Goal: Task Accomplishment & Management: Complete application form

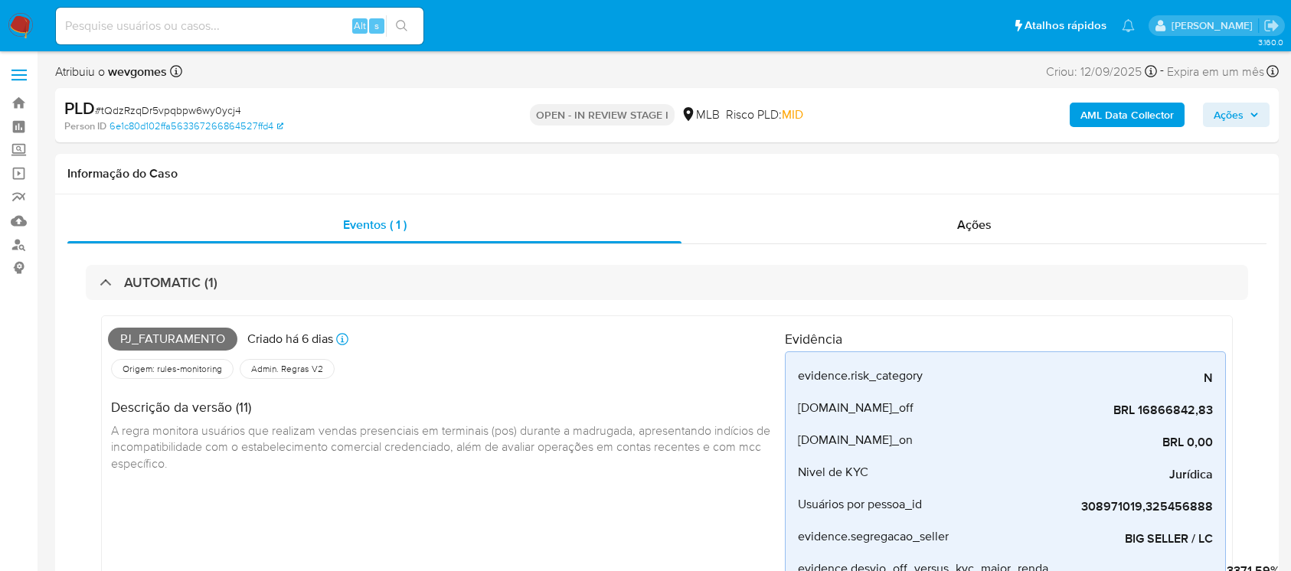
select select "10"
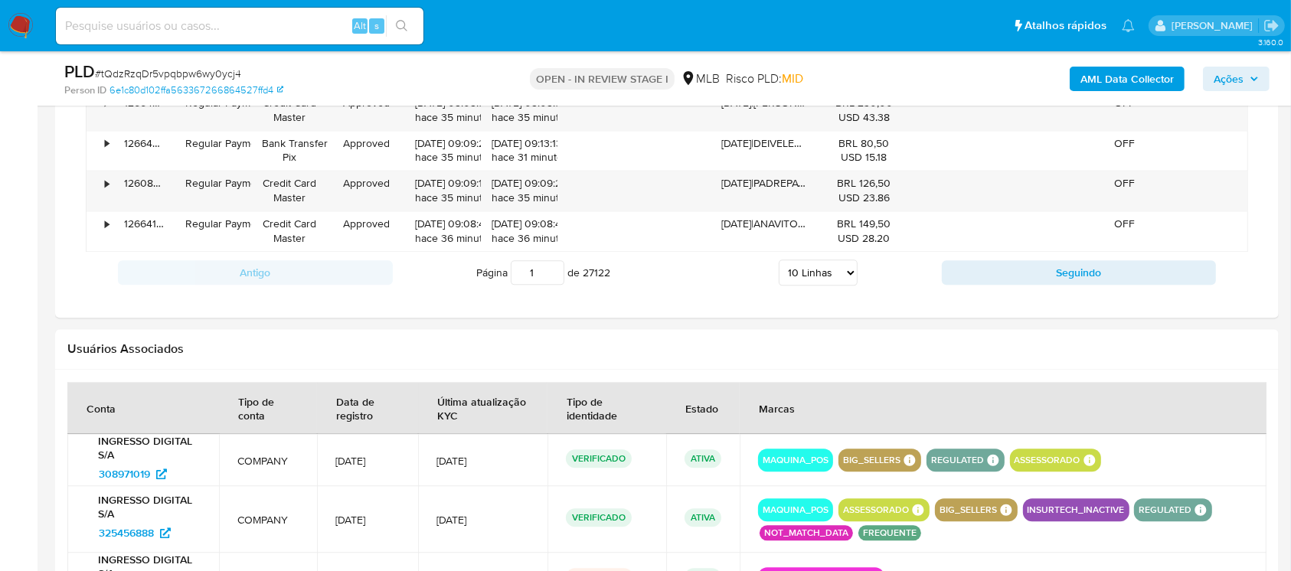
scroll to position [3538, 0]
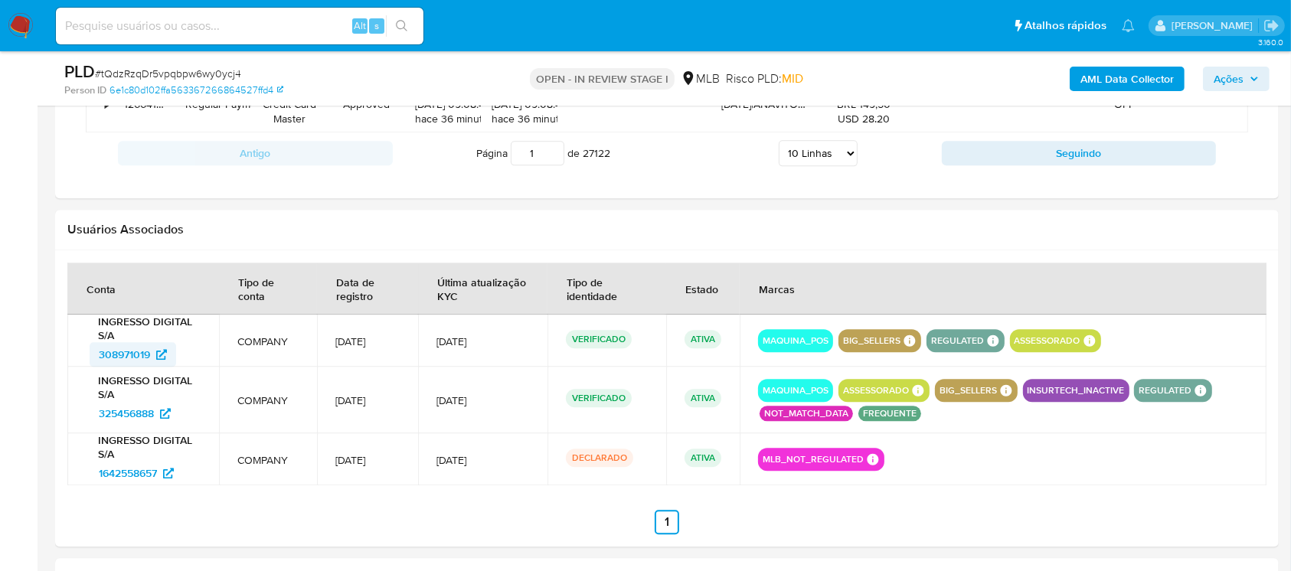
drag, startPoint x: 72, startPoint y: 351, endPoint x: 150, endPoint y: 352, distance: 78.1
click at [150, 352] on td "INGRESSO DIGITAL S/A 308971019" at bounding box center [143, 341] width 152 height 52
drag, startPoint x: 78, startPoint y: 465, endPoint x: 160, endPoint y: 465, distance: 81.9
click at [160, 465] on td "INGRESSO DIGITAL S/A 1642558657" at bounding box center [143, 459] width 152 height 52
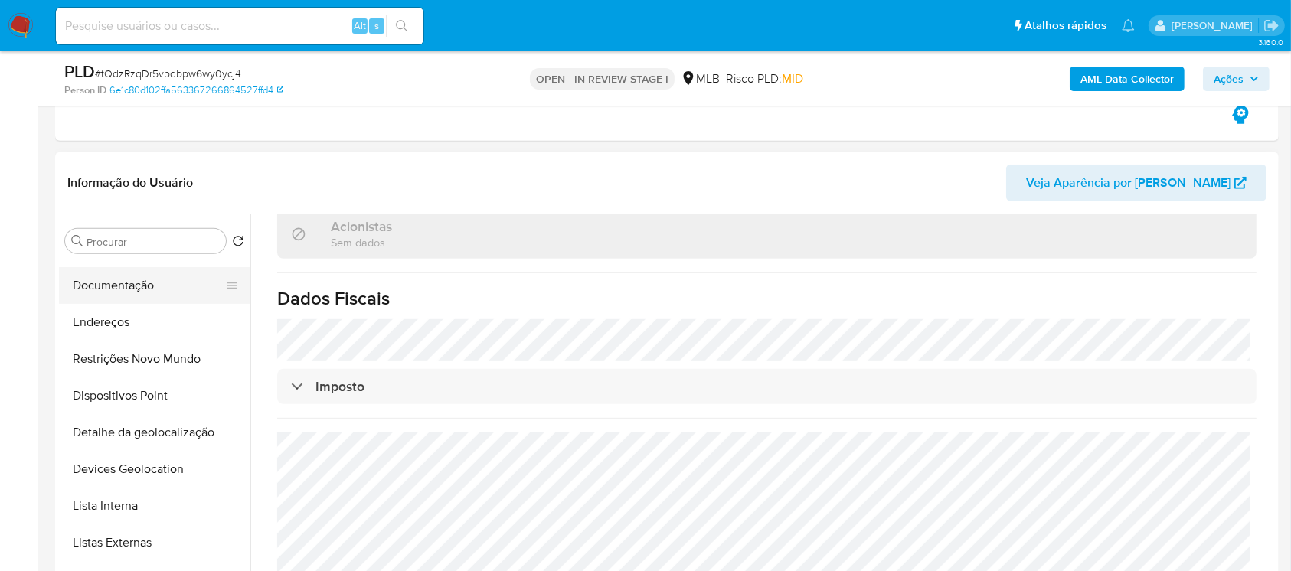
scroll to position [135, 0]
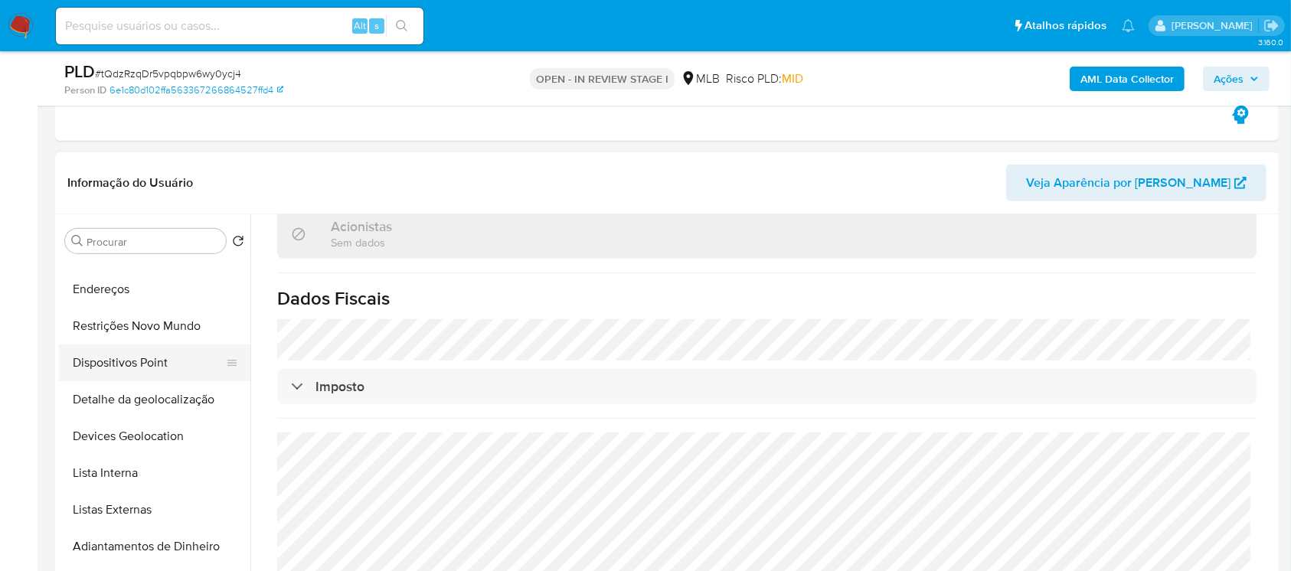
click at [104, 364] on button "Dispositivos Point" at bounding box center [148, 362] width 179 height 37
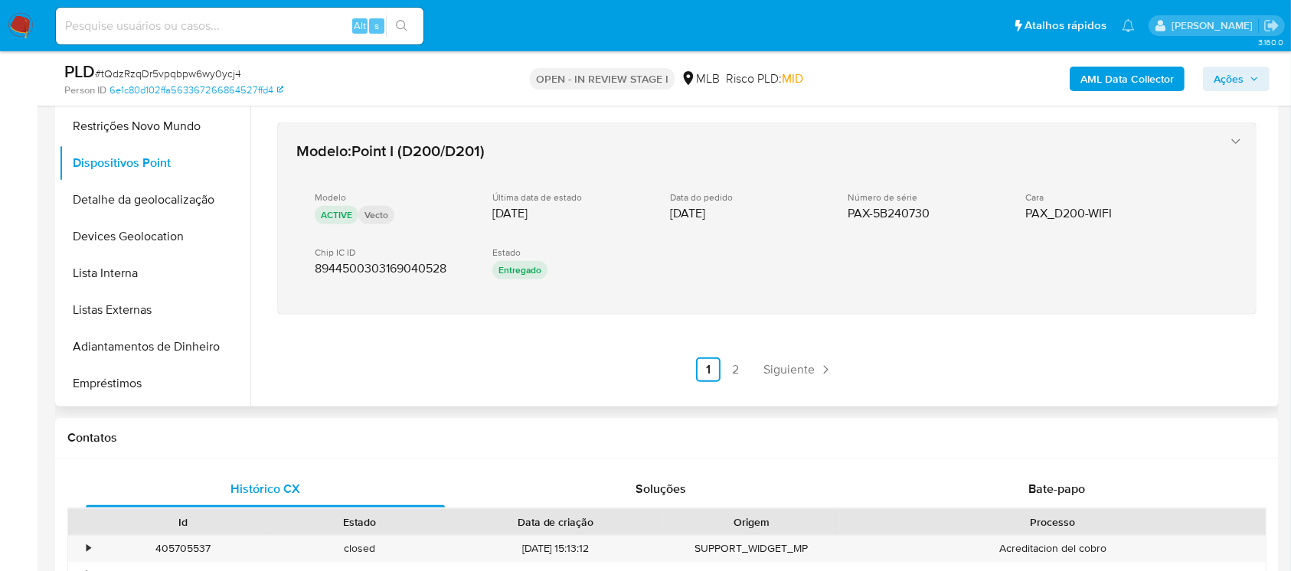
scroll to position [952, 0]
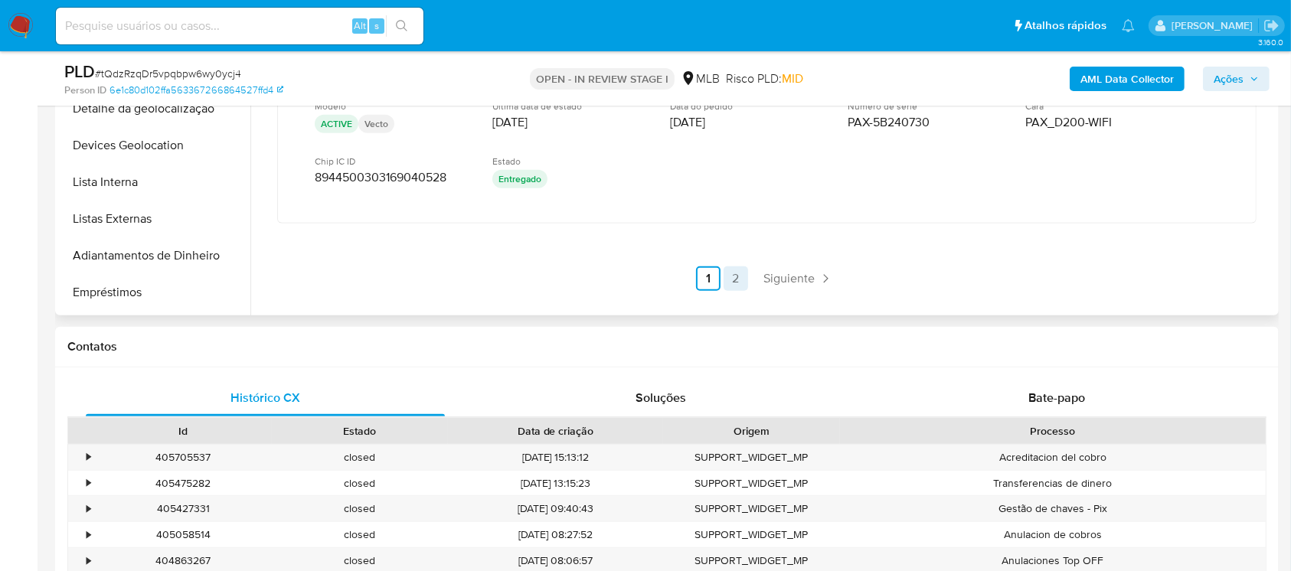
click at [735, 277] on link "2" at bounding box center [735, 278] width 24 height 24
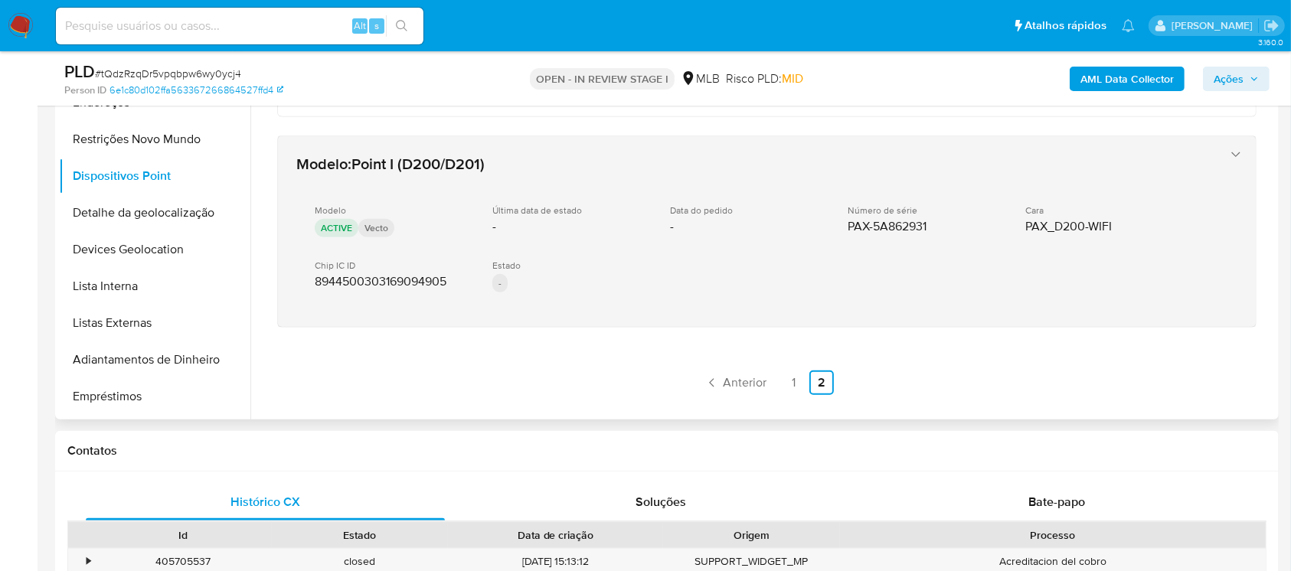
scroll to position [816, 0]
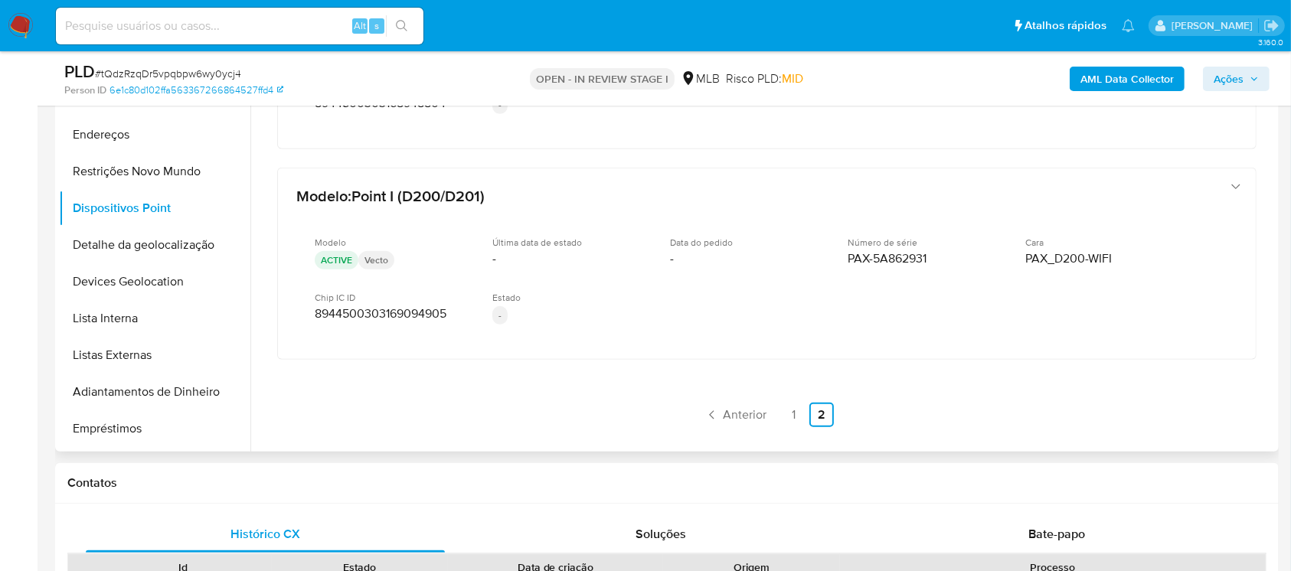
drag, startPoint x: 821, startPoint y: 260, endPoint x: 935, endPoint y: 254, distance: 114.2
click at [929, 253] on div "Modelo ACTIVE Vecto Última data de estado - Data do pedido - Número de série PA…" at bounding box center [751, 282] width 910 height 116
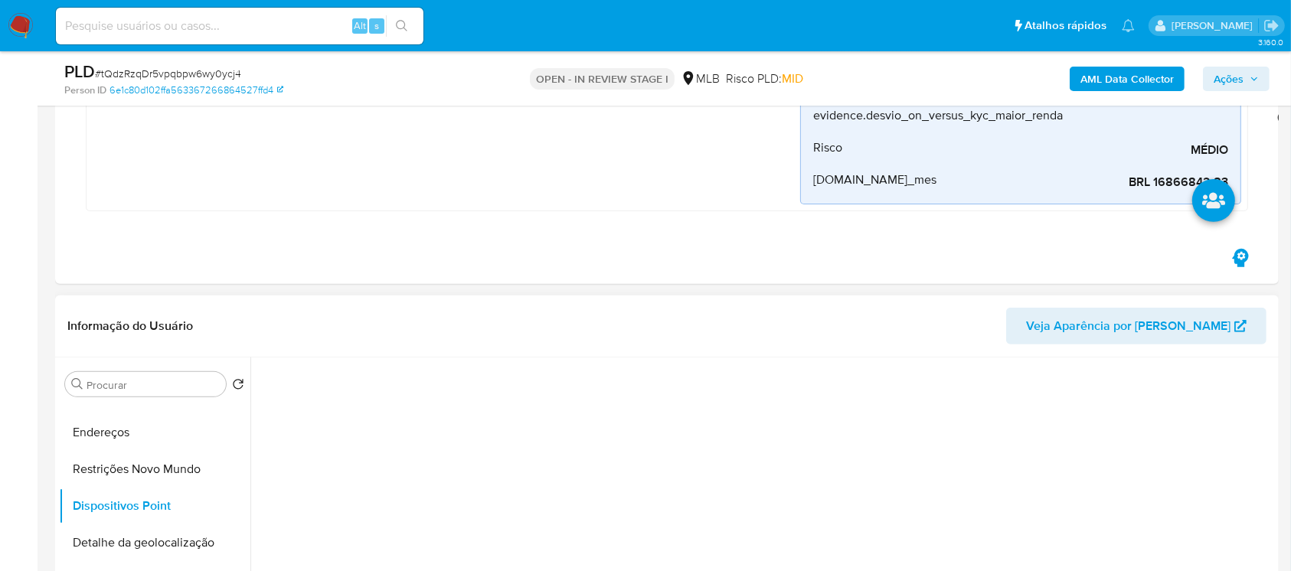
scroll to position [680, 0]
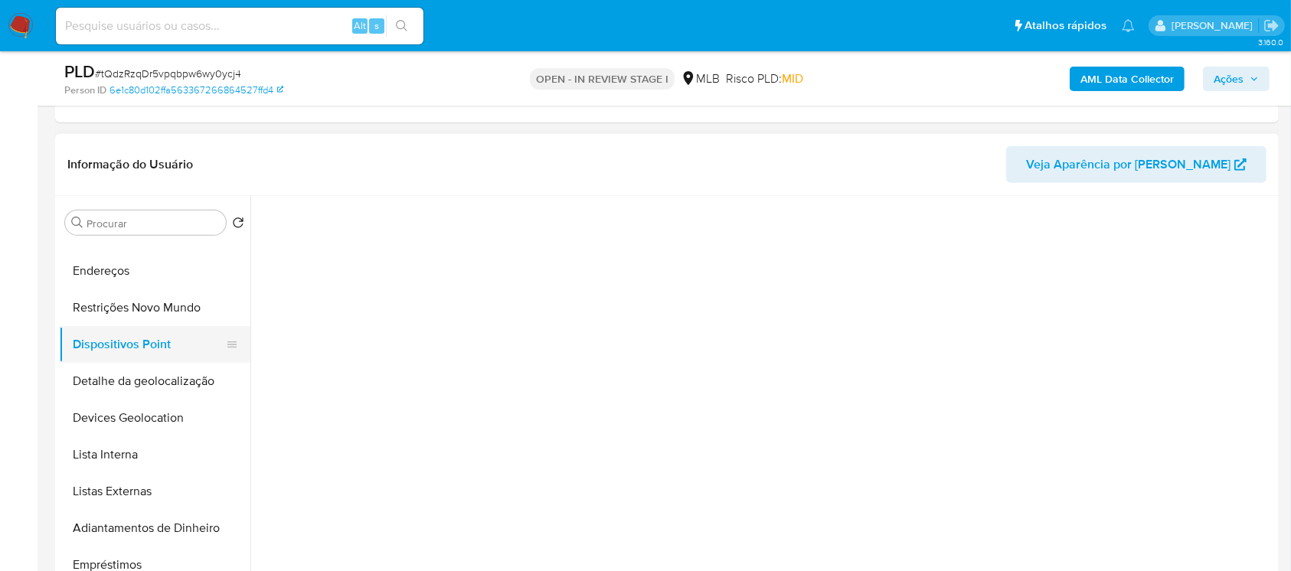
click at [137, 343] on button "Dispositivos Point" at bounding box center [148, 344] width 179 height 37
click at [127, 318] on button "Restrições Novo Mundo" at bounding box center [148, 307] width 179 height 37
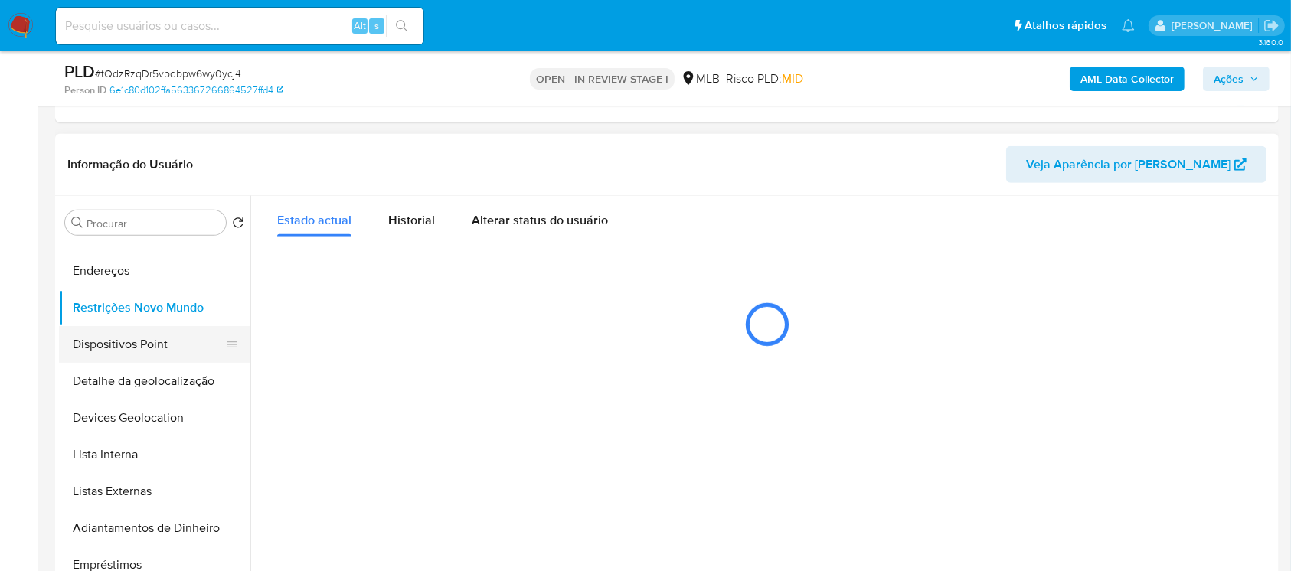
click at [121, 344] on button "Dispositivos Point" at bounding box center [148, 344] width 179 height 37
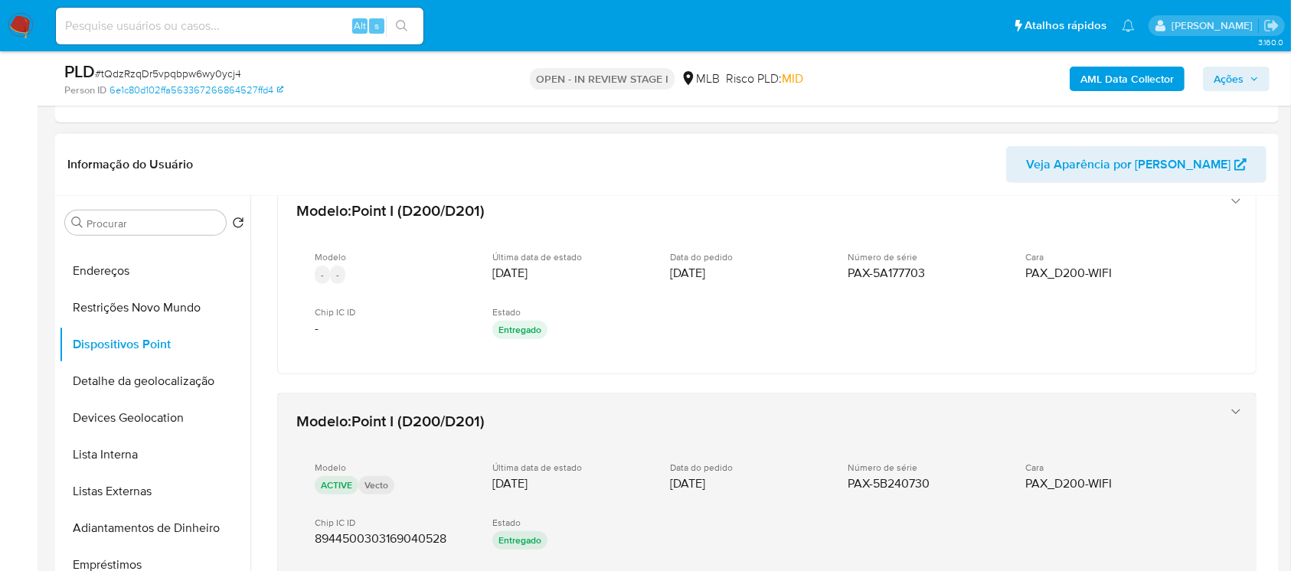
scroll to position [753, 0]
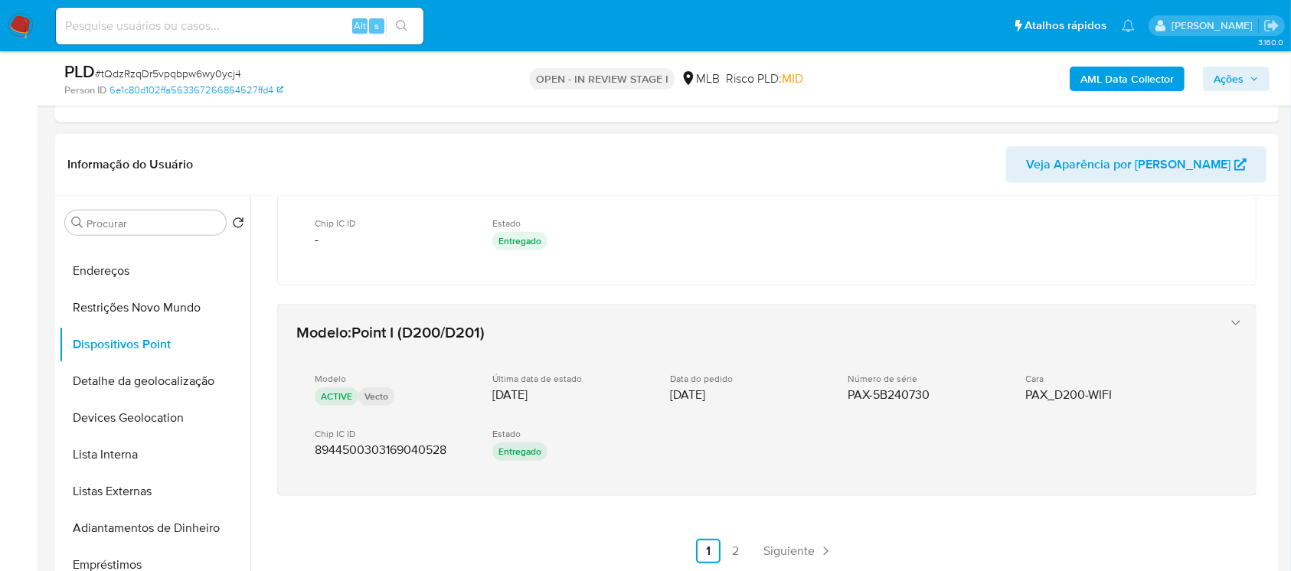
drag, startPoint x: 817, startPoint y: 399, endPoint x: 946, endPoint y: 397, distance: 129.4
click at [946, 397] on div "Modelo ACTIVE Vecto Última data de estado 31/12/2016 Data do pedido 31/12/2016 …" at bounding box center [751, 419] width 910 height 116
drag, startPoint x: 958, startPoint y: 396, endPoint x: 784, endPoint y: 411, distance: 175.2
click at [792, 403] on div "Modelo ACTIVE Vecto Última data de estado 31/12/2016 Data do pedido 31/12/2016 …" at bounding box center [751, 419] width 910 height 116
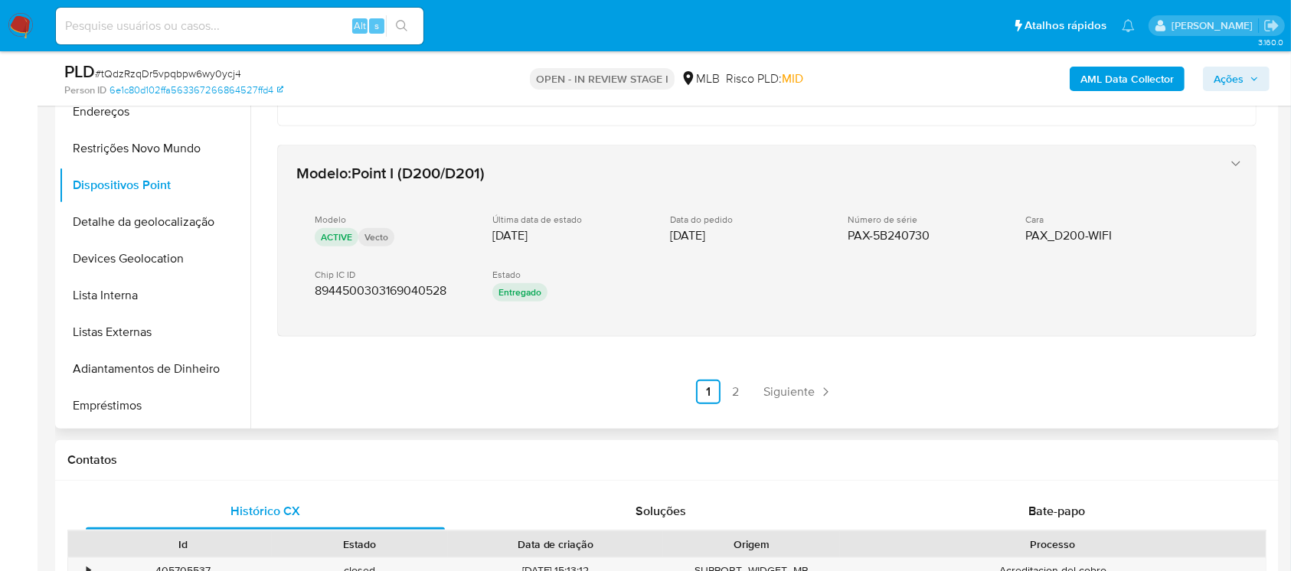
scroll to position [1089, 0]
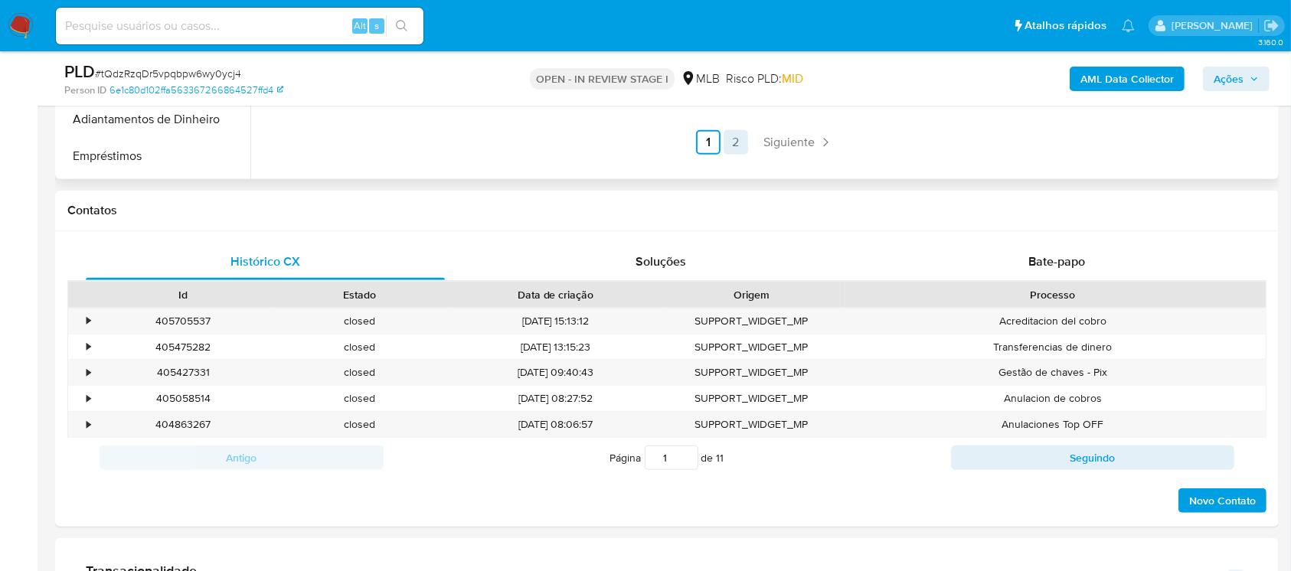
click at [736, 145] on link "2" at bounding box center [735, 142] width 24 height 24
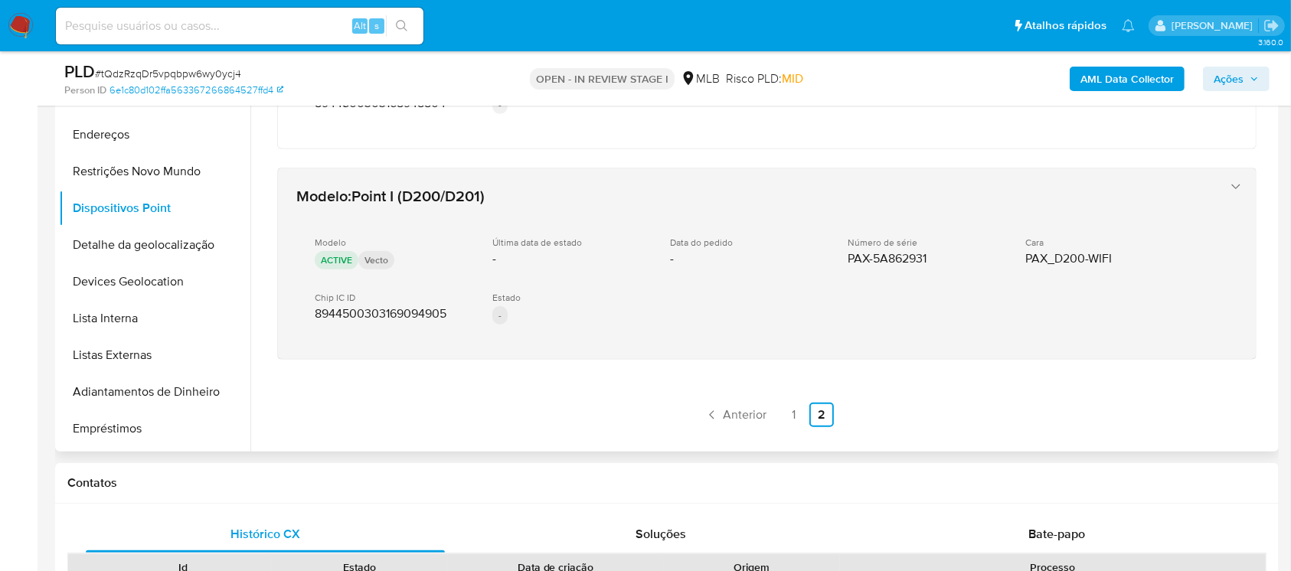
scroll to position [616, 0]
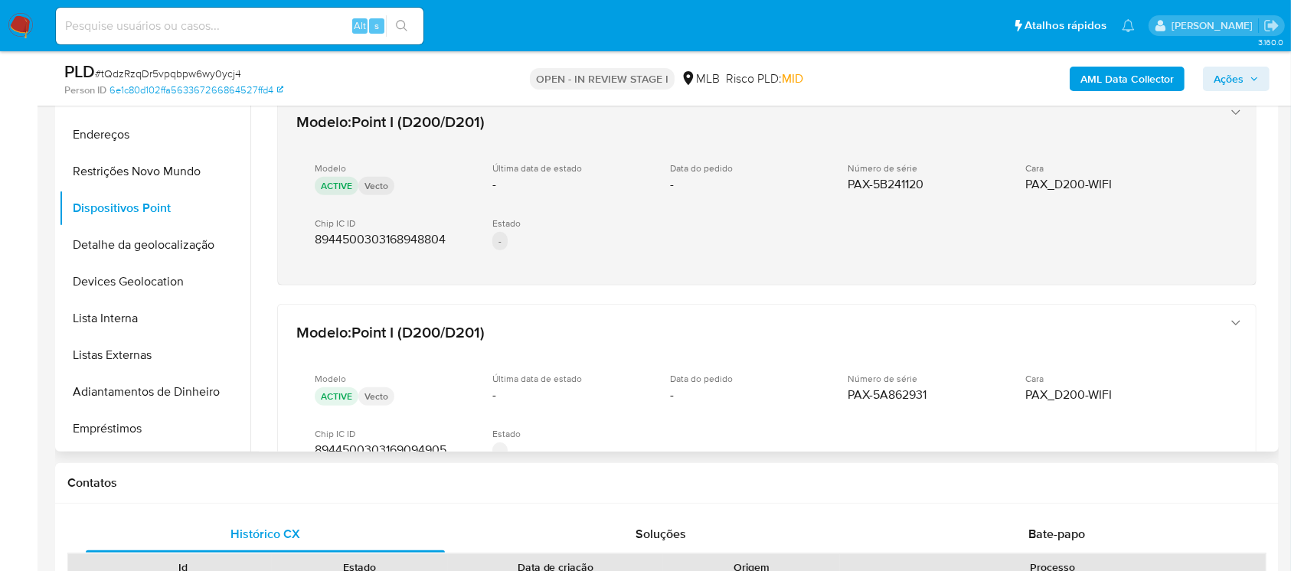
drag, startPoint x: 811, startPoint y: 185, endPoint x: 945, endPoint y: 185, distance: 134.7
click at [945, 185] on div "Modelo ACTIVE Vecto Última data de estado - Data do pedido - Número de série PA…" at bounding box center [751, 208] width 910 height 116
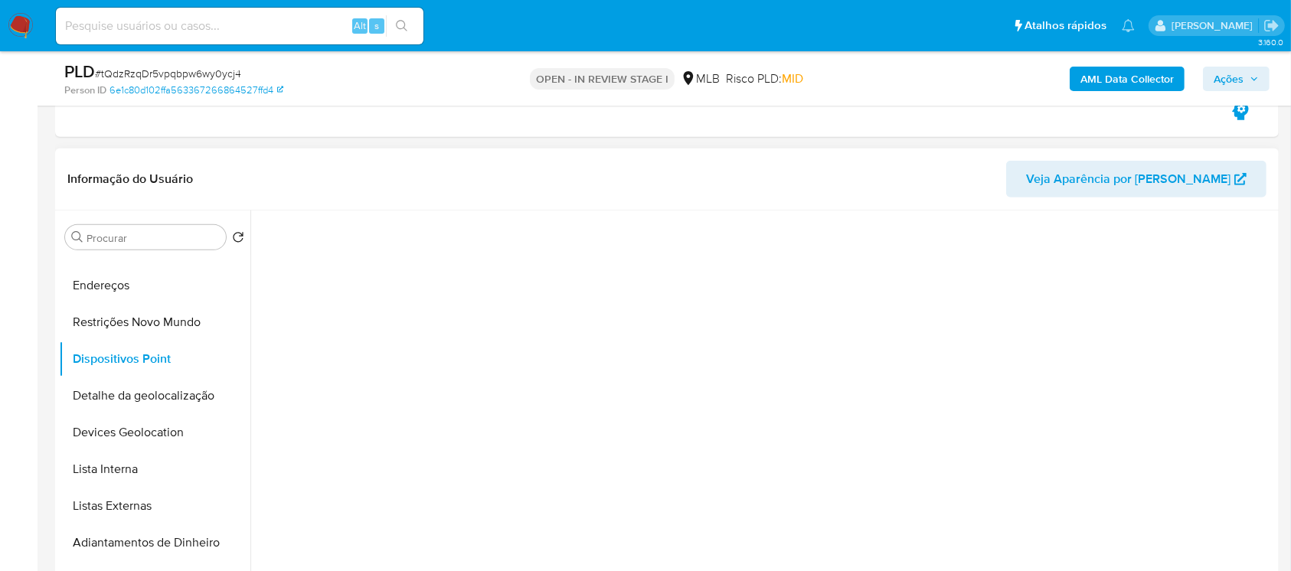
scroll to position [544, 0]
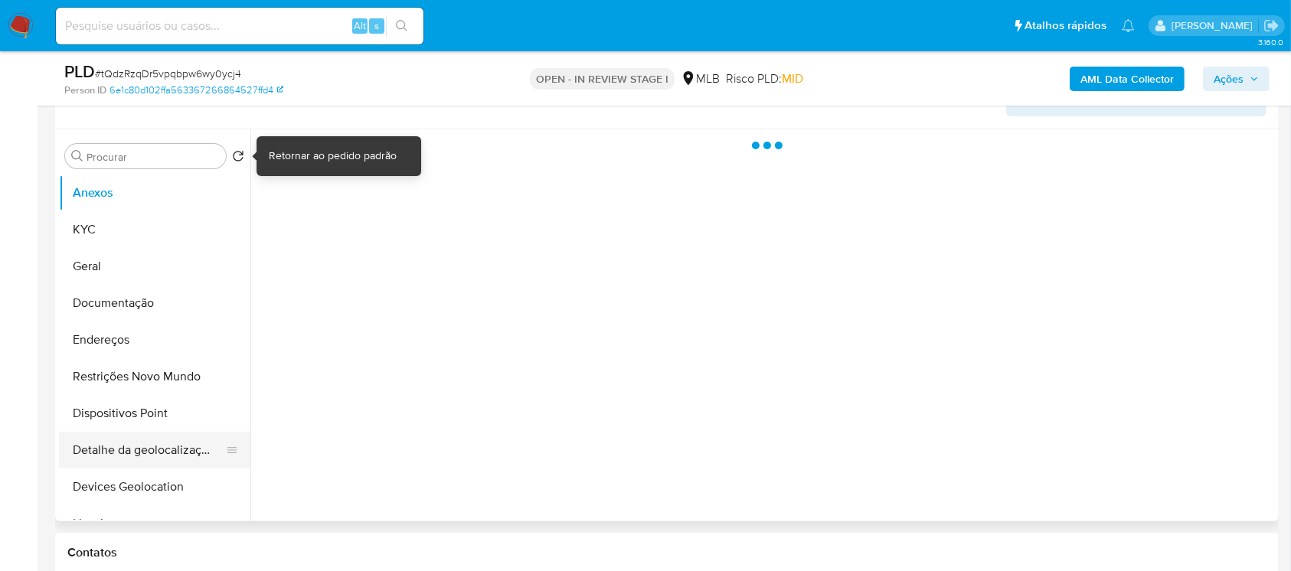
scroll to position [272, 0]
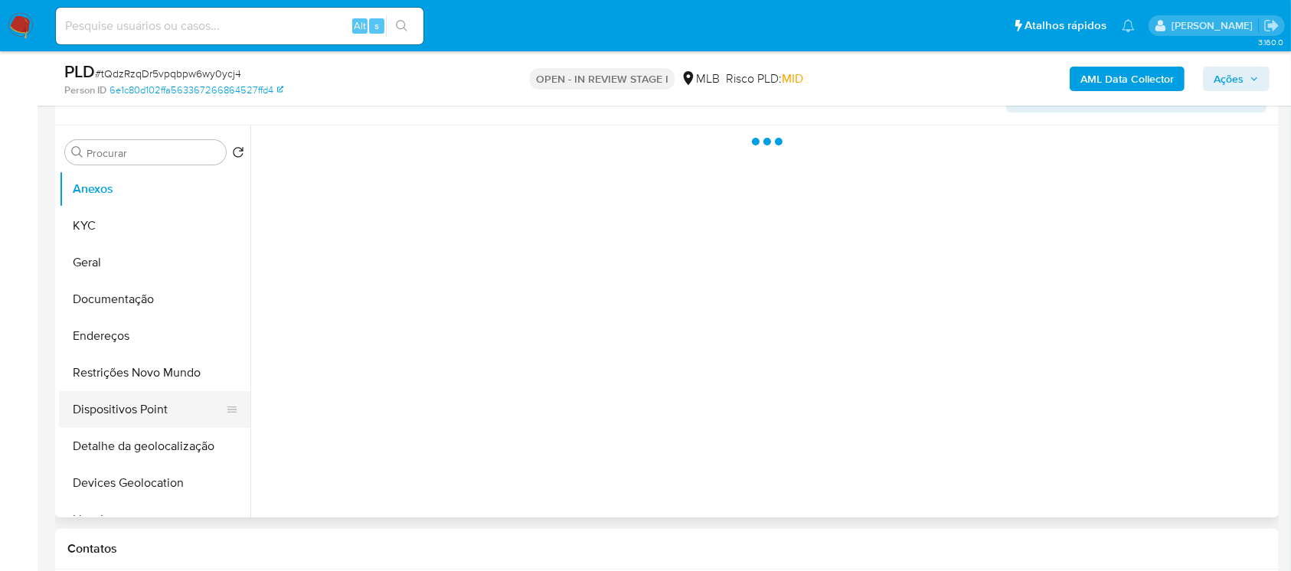
select select "10"
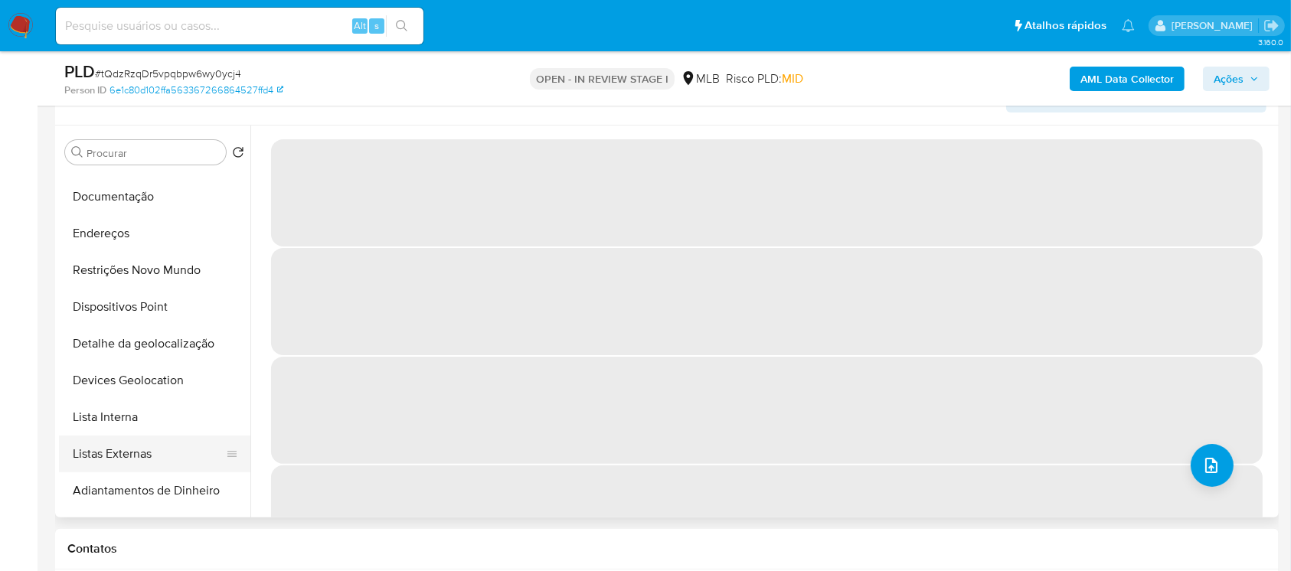
scroll to position [135, 0]
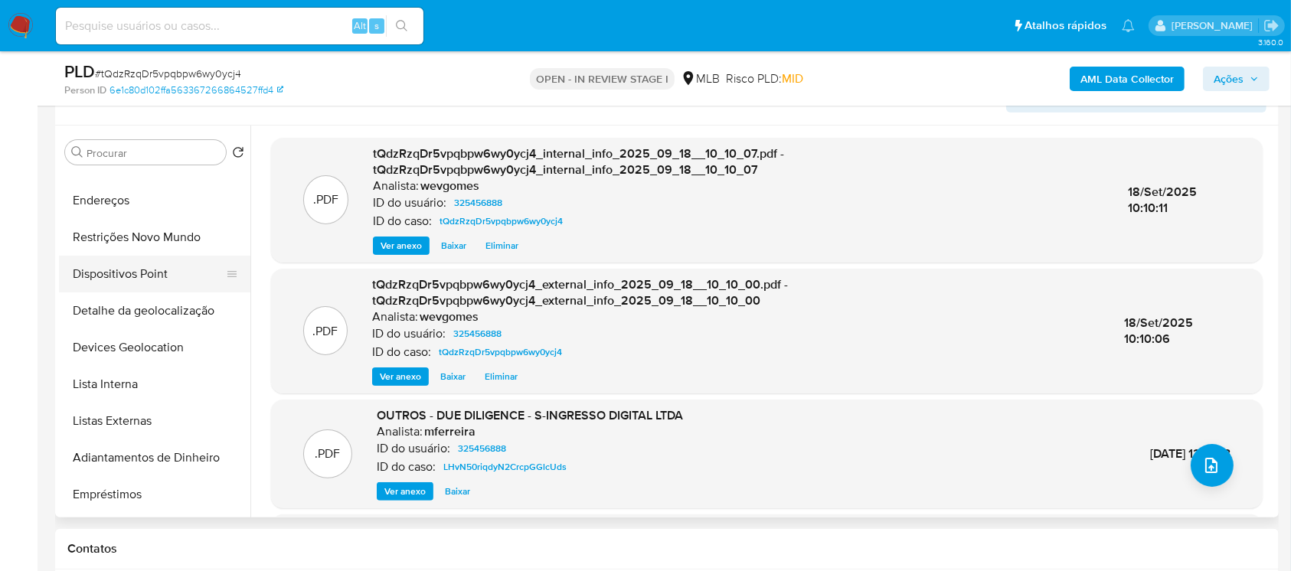
click at [104, 268] on button "Dispositivos Point" at bounding box center [148, 274] width 179 height 37
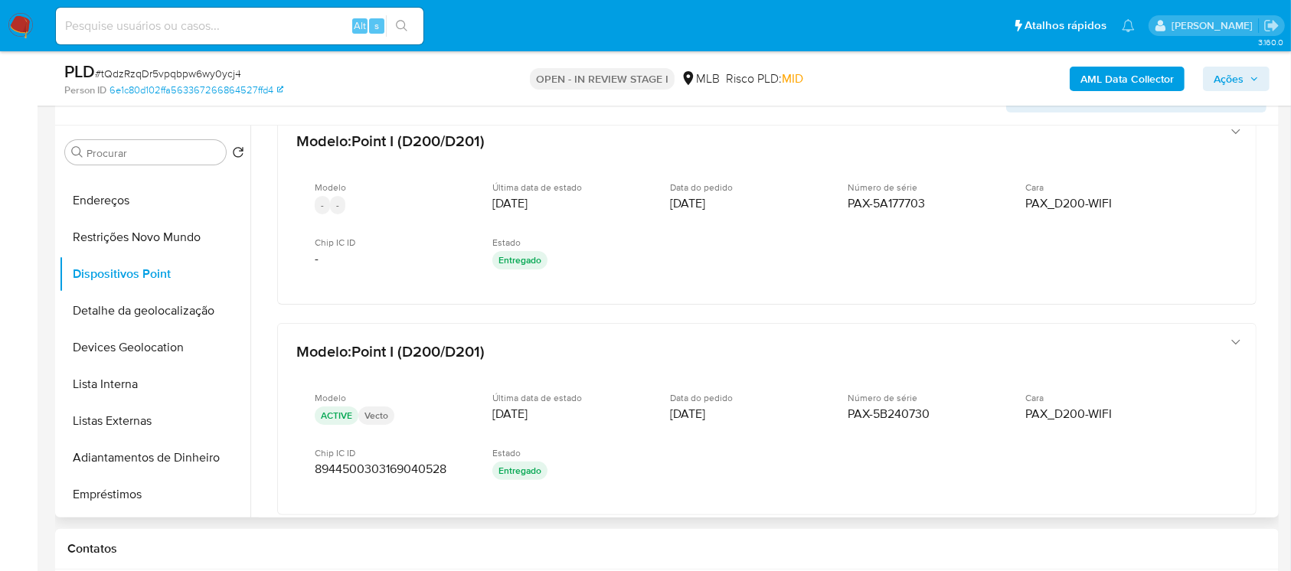
scroll to position [753, 0]
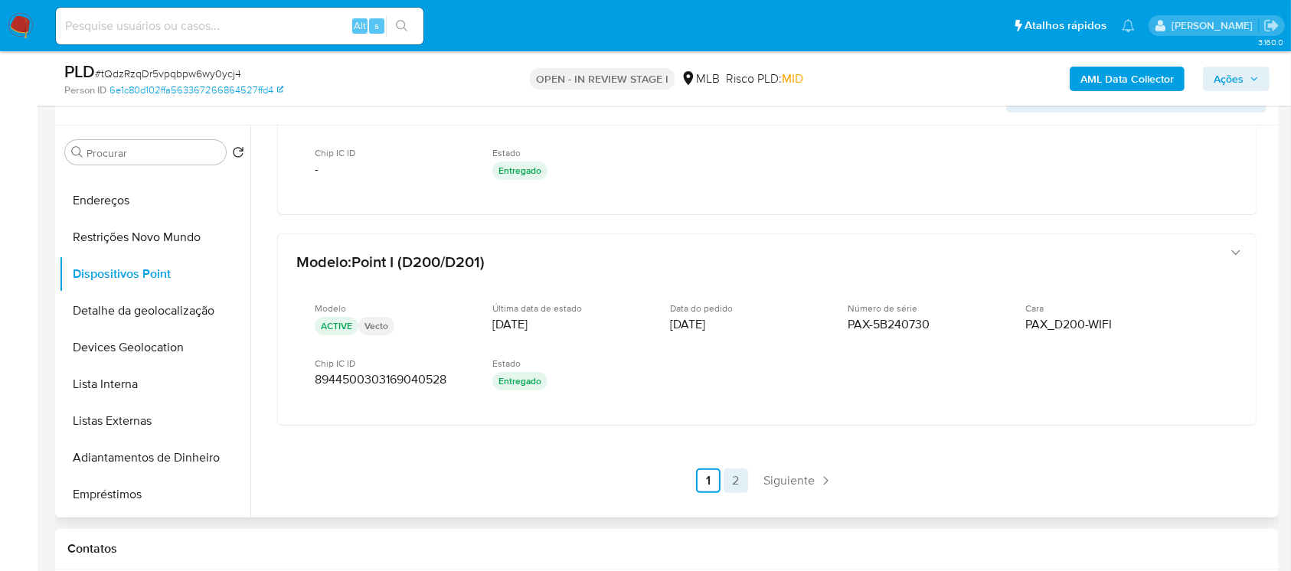
click at [735, 481] on link "2" at bounding box center [735, 481] width 24 height 24
click at [785, 482] on link "1" at bounding box center [794, 481] width 24 height 24
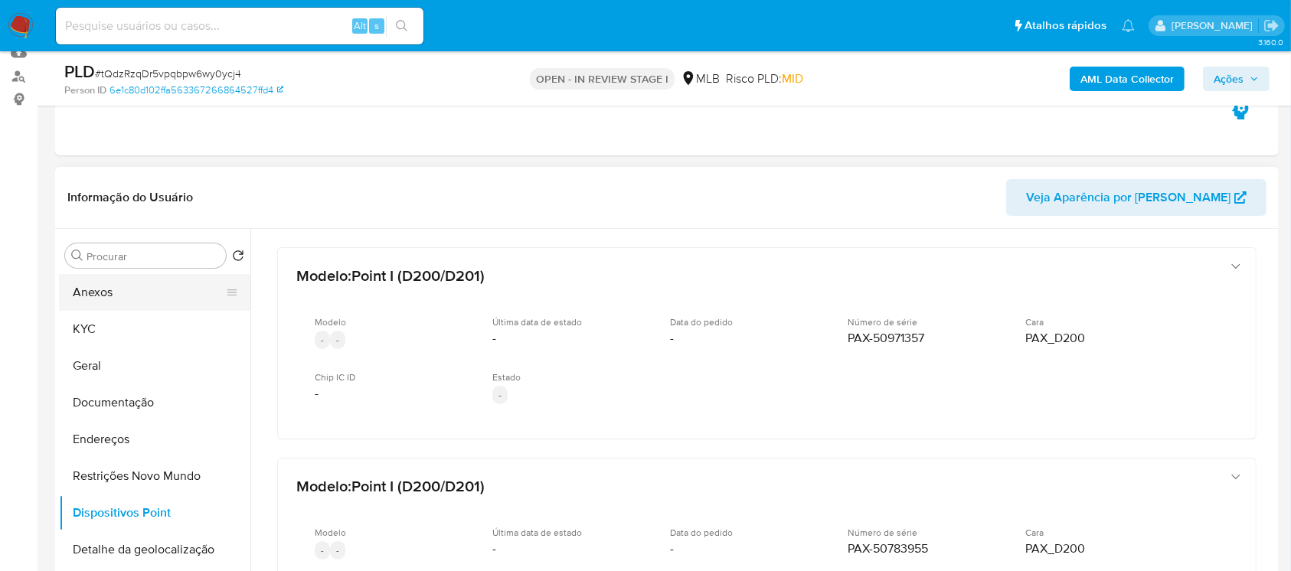
scroll to position [135, 0]
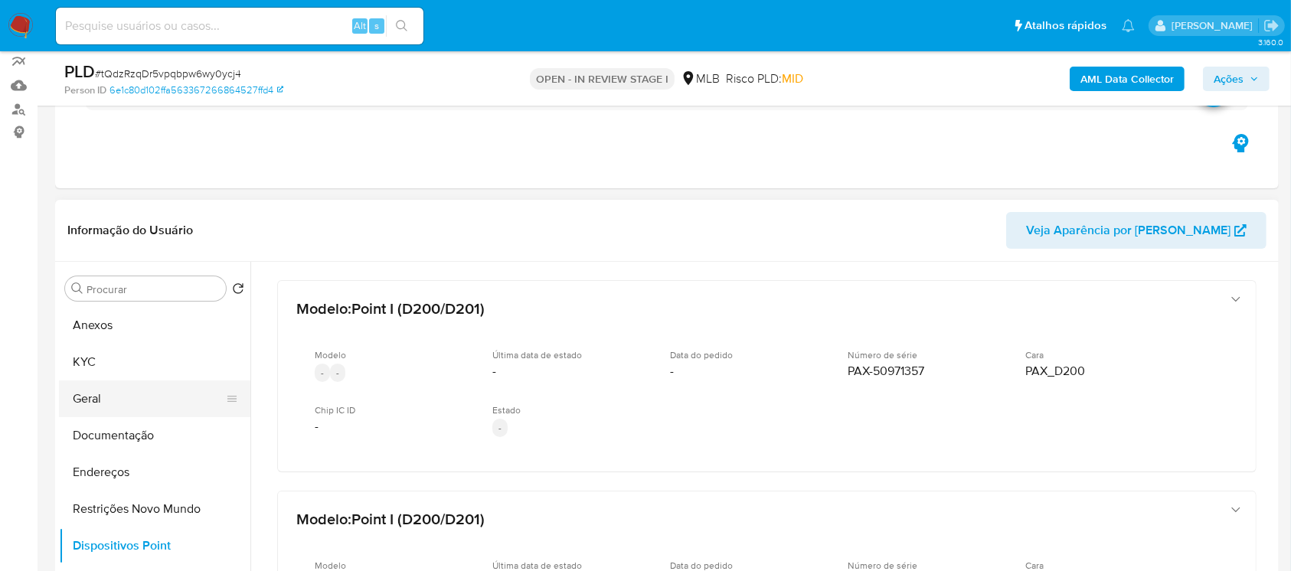
click at [98, 391] on button "Geral" at bounding box center [148, 398] width 179 height 37
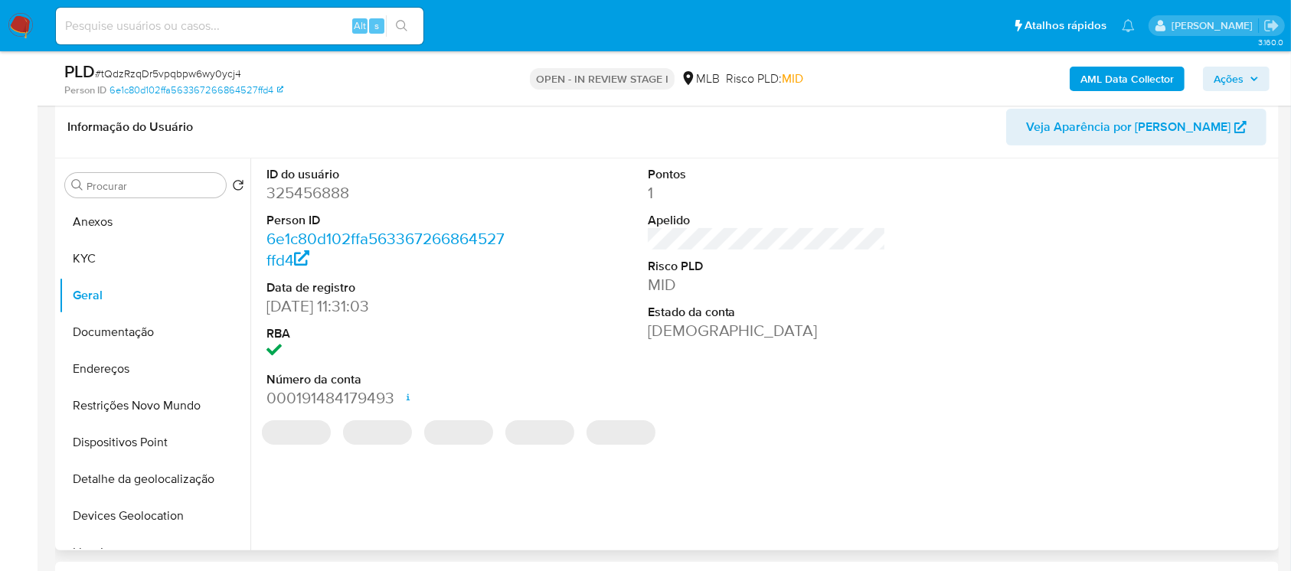
scroll to position [272, 0]
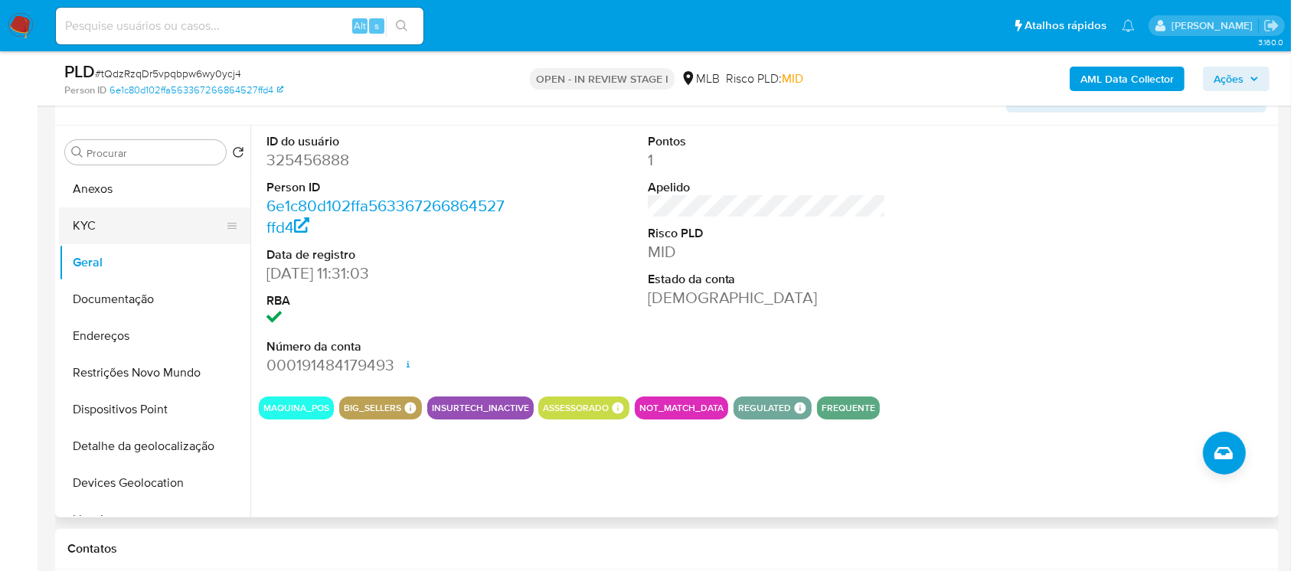
drag, startPoint x: 94, startPoint y: 230, endPoint x: 119, endPoint y: 240, distance: 26.9
click at [93, 230] on button "KYC" at bounding box center [148, 225] width 179 height 37
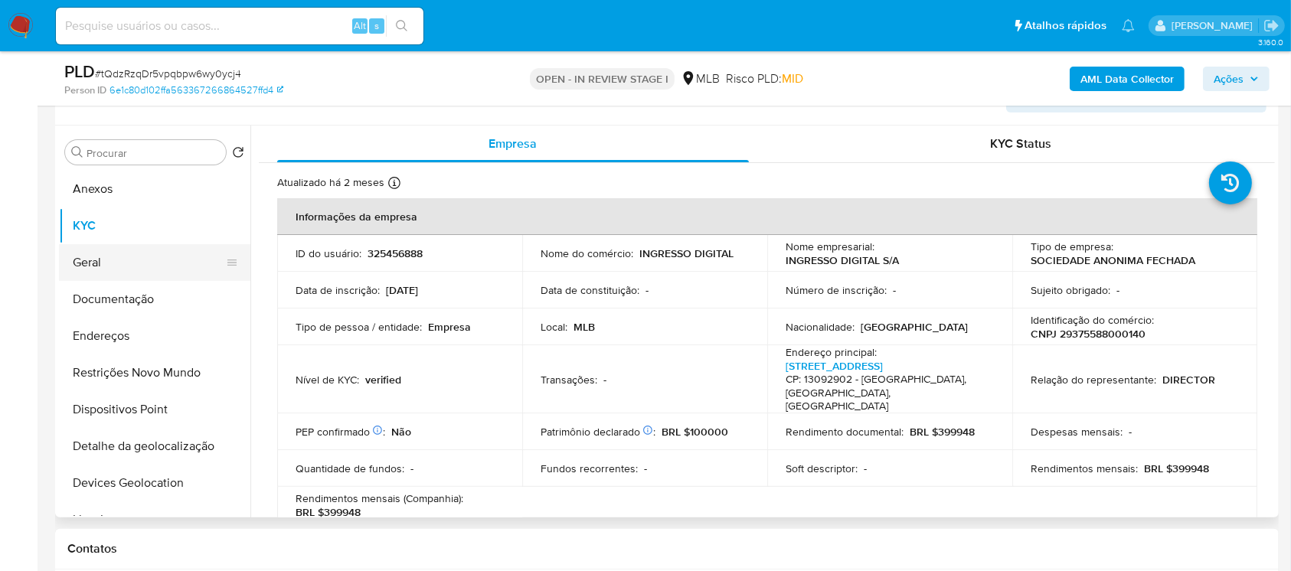
click at [148, 271] on button "Geral" at bounding box center [148, 262] width 179 height 37
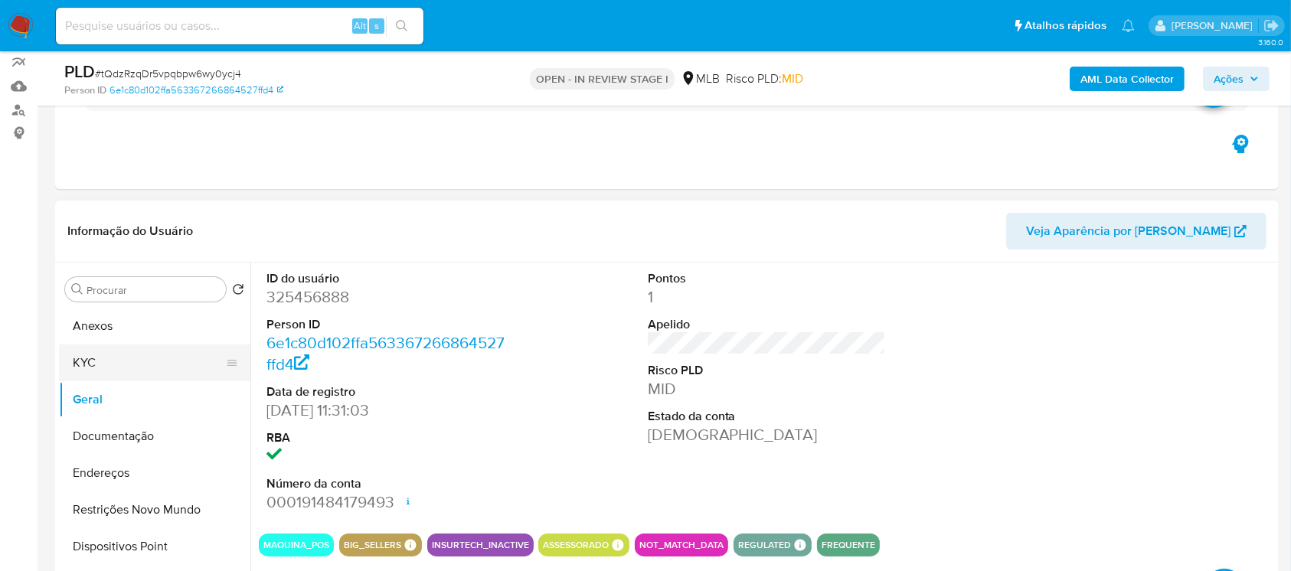
scroll to position [135, 0]
click at [93, 374] on button "KYC" at bounding box center [148, 362] width 179 height 37
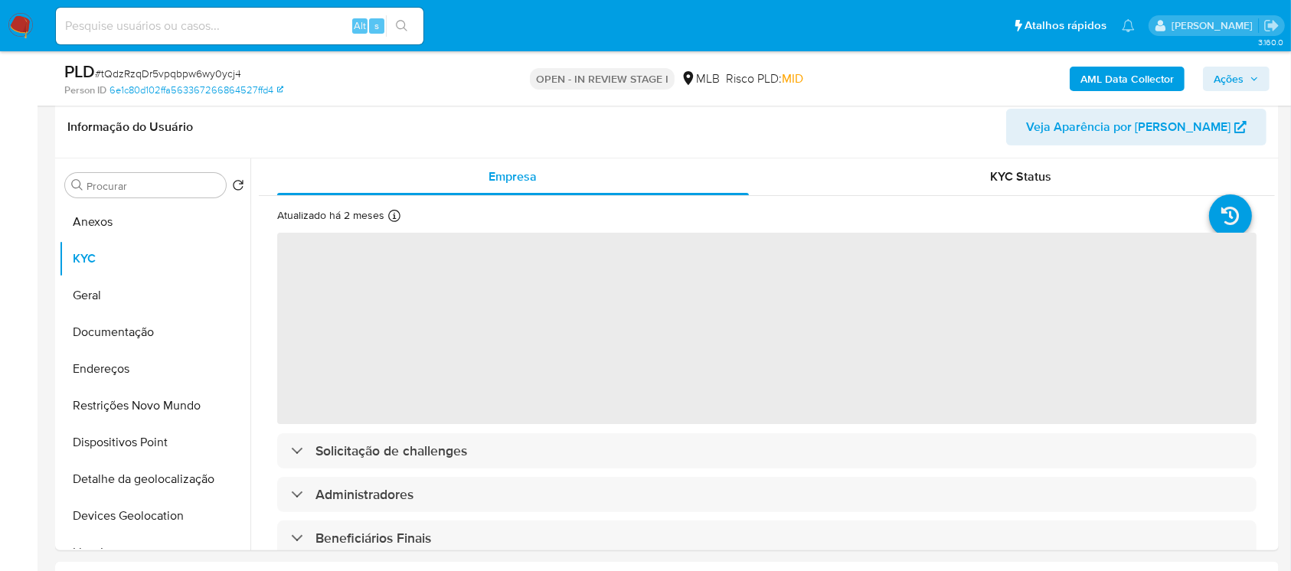
scroll to position [272, 0]
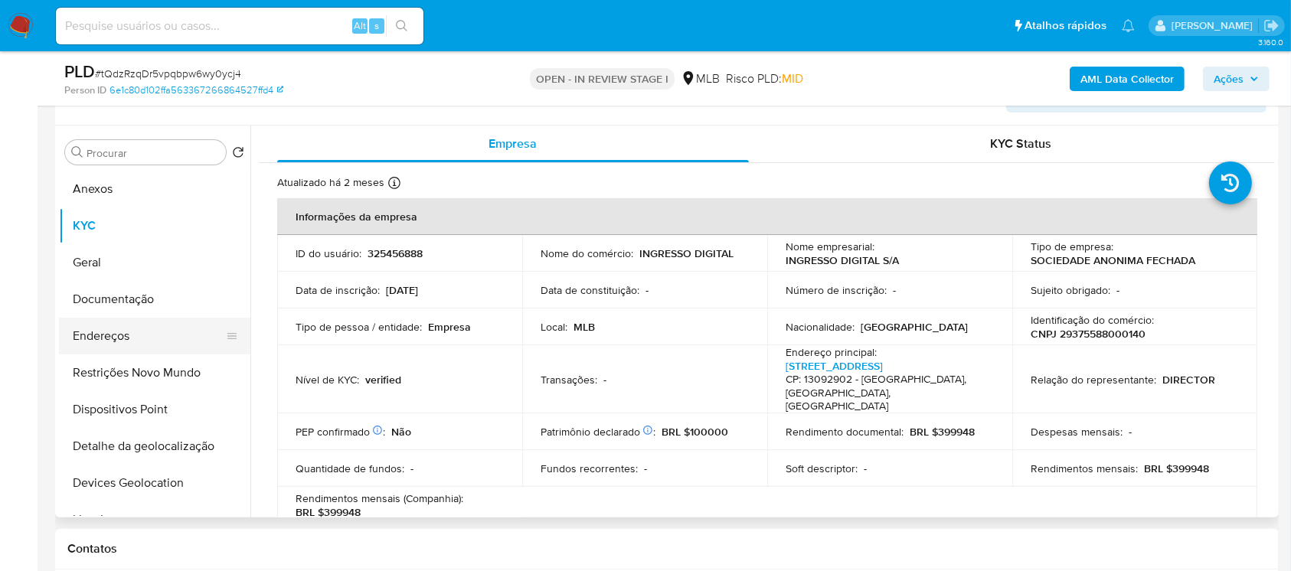
click at [112, 341] on button "Endereços" at bounding box center [148, 336] width 179 height 37
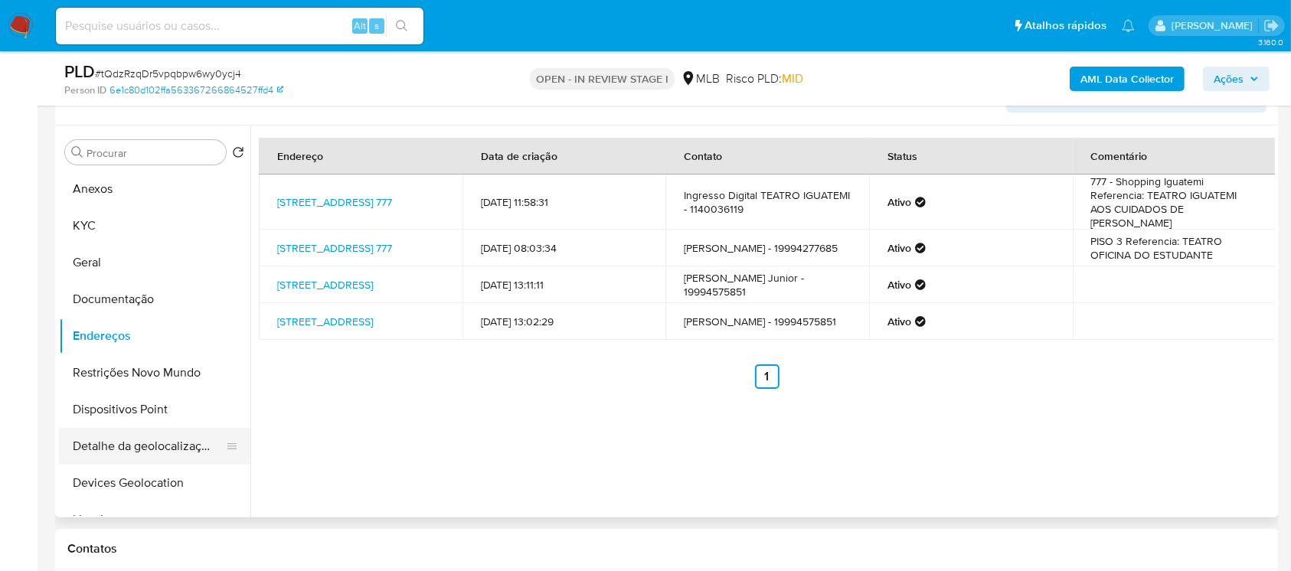
scroll to position [135, 0]
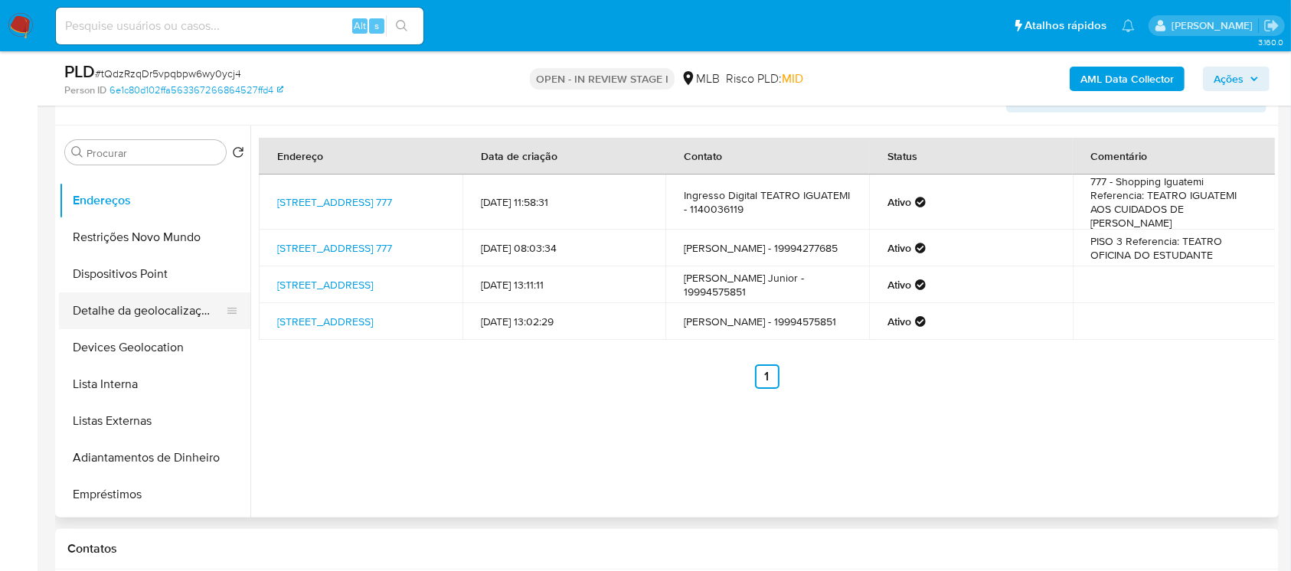
click at [93, 315] on button "Detalhe da geolocalização" at bounding box center [148, 310] width 179 height 37
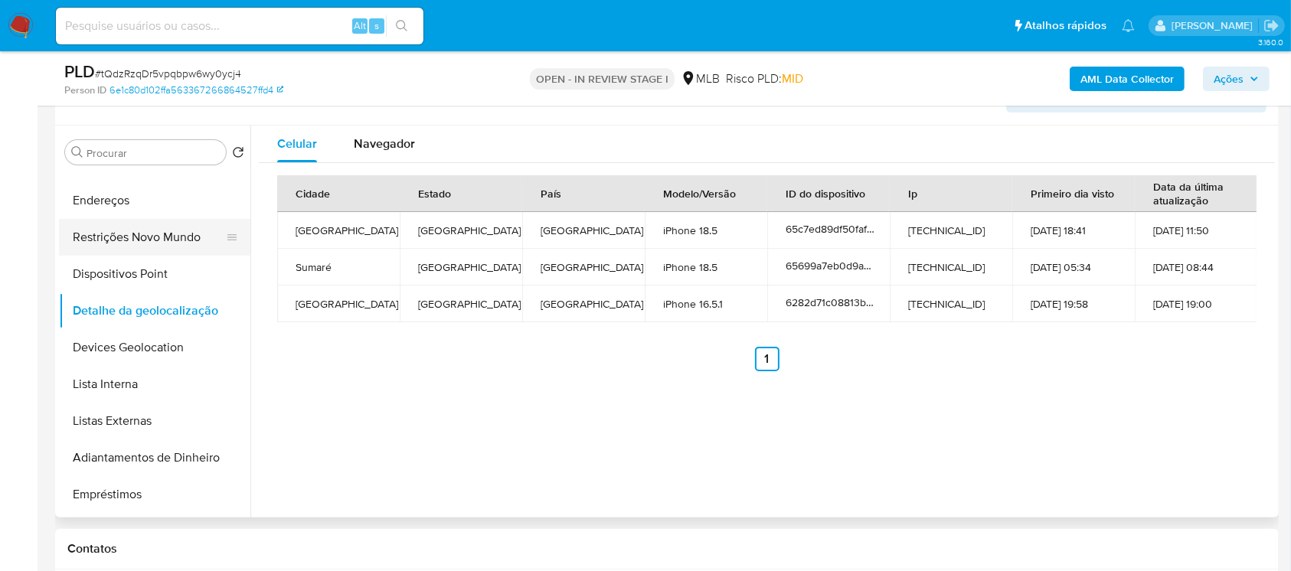
click at [105, 249] on button "Restrições Novo Mundo" at bounding box center [148, 237] width 179 height 37
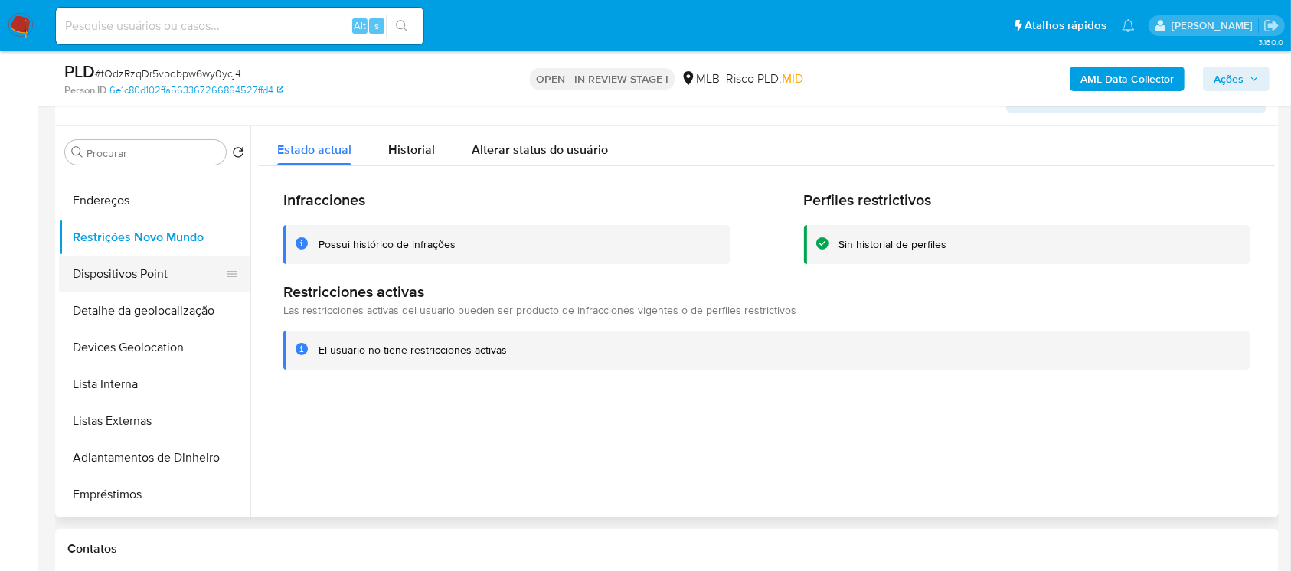
click at [114, 285] on button "Dispositivos Point" at bounding box center [148, 274] width 179 height 37
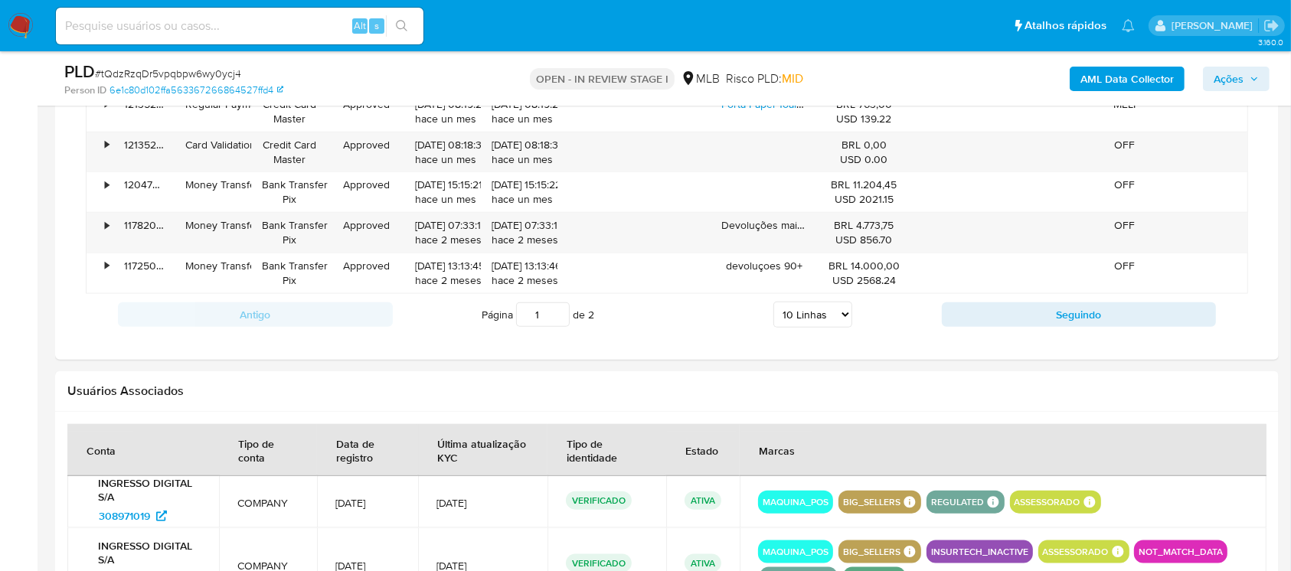
scroll to position [1905, 0]
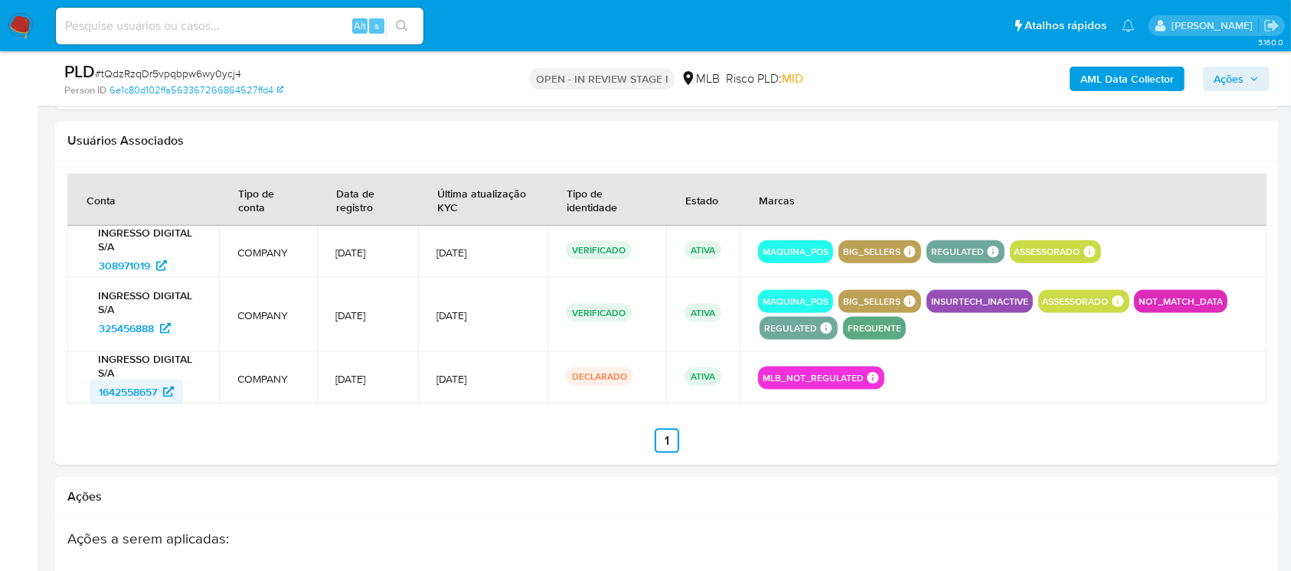
click at [129, 391] on span "1642558657" at bounding box center [128, 392] width 58 height 24
click at [115, 266] on span "308971019" at bounding box center [124, 265] width 51 height 24
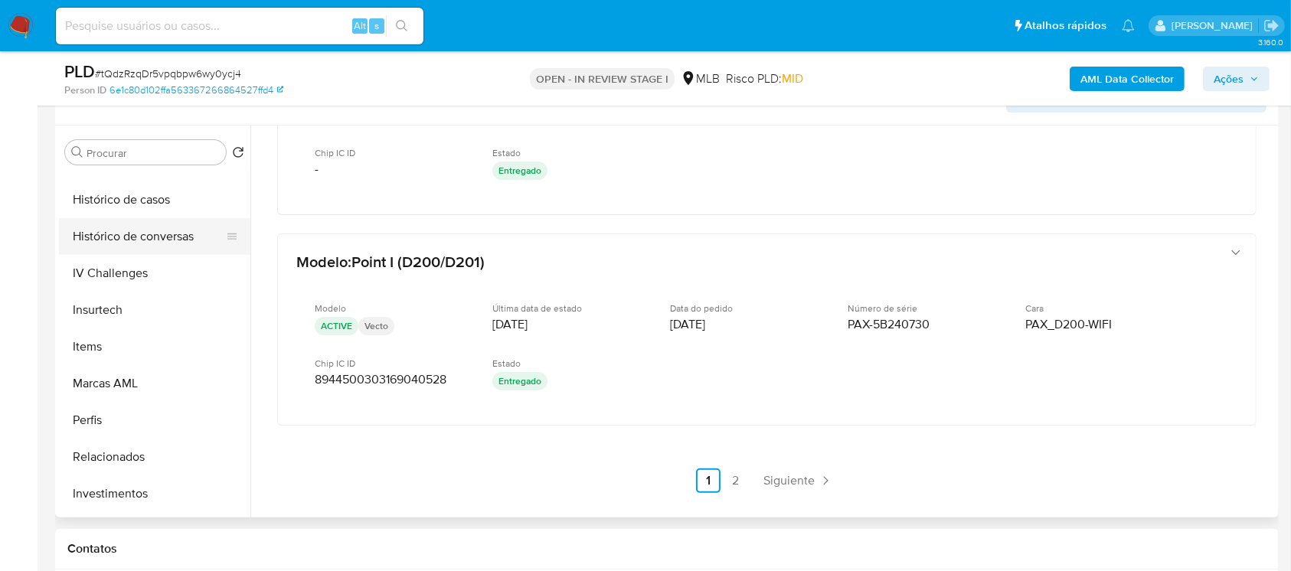
scroll to position [720, 0]
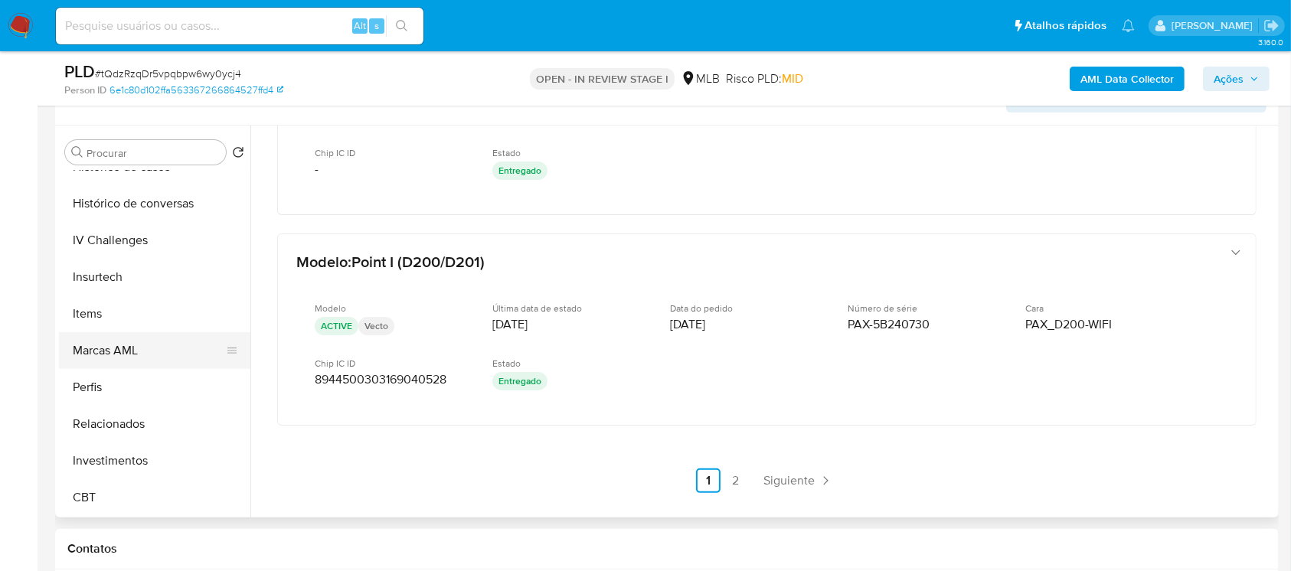
click at [101, 354] on button "Marcas AML" at bounding box center [148, 350] width 179 height 37
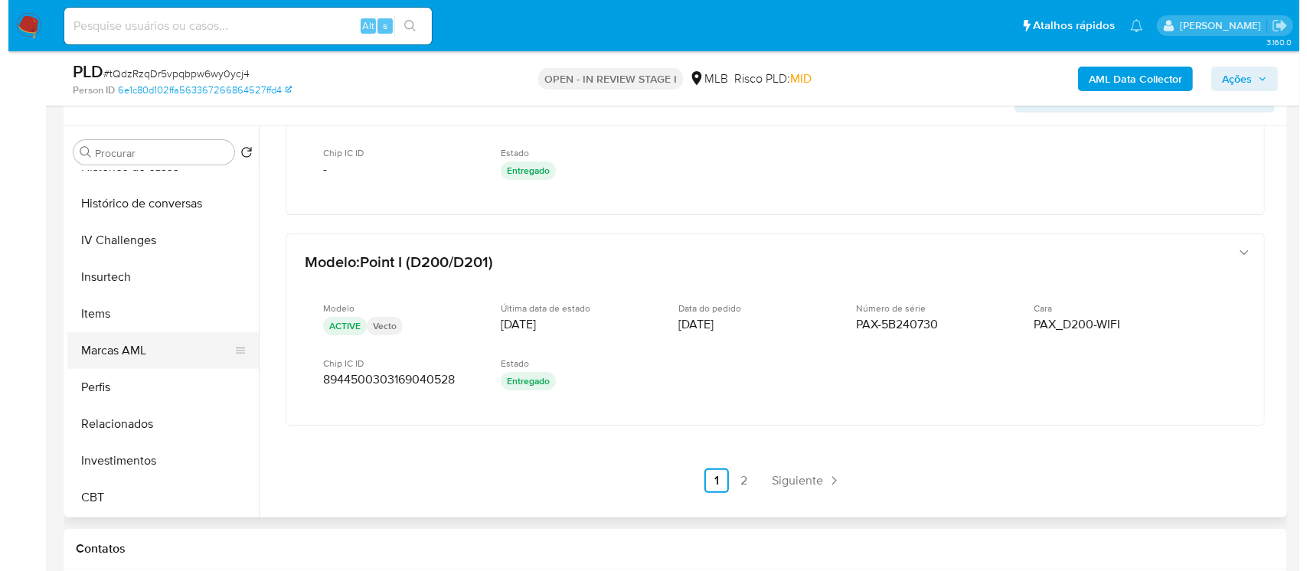
scroll to position [0, 0]
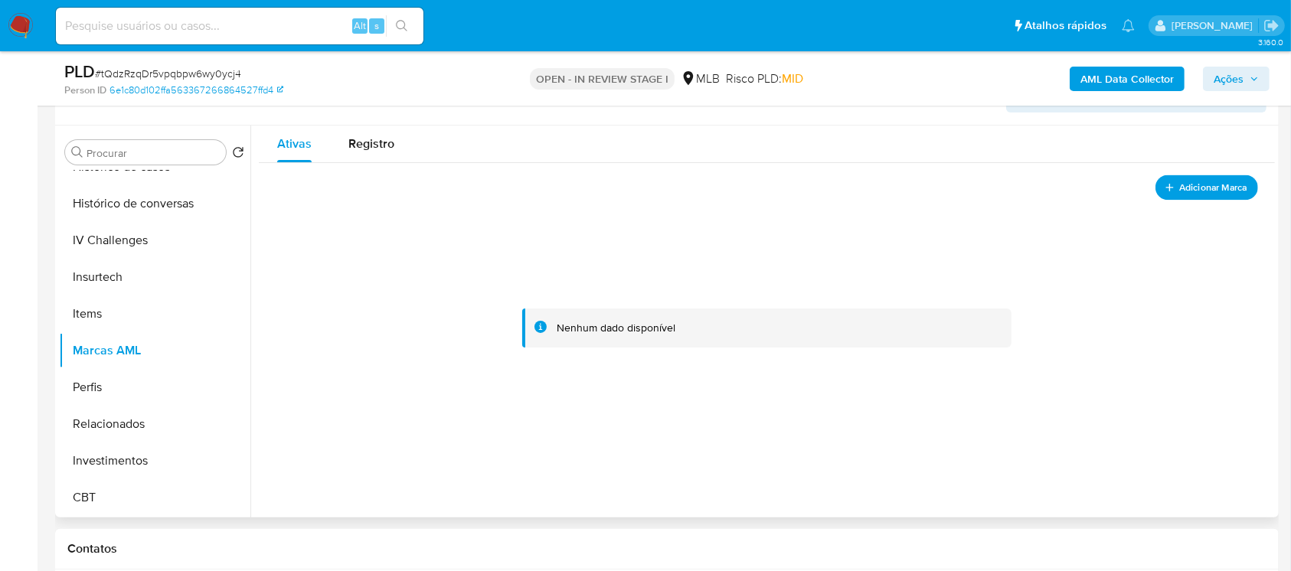
click at [1193, 193] on span "Adicionar Marca" at bounding box center [1213, 187] width 68 height 19
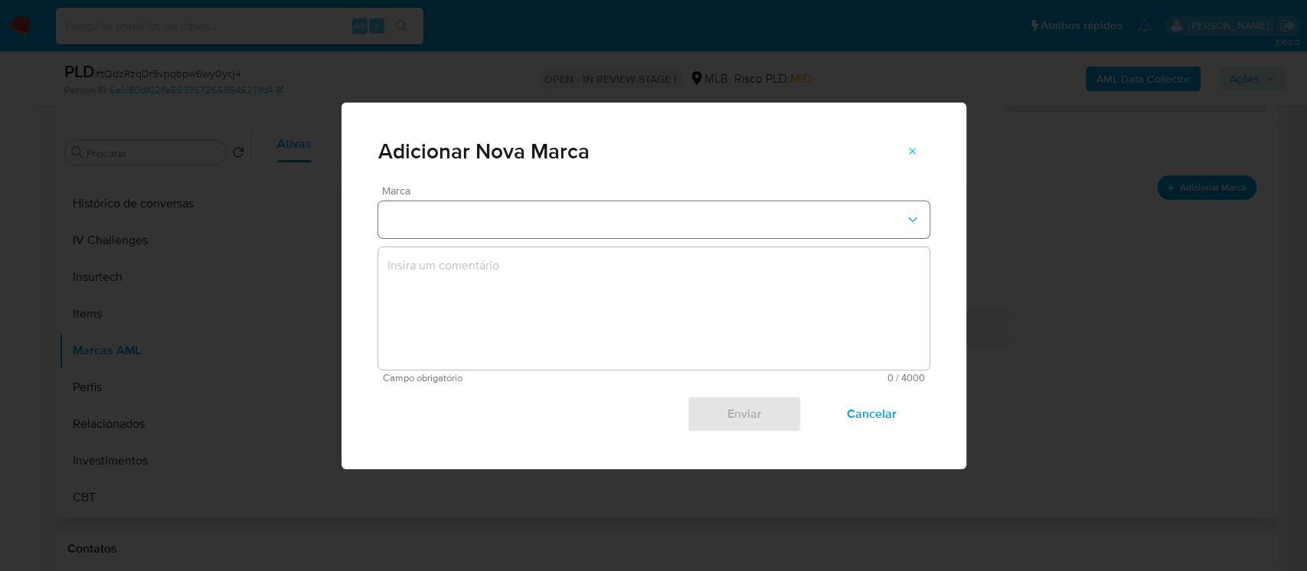
click at [670, 227] on button "marks-modal" at bounding box center [653, 219] width 551 height 37
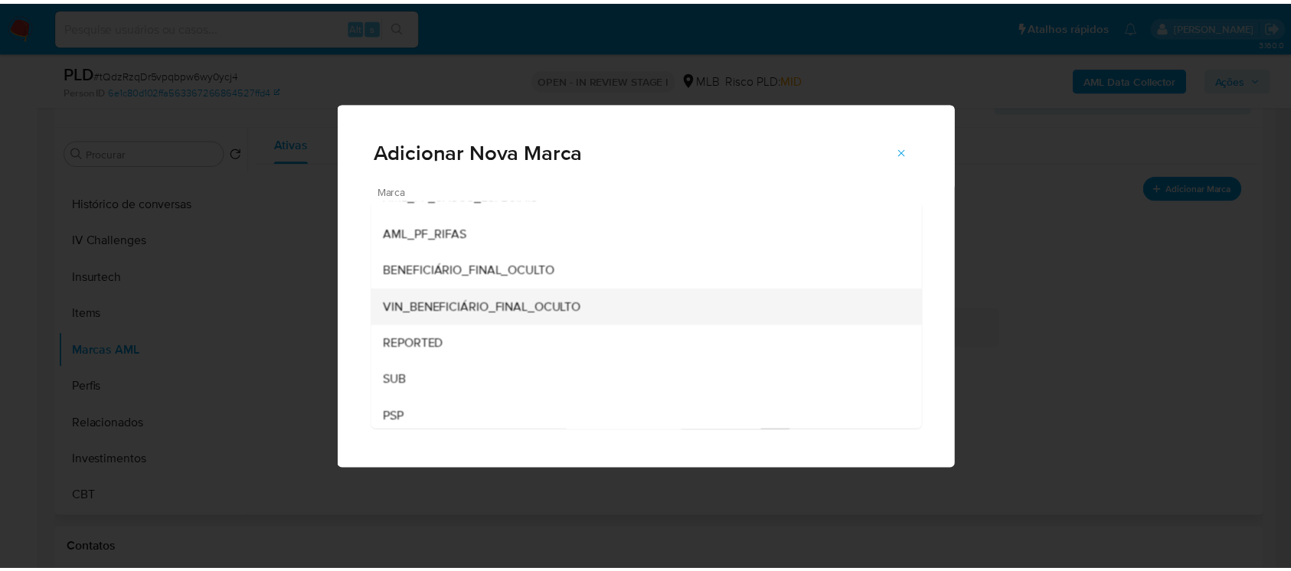
scroll to position [211, 0]
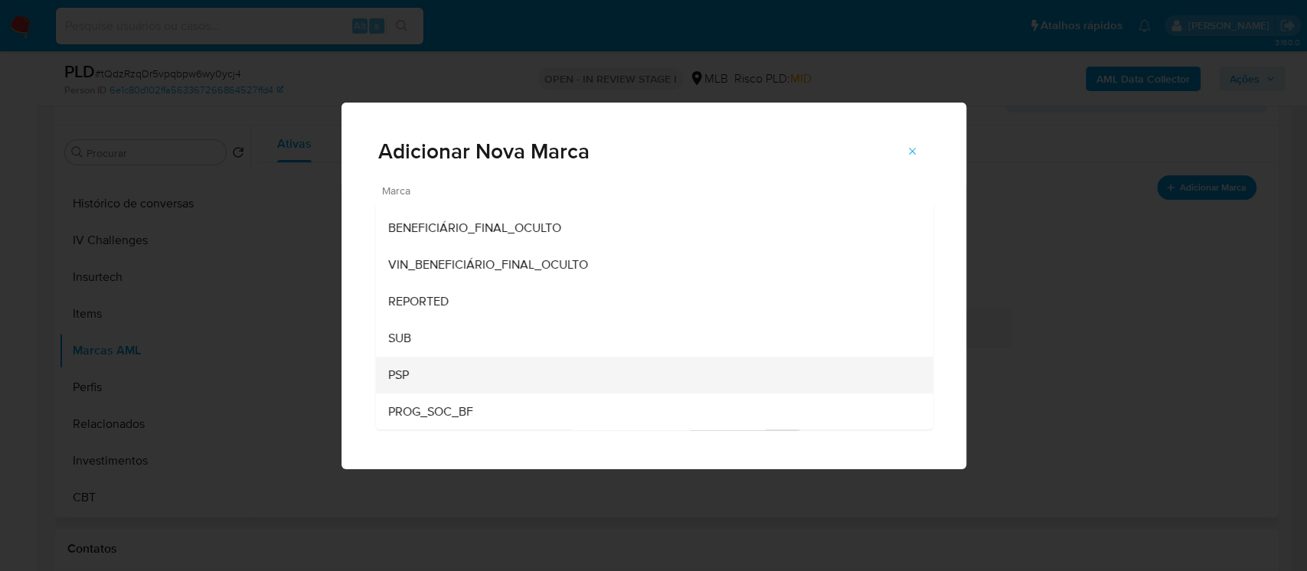
click at [410, 372] on div "PSP" at bounding box center [649, 375] width 524 height 37
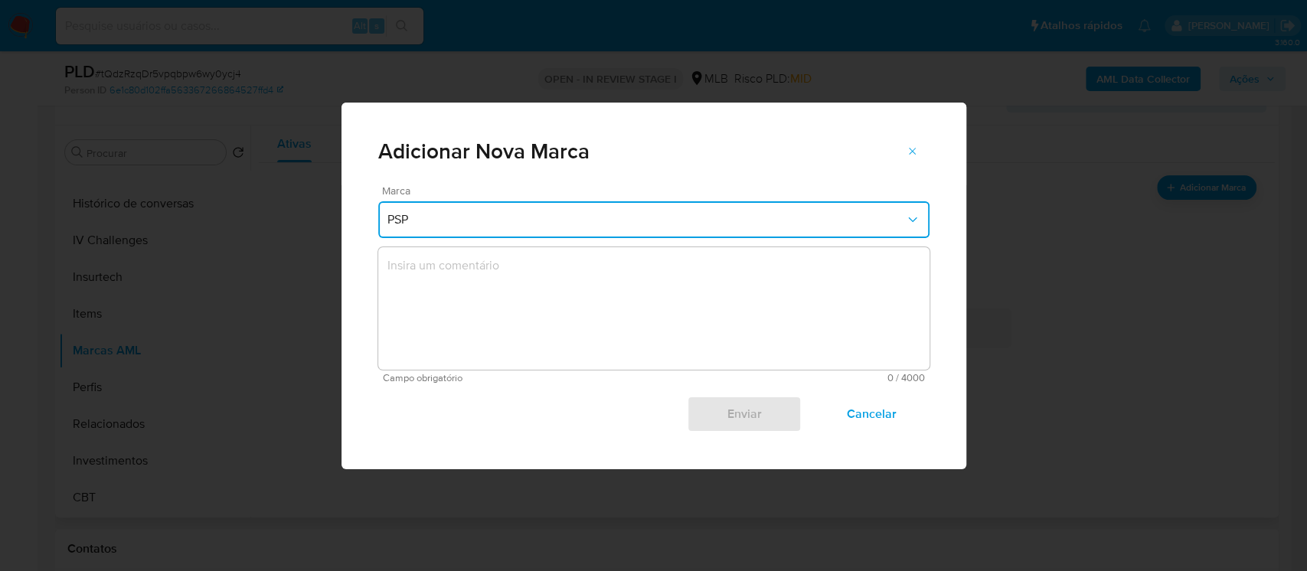
click at [453, 295] on textarea "marks-modal" at bounding box center [653, 308] width 551 height 122
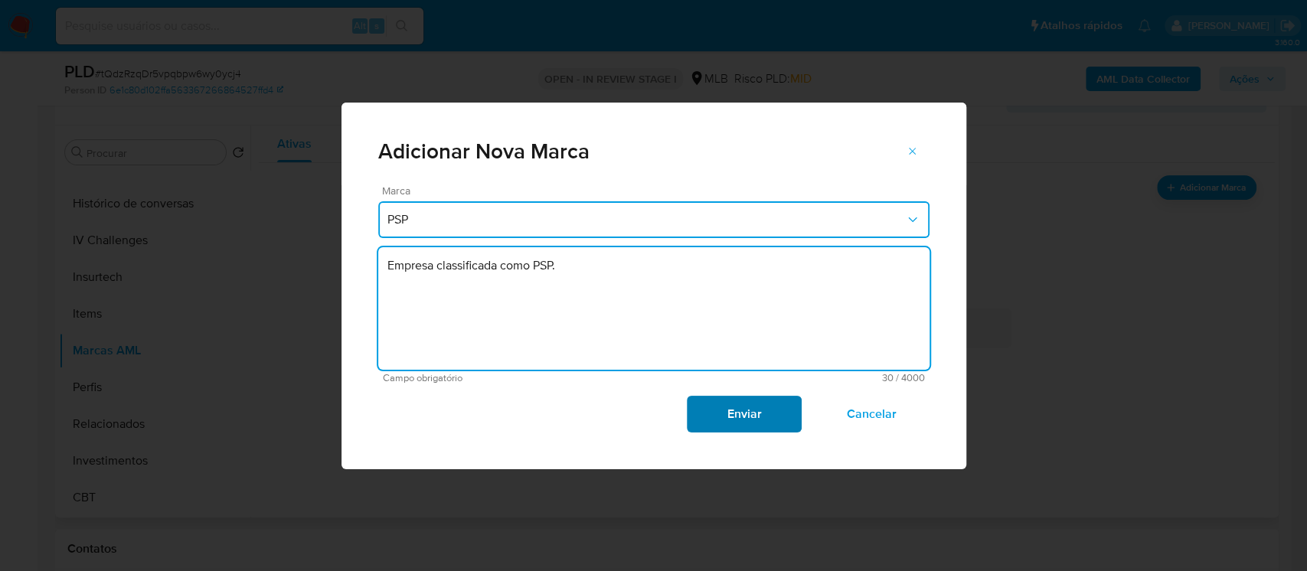
type textarea "Empresa classificada como PSP."
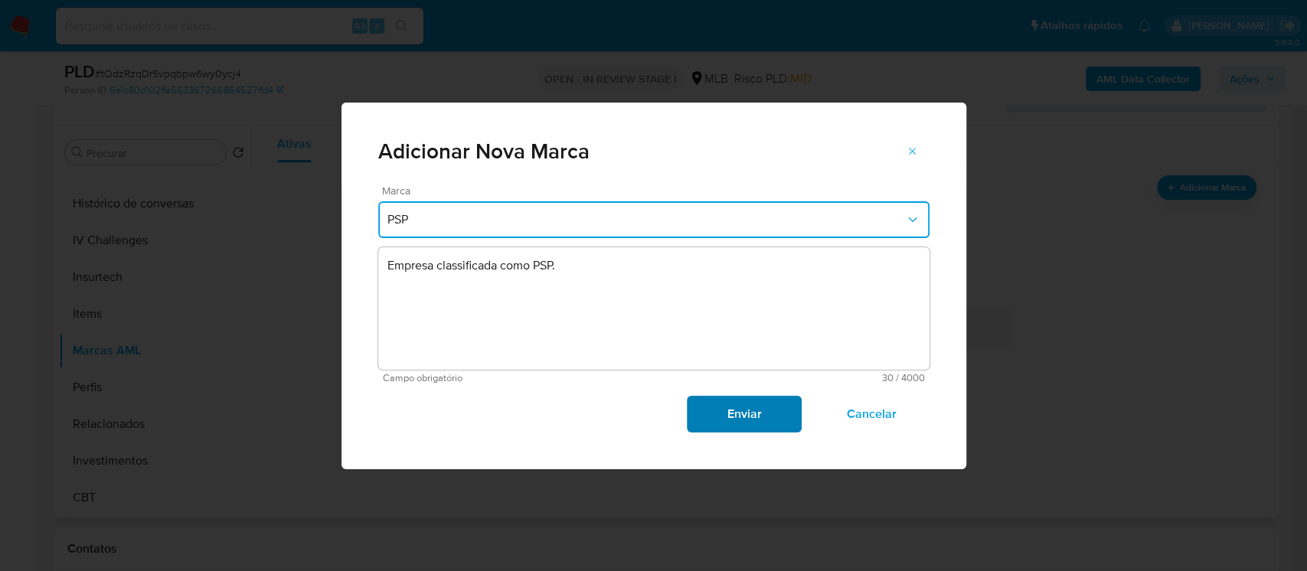
click at [742, 424] on span "Enviar" at bounding box center [744, 414] width 75 height 34
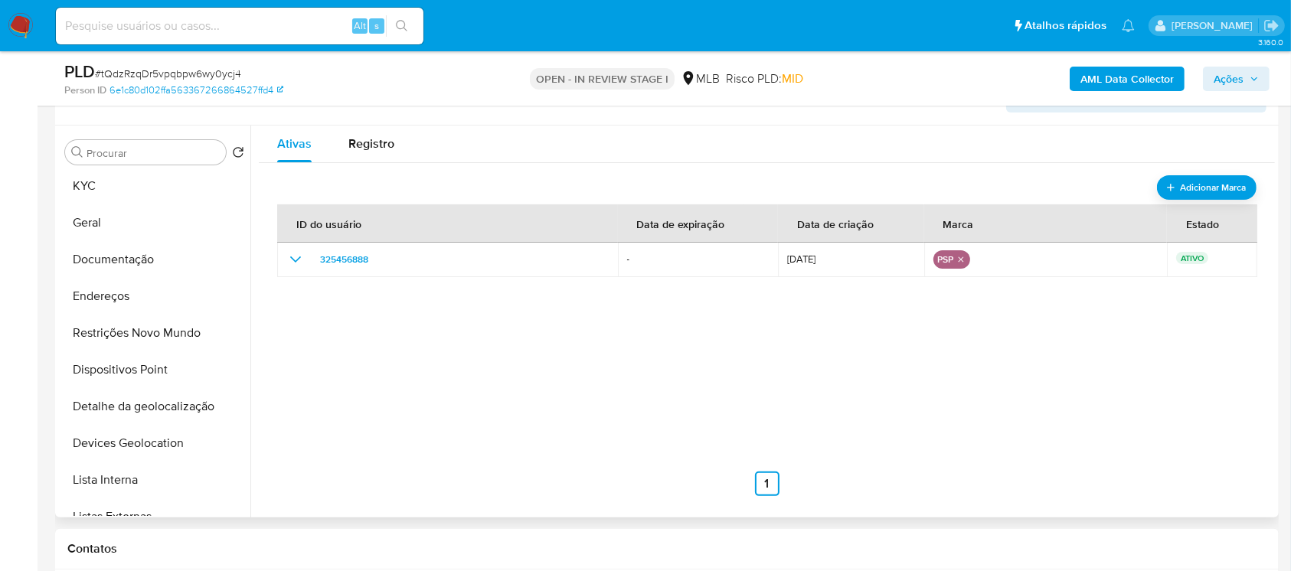
scroll to position [0, 0]
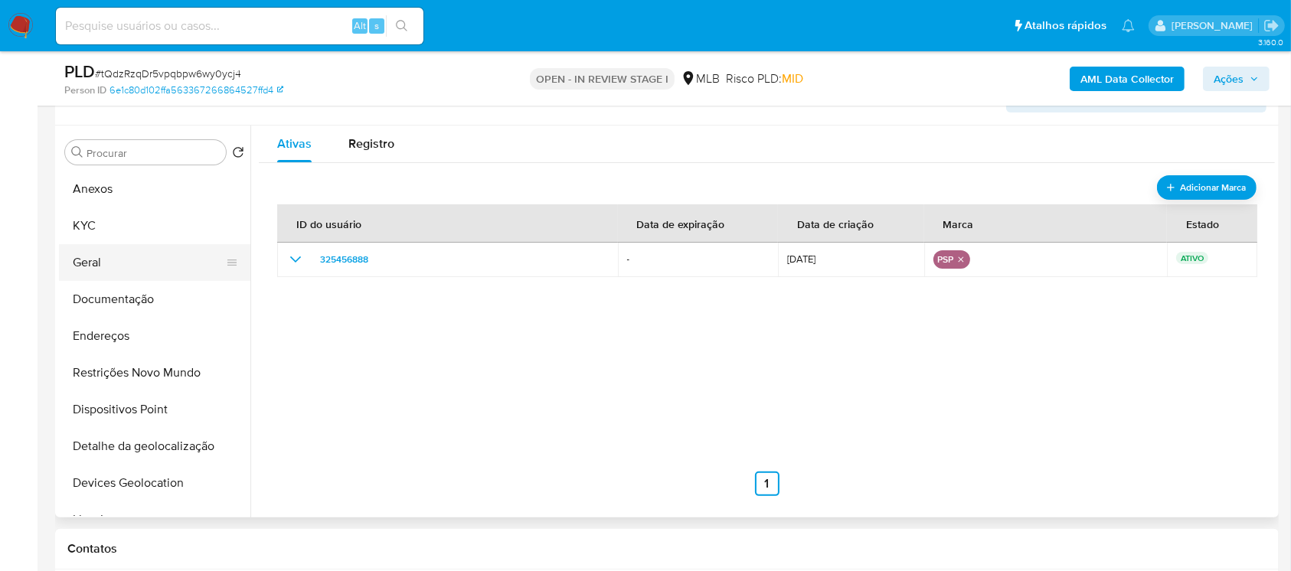
click at [96, 274] on button "Geral" at bounding box center [148, 262] width 179 height 37
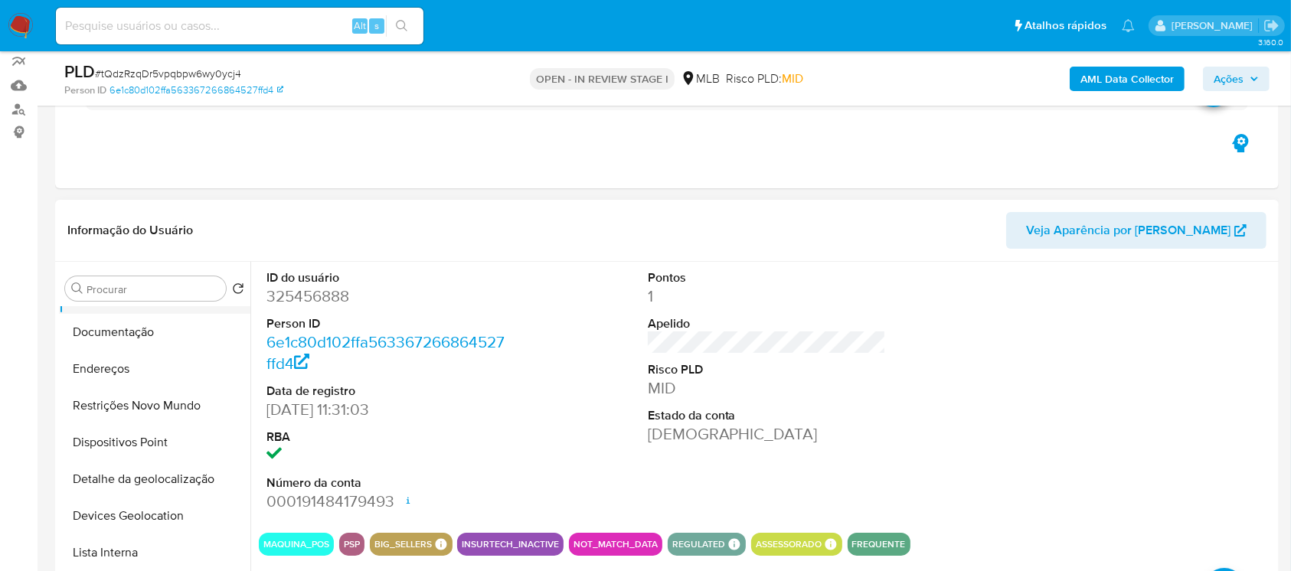
scroll to position [135, 0]
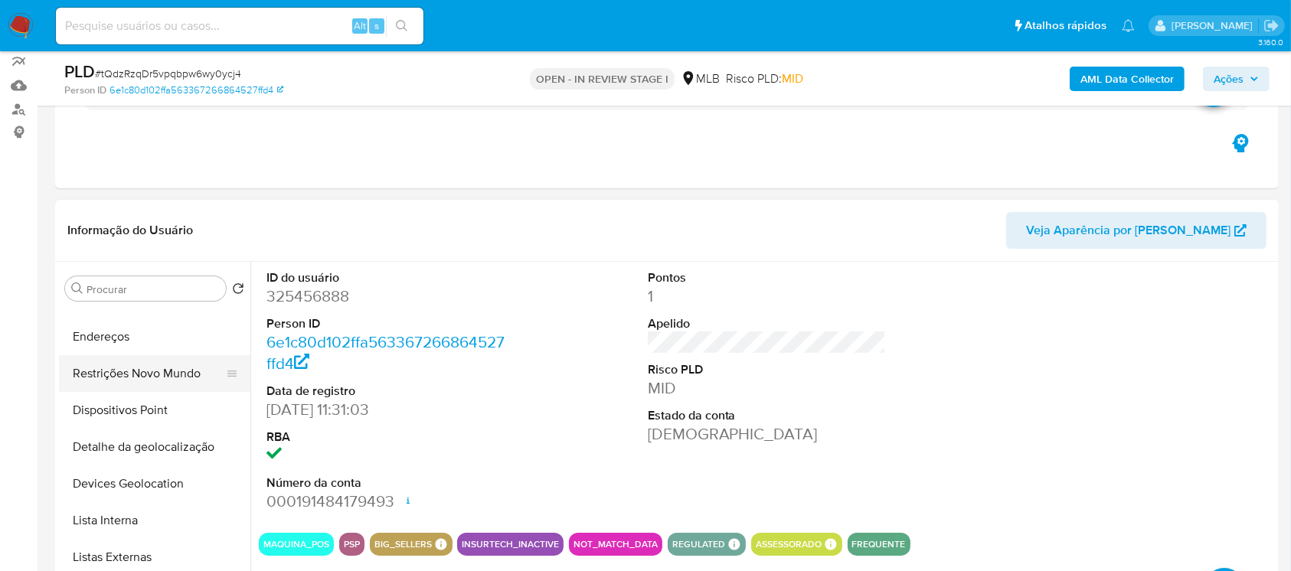
click at [124, 371] on button "Restrições Novo Mundo" at bounding box center [148, 373] width 179 height 37
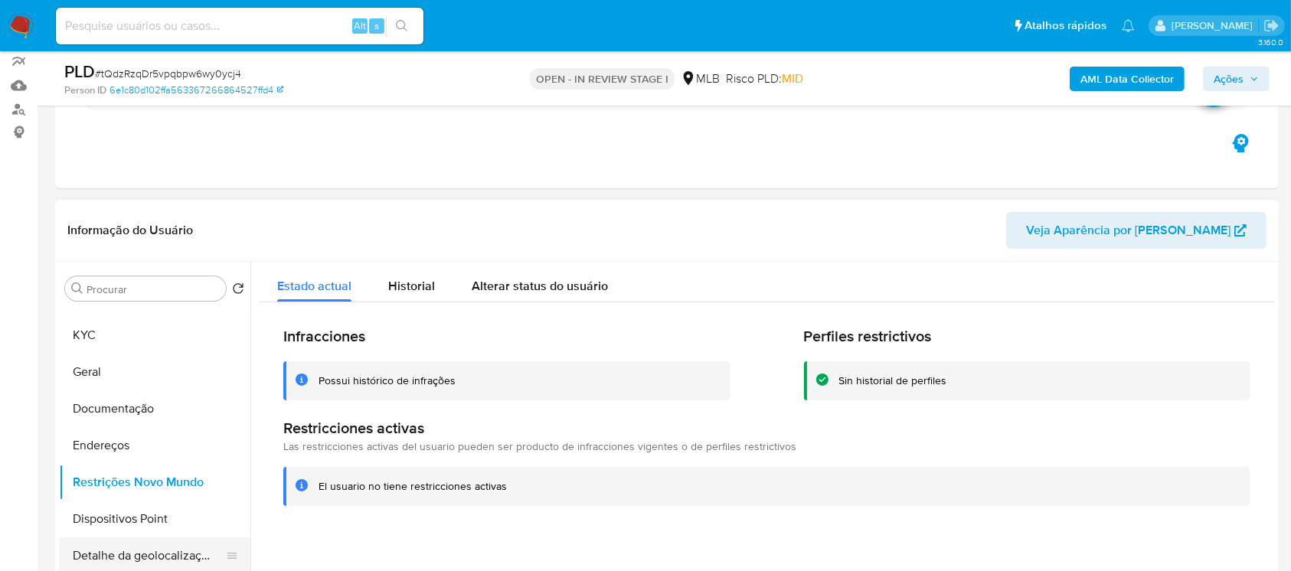
scroll to position [0, 0]
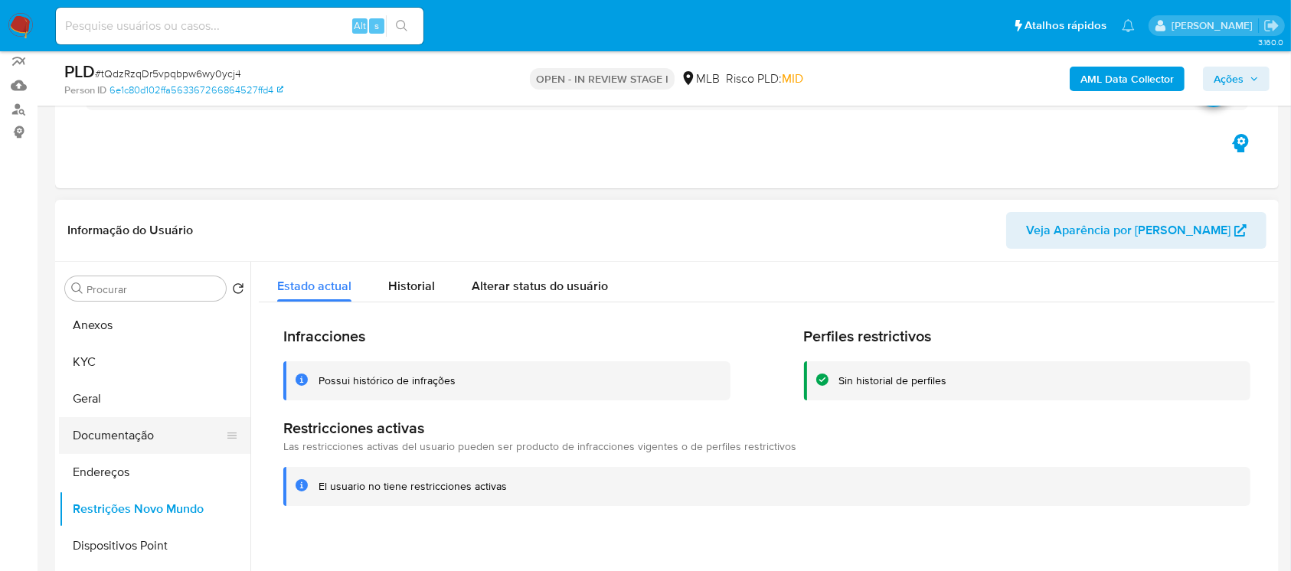
click at [101, 444] on button "Documentação" at bounding box center [148, 435] width 179 height 37
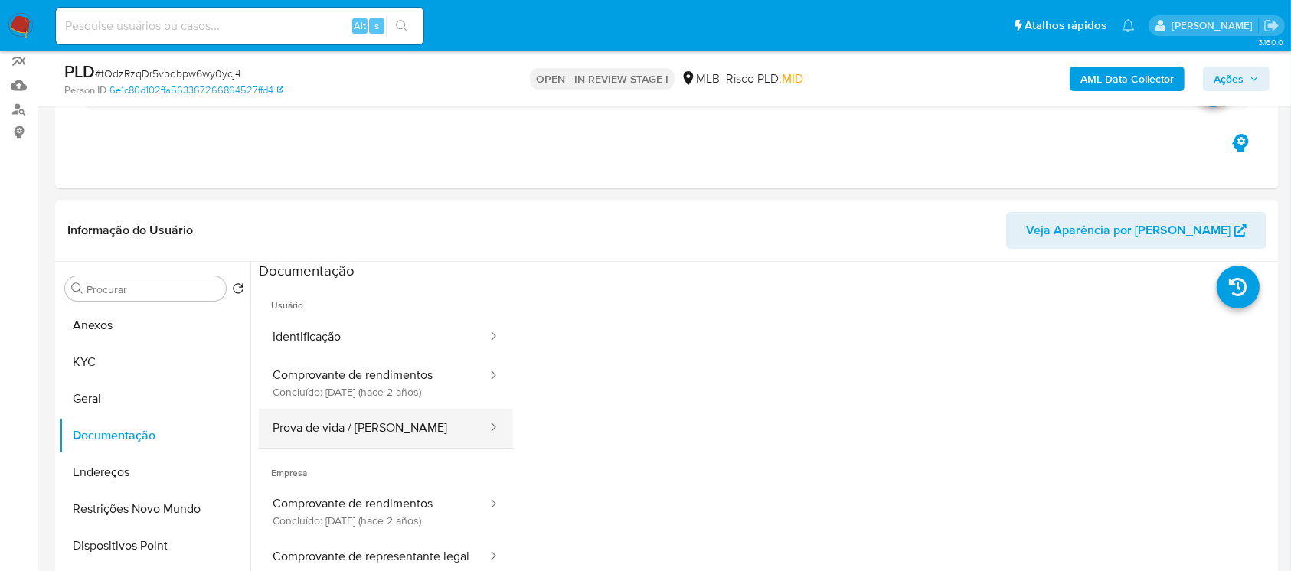
click at [324, 432] on button "Prova de vida / Selfie" at bounding box center [374, 428] width 230 height 39
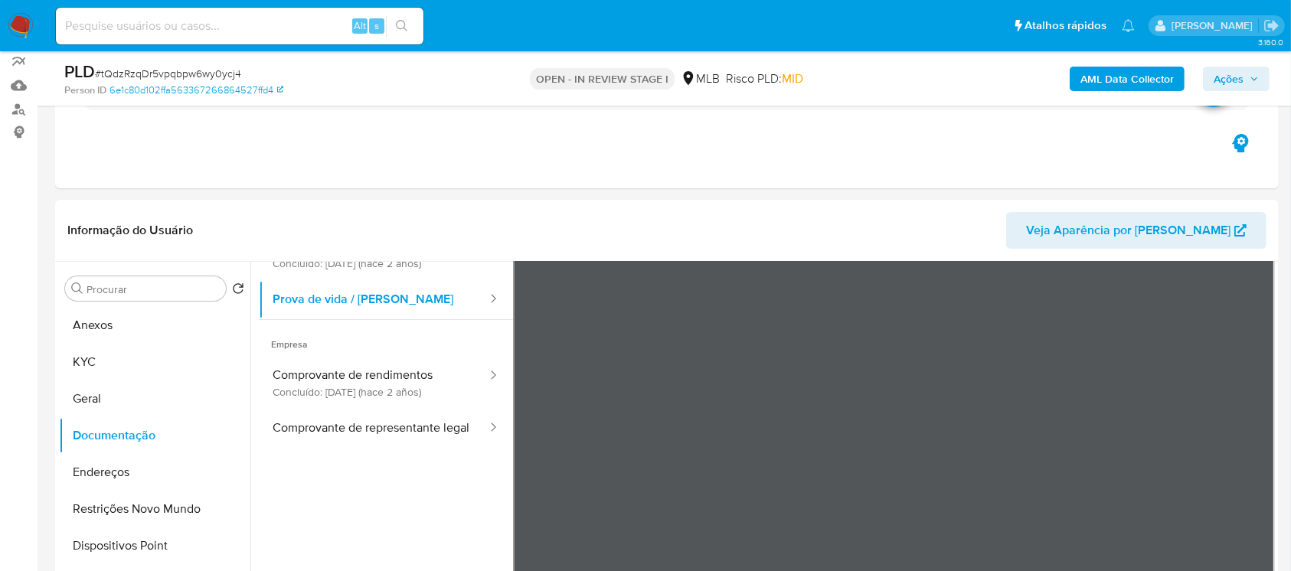
scroll to position [94, 0]
click at [348, 390] on button "Comprovante de rendimentos Concluído: 28/06/2023 (hace 2 años)" at bounding box center [374, 383] width 230 height 52
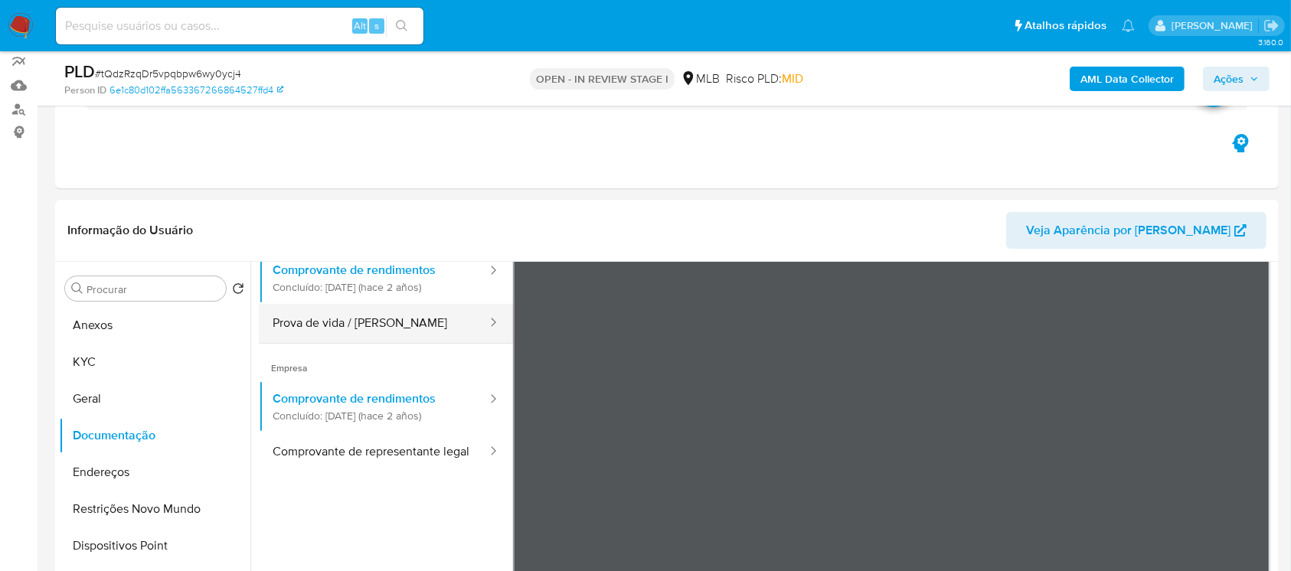
scroll to position [133, 0]
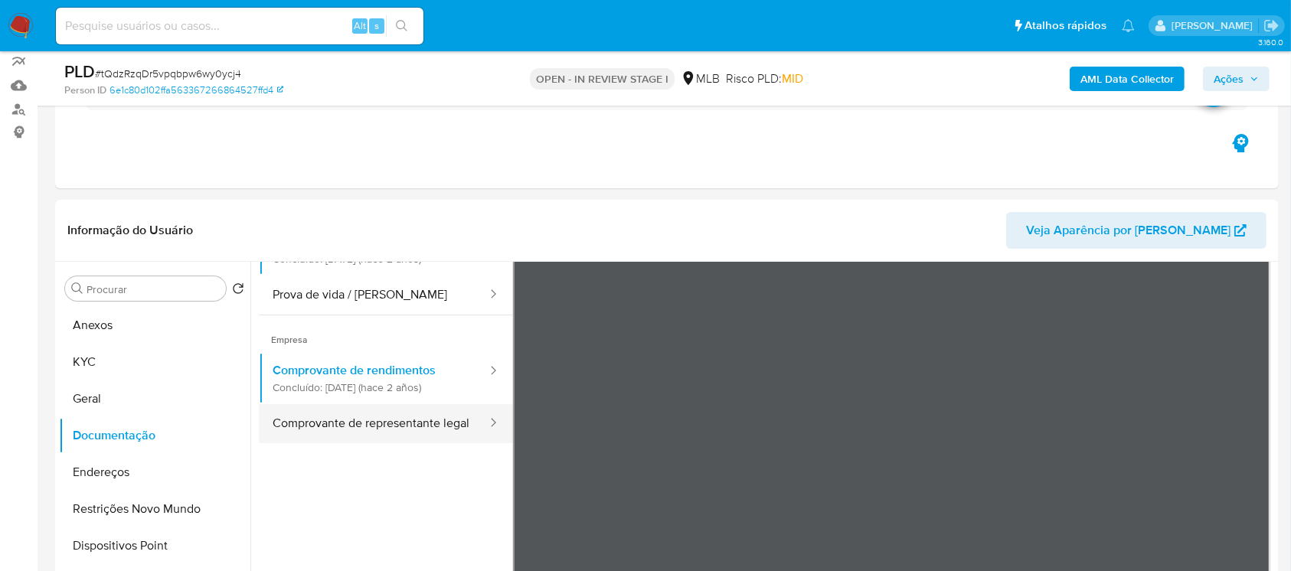
click at [322, 426] on button "Comprovante de representante legal" at bounding box center [374, 423] width 230 height 39
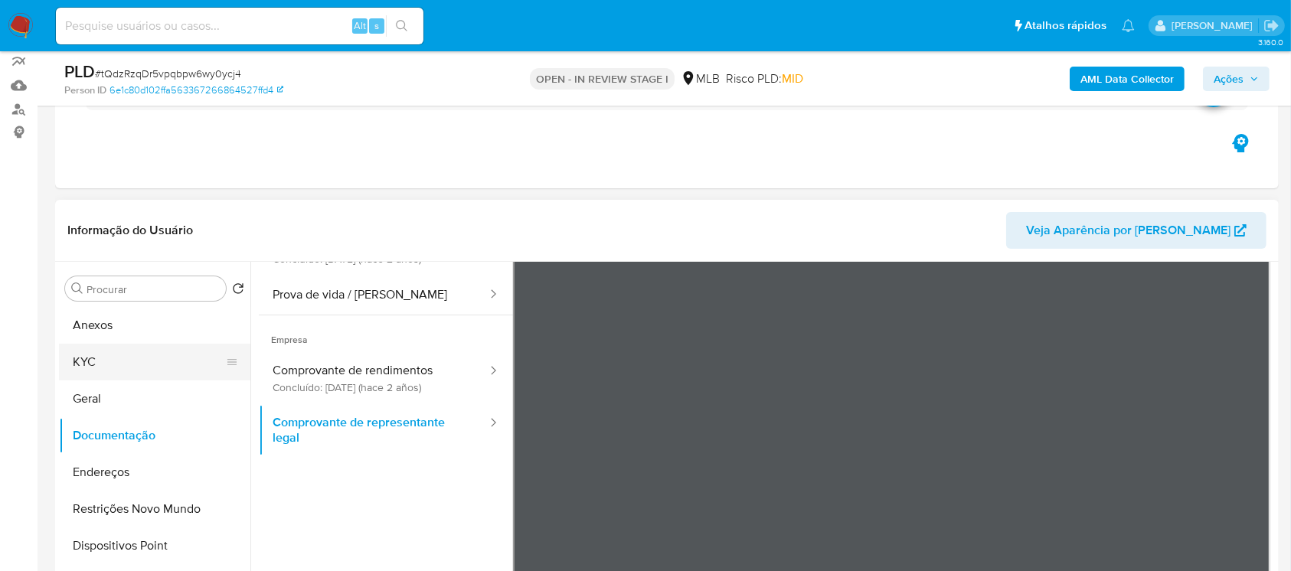
click at [94, 367] on button "KYC" at bounding box center [148, 362] width 179 height 37
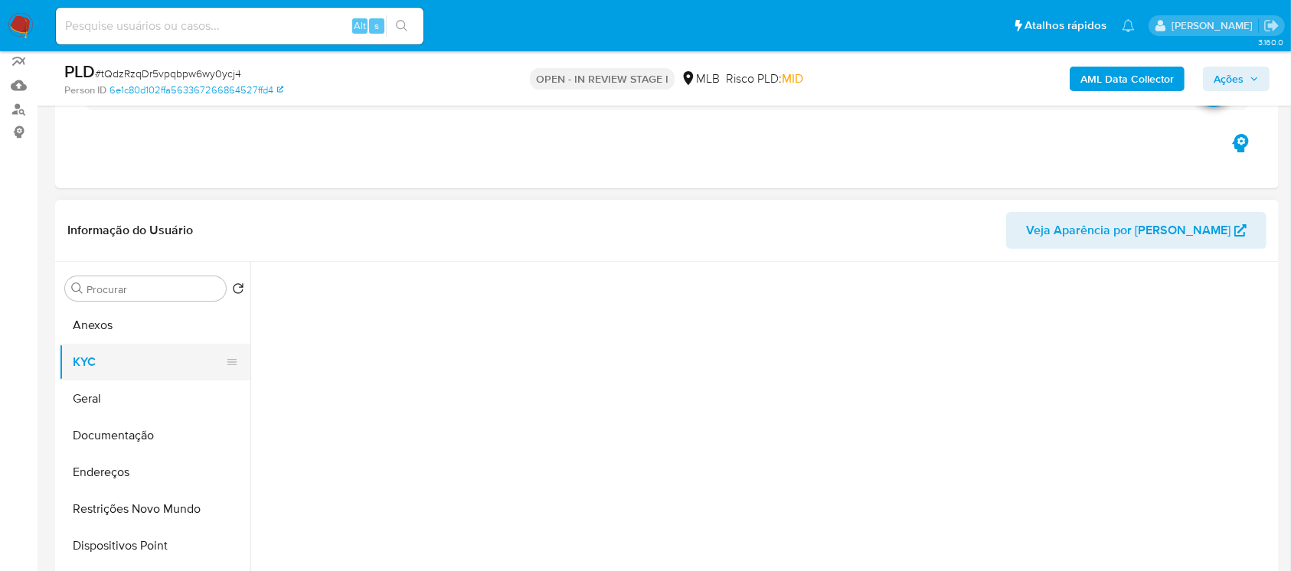
scroll to position [0, 0]
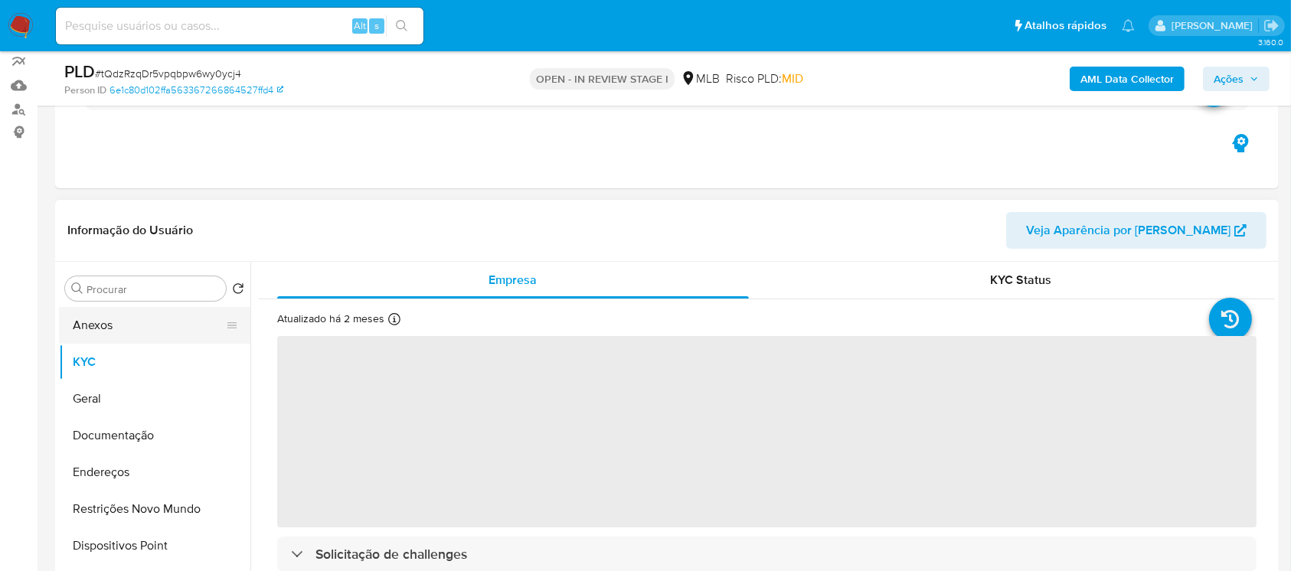
click at [92, 328] on button "Anexos" at bounding box center [148, 325] width 179 height 37
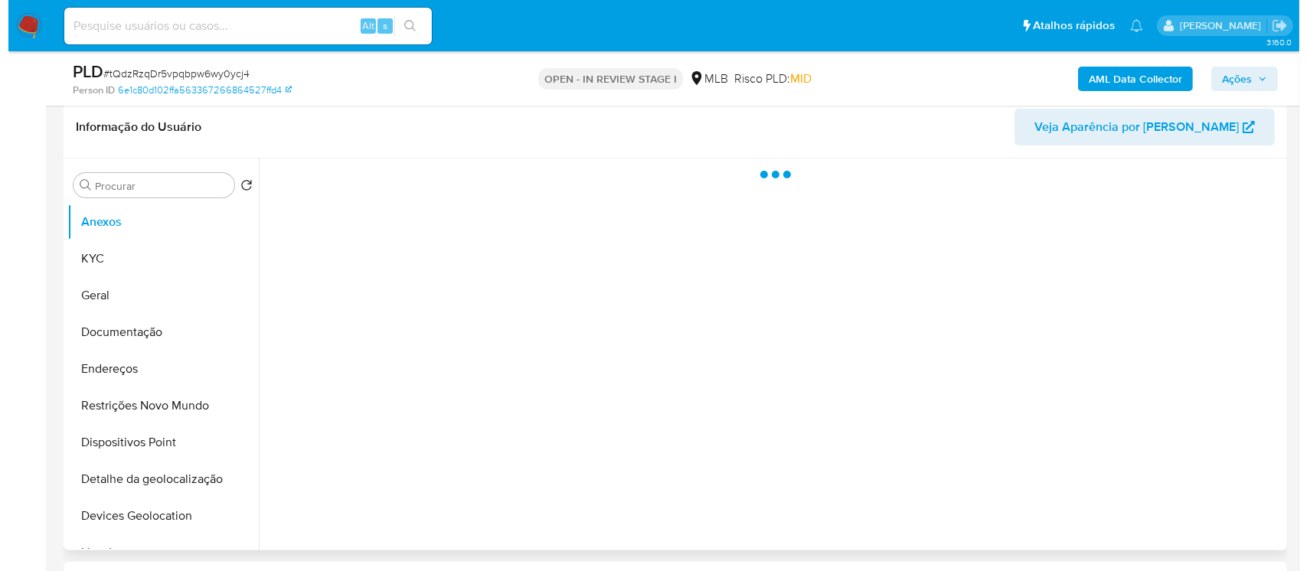
scroll to position [272, 0]
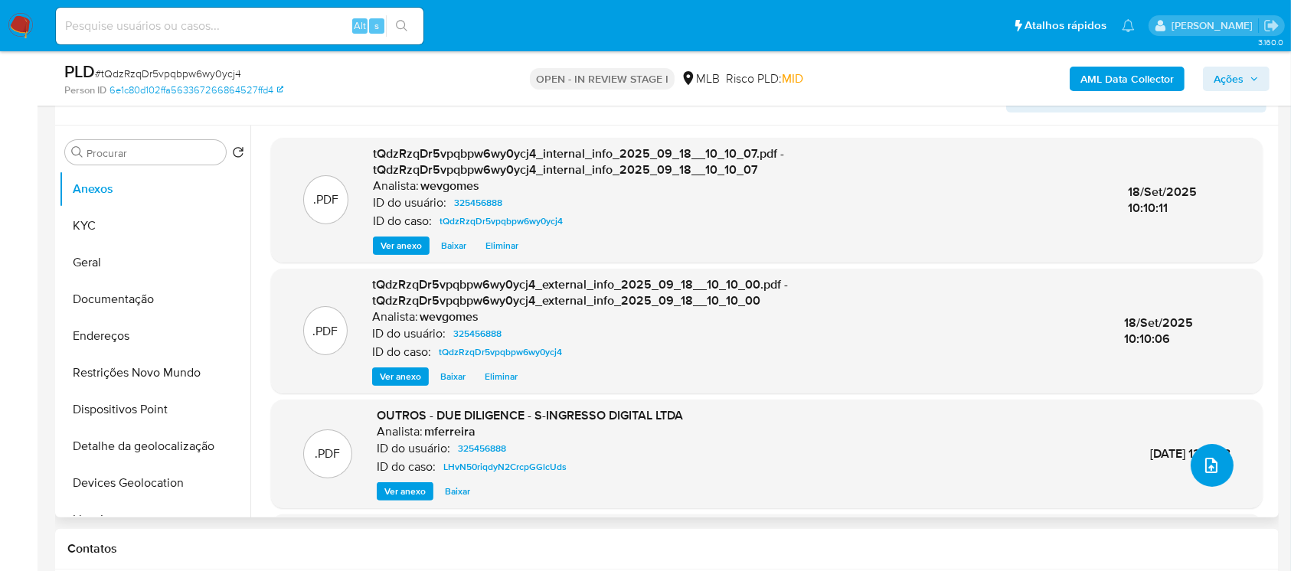
click at [1206, 462] on icon "upload-file" at bounding box center [1211, 465] width 18 height 18
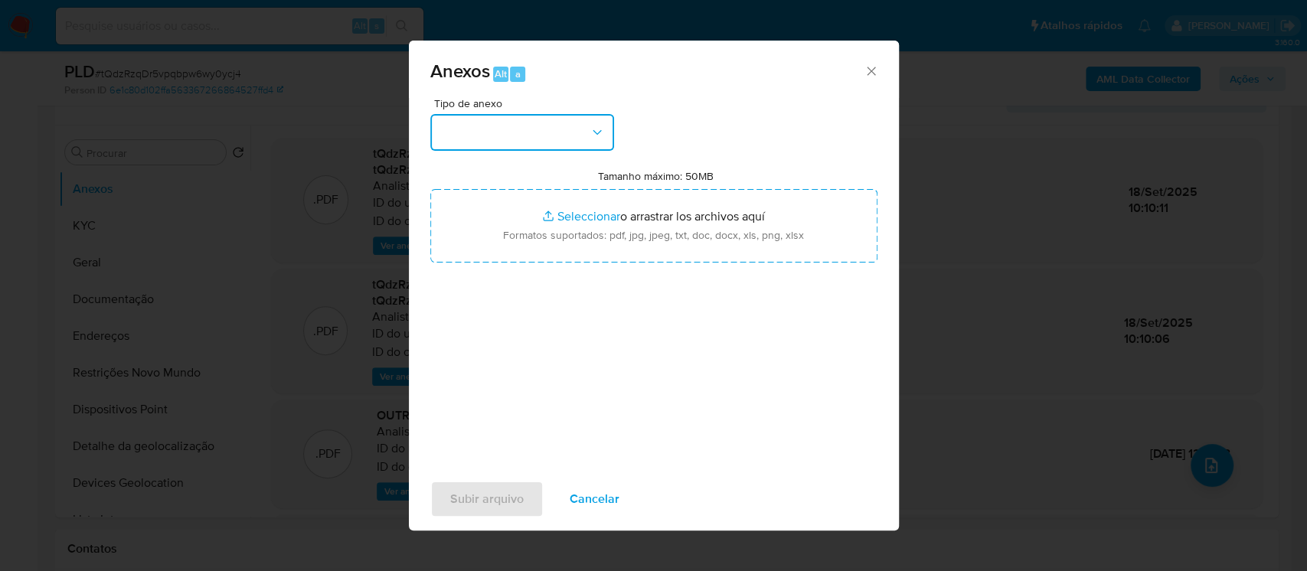
click at [599, 131] on icon "button" at bounding box center [597, 131] width 8 height 5
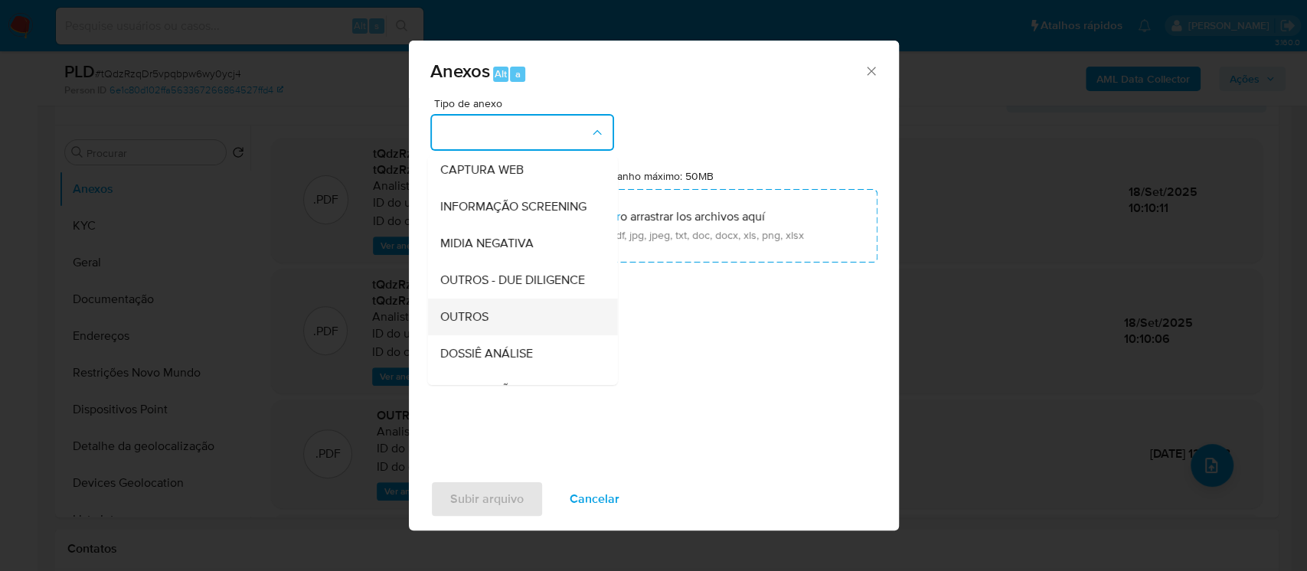
scroll to position [235, 0]
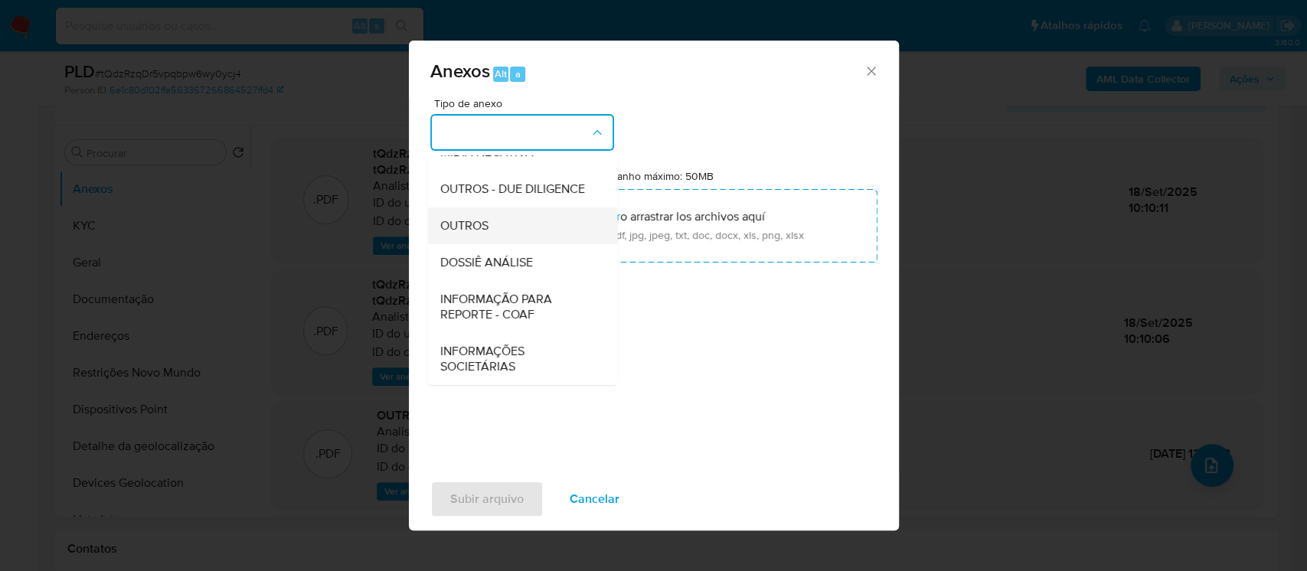
click at [472, 227] on span "OUTROS" at bounding box center [463, 225] width 48 height 15
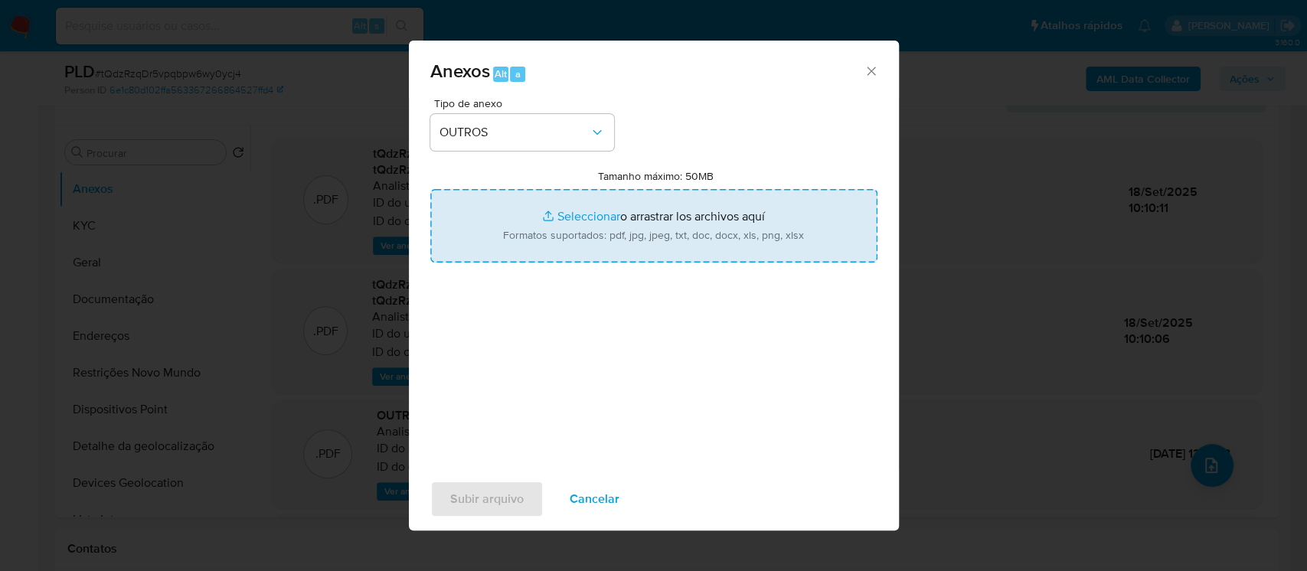
click at [554, 227] on input "Tamanho máximo: 50MB Seleccionar archivos" at bounding box center [653, 225] width 447 height 73
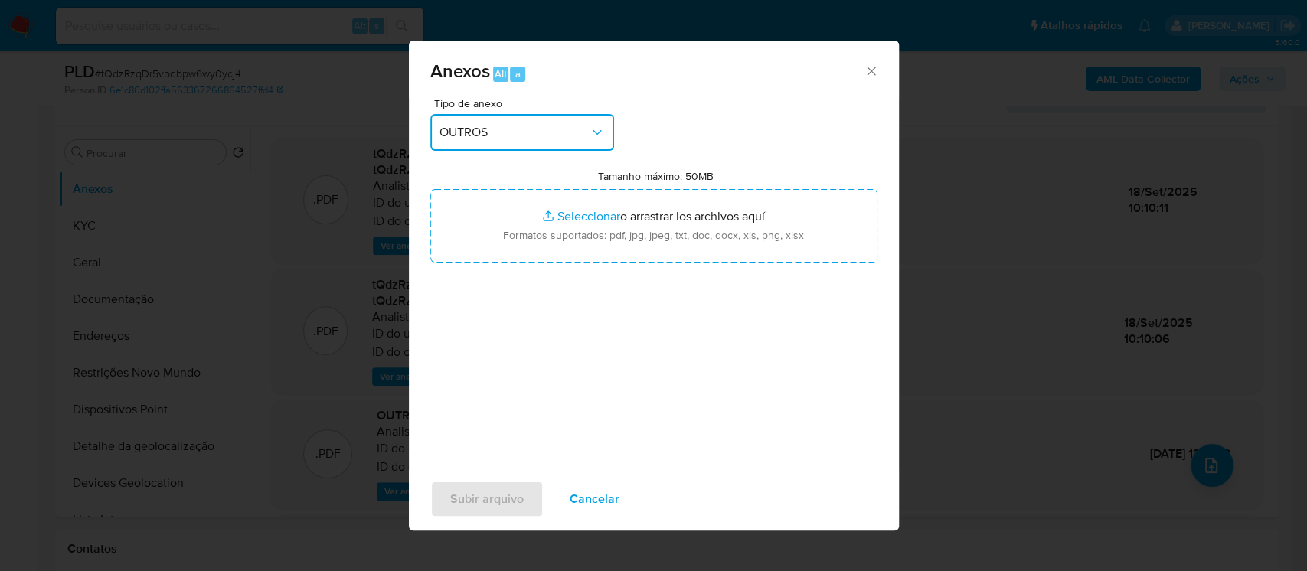
click at [586, 126] on span "OUTROS" at bounding box center [514, 132] width 150 height 15
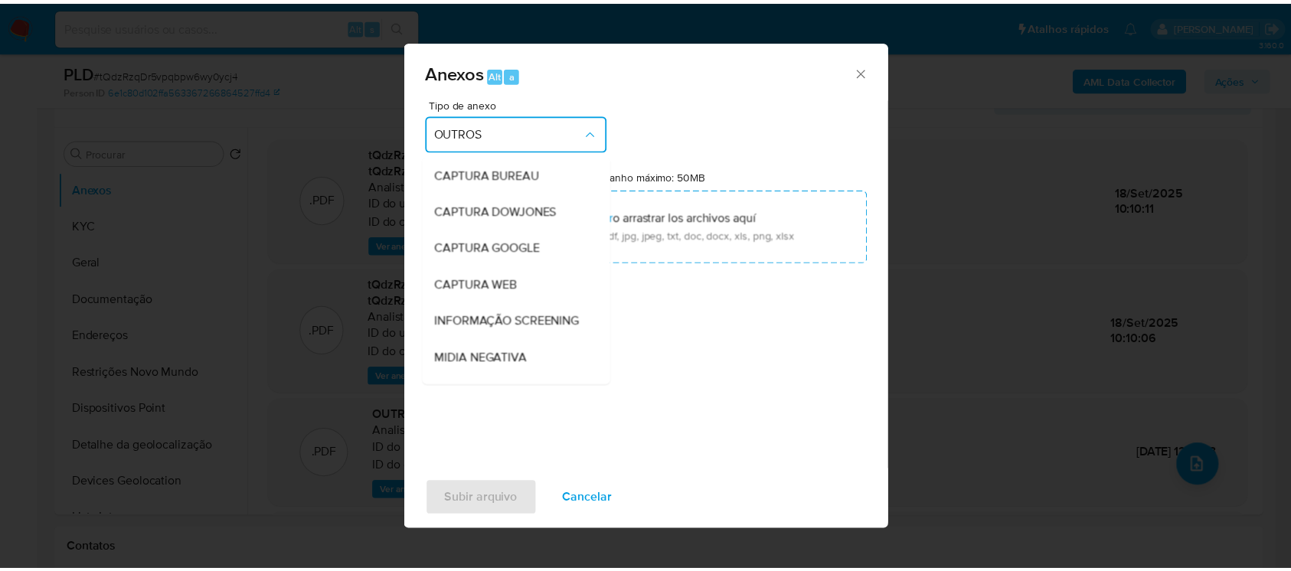
scroll to position [191, 0]
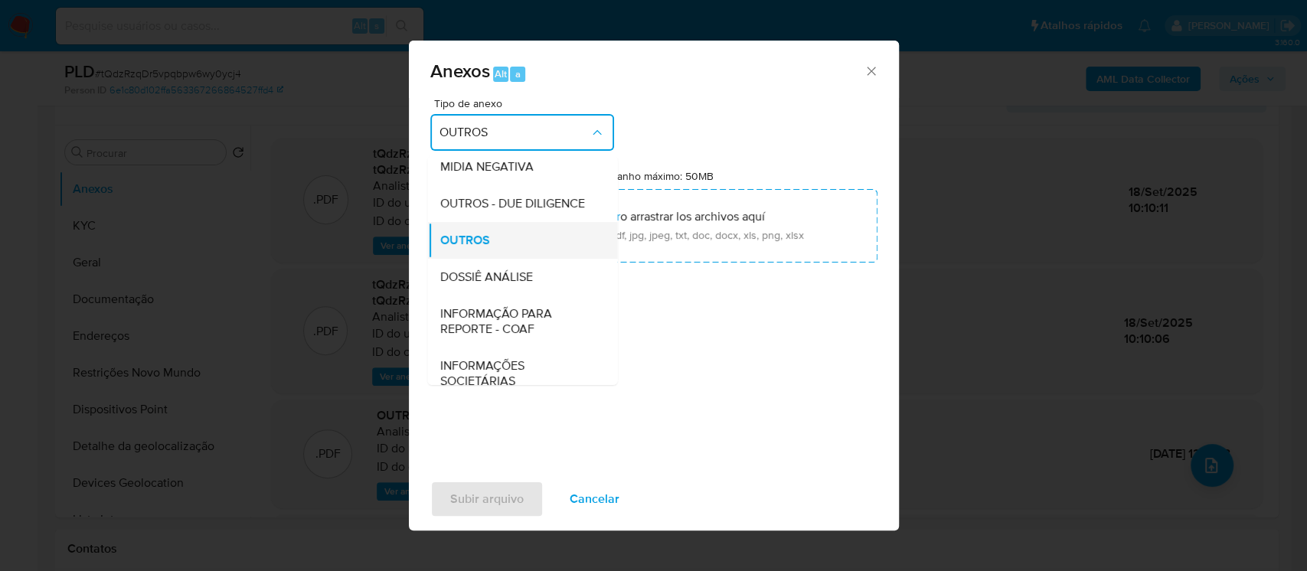
click at [486, 248] on span "OUTROS" at bounding box center [464, 240] width 50 height 15
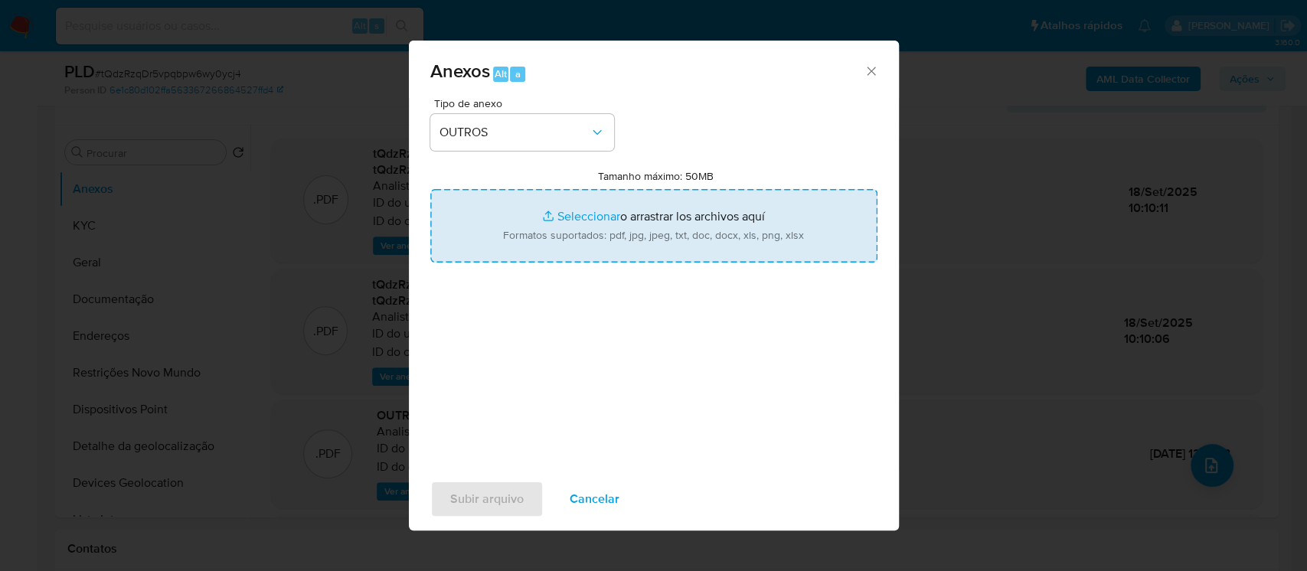
click at [556, 219] on input "Tamanho máximo: 50MB Seleccionar archivos" at bounding box center [653, 225] width 447 height 73
type input "C:\fakepath\SAR - XXXX - CNPJ 29375588000140 - INGRESSO DIGITAL S_A.pdf"
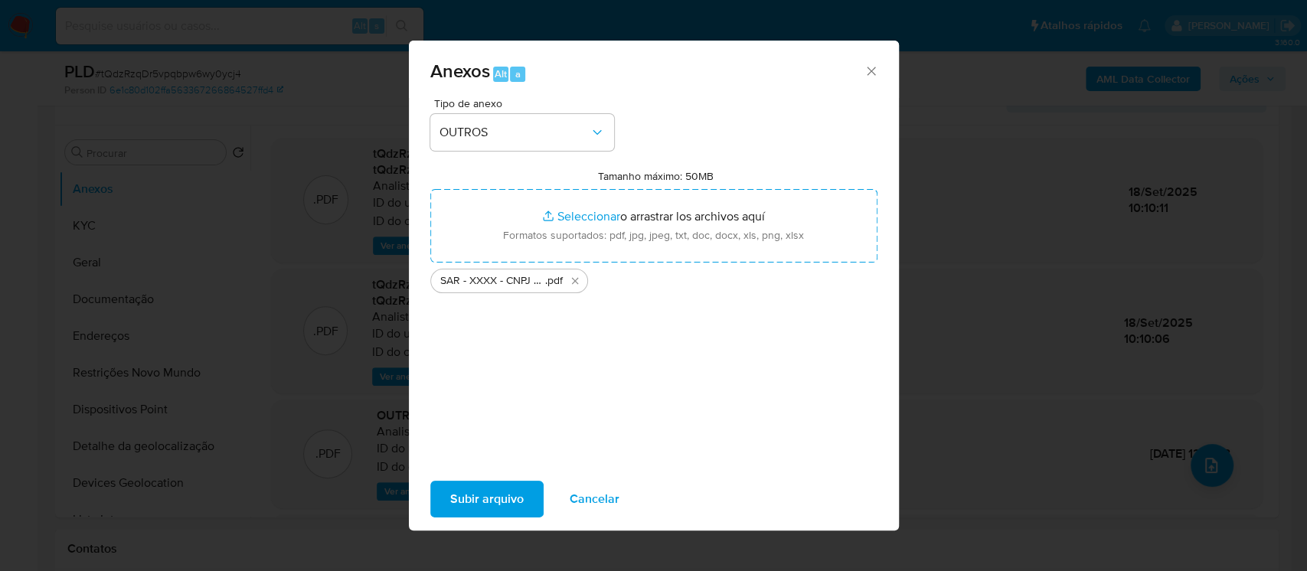
click at [487, 501] on span "Subir arquivo" at bounding box center [486, 499] width 73 height 34
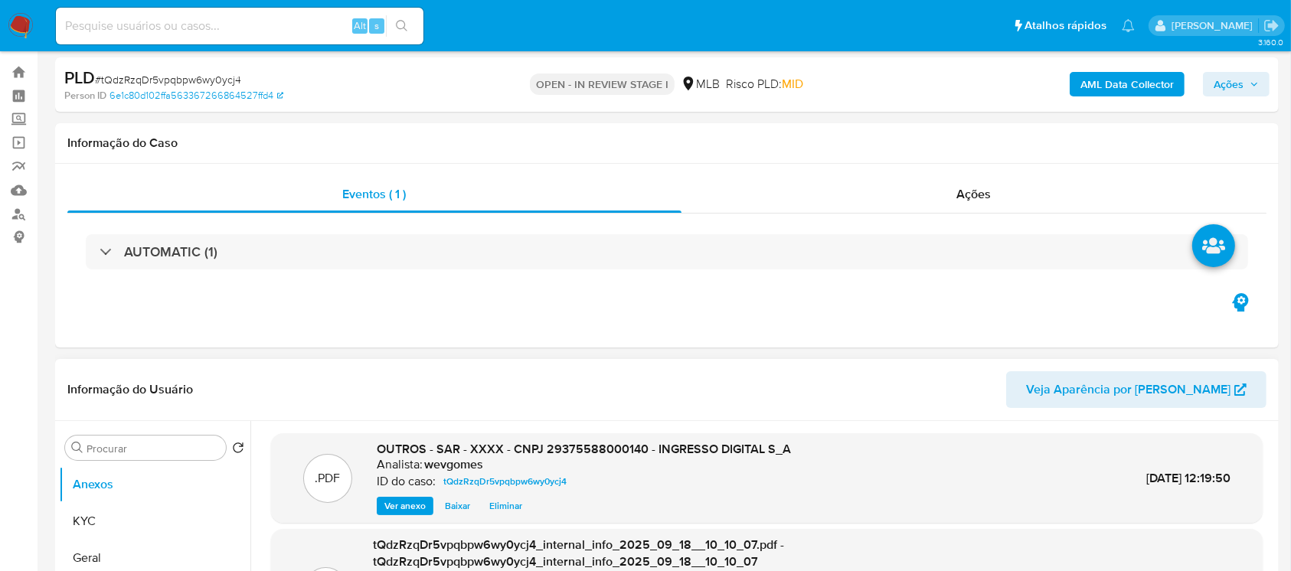
scroll to position [0, 0]
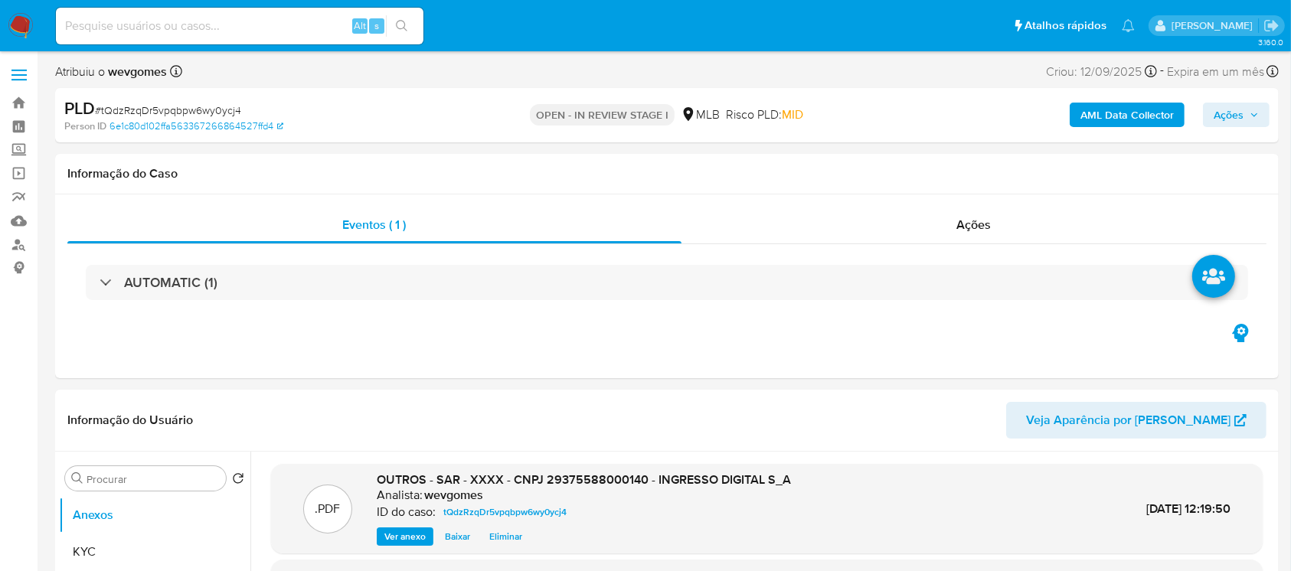
click at [1229, 115] on span "Ações" at bounding box center [1228, 115] width 30 height 24
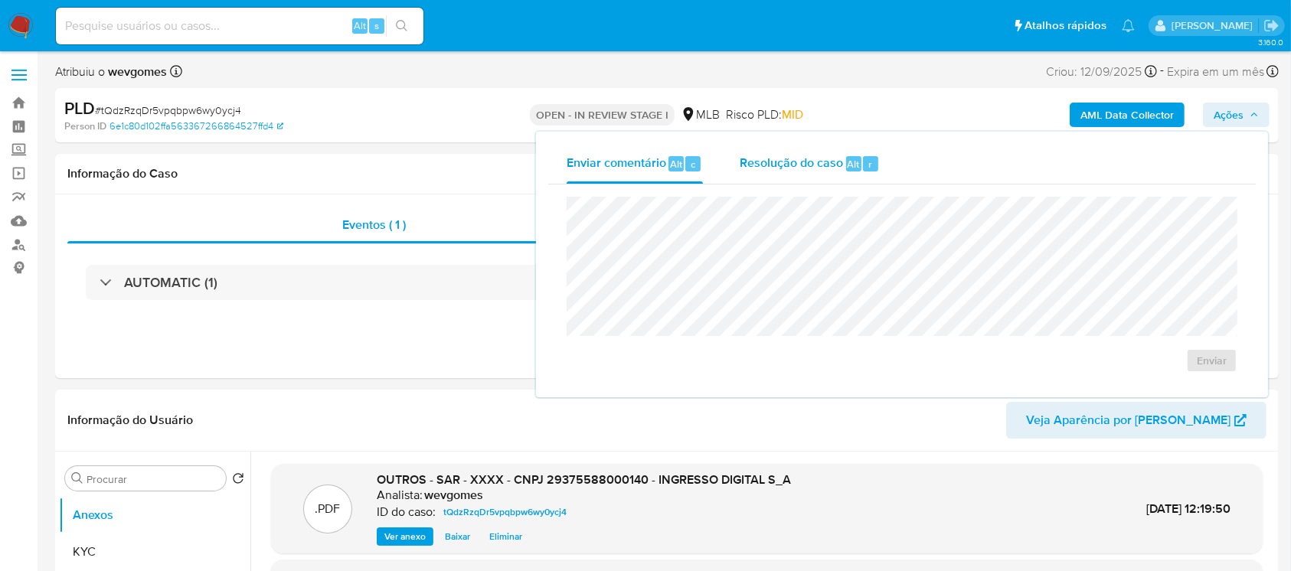
click at [802, 162] on span "Resolução do caso" at bounding box center [791, 164] width 103 height 18
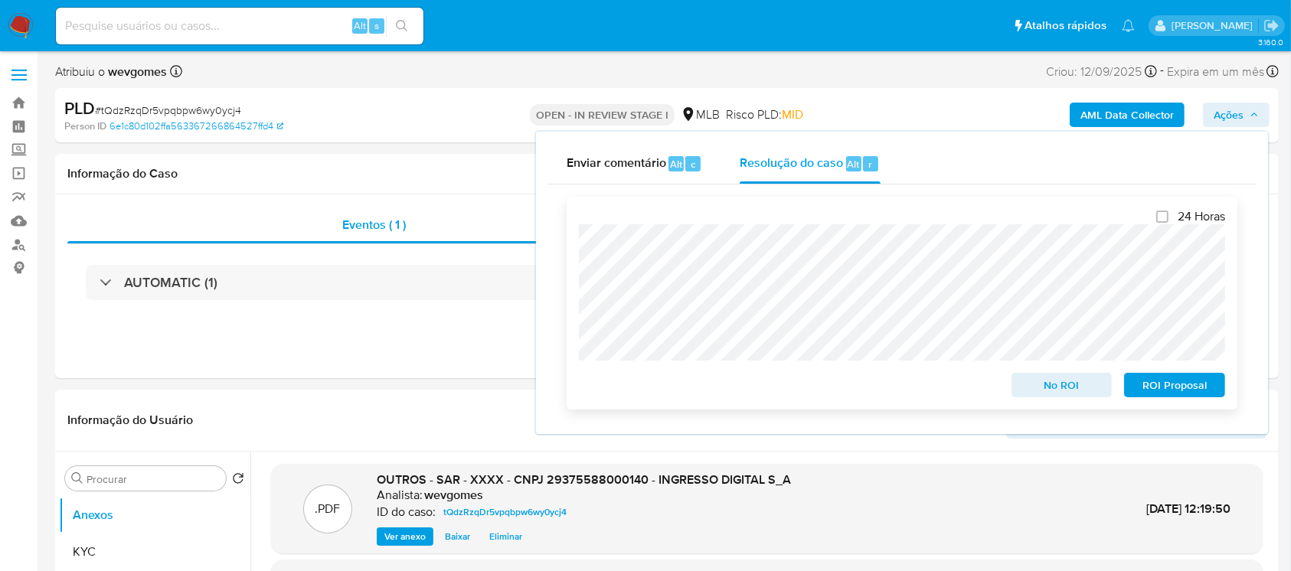
click at [1177, 389] on span "ROI Proposal" at bounding box center [1175, 384] width 80 height 21
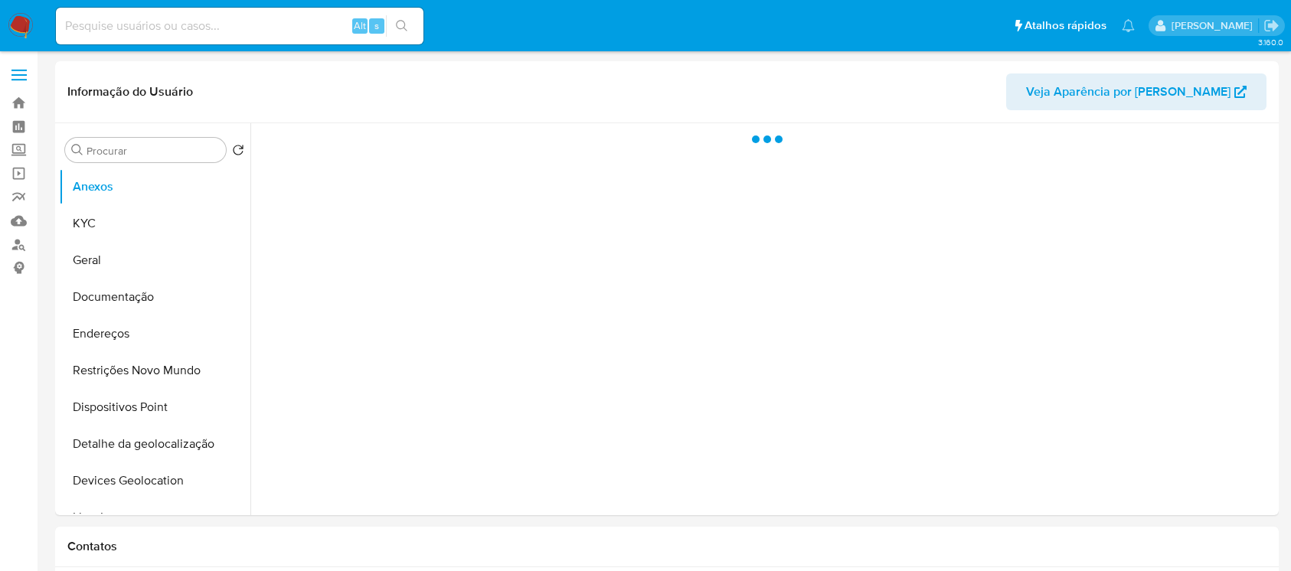
select select "10"
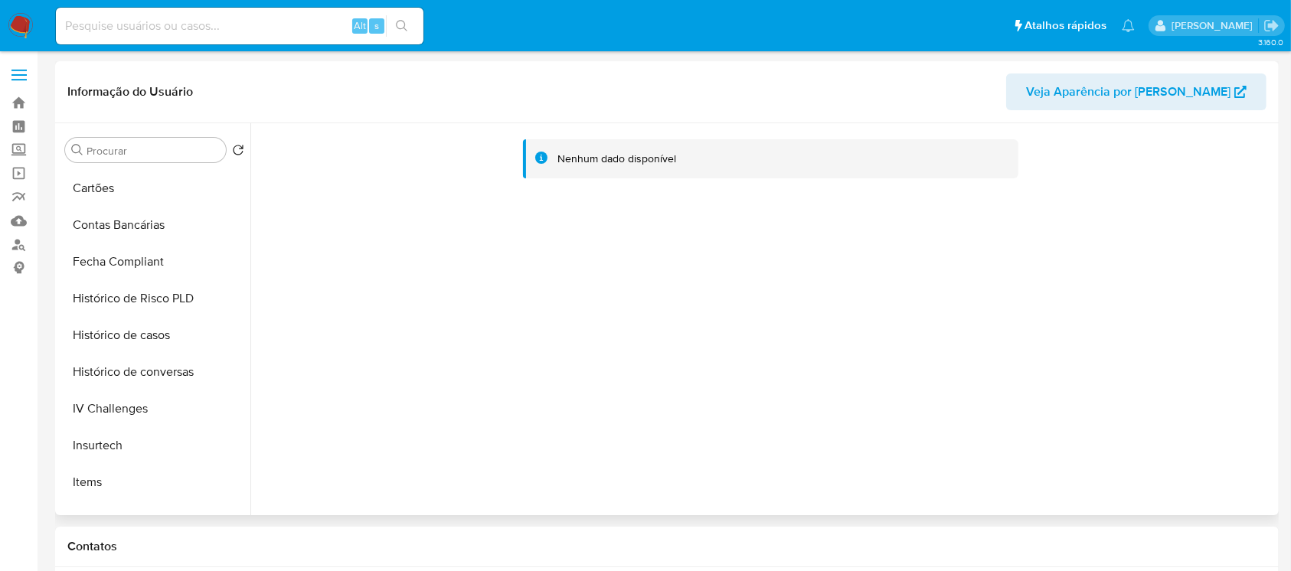
scroll to position [680, 0]
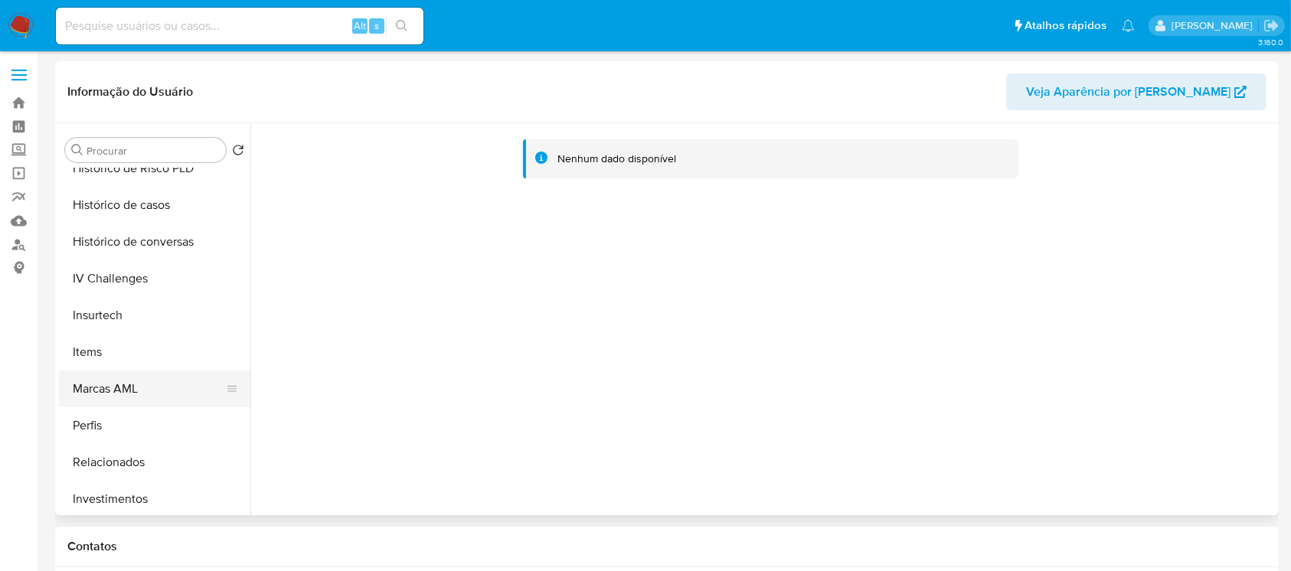
click at [100, 385] on button "Marcas AML" at bounding box center [148, 389] width 179 height 37
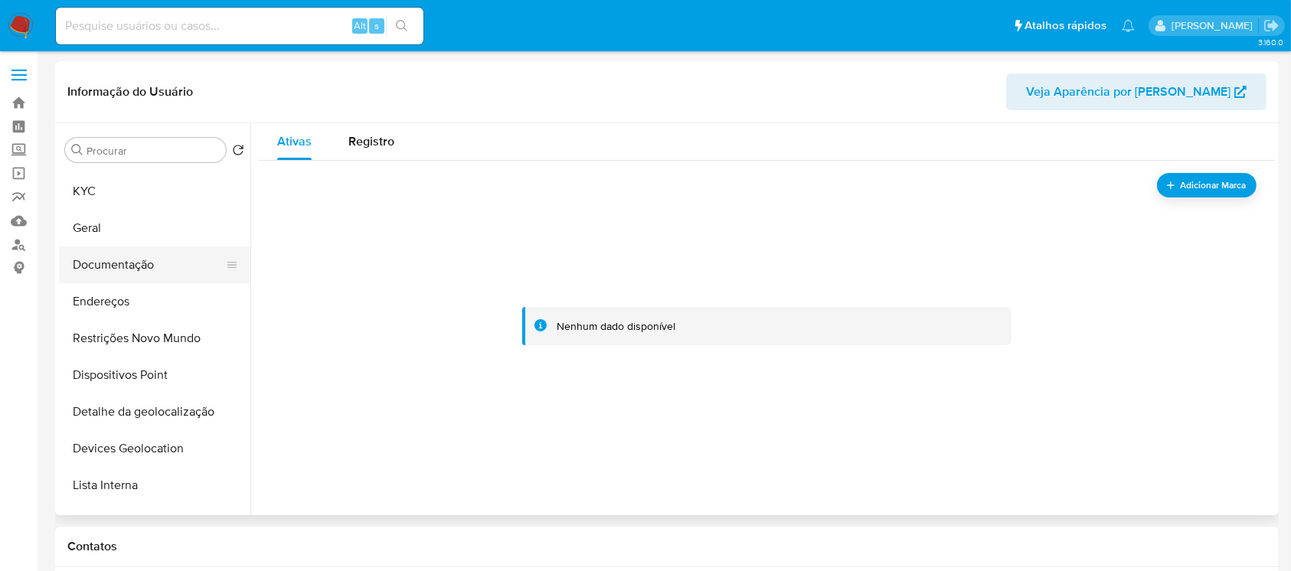
scroll to position [0, 0]
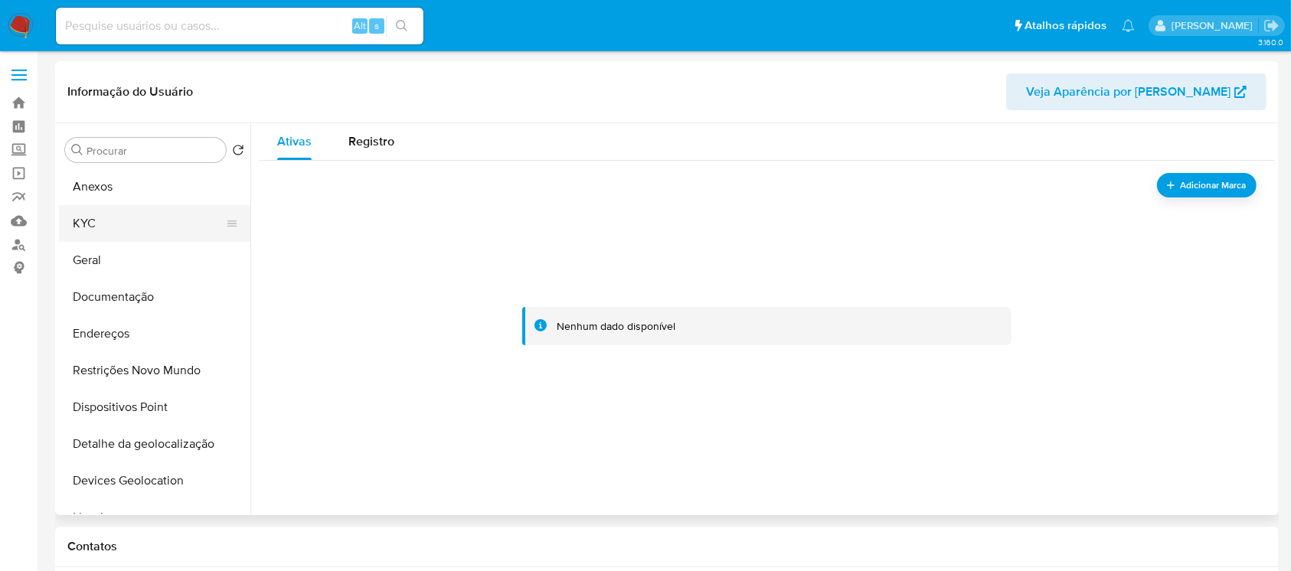
click at [98, 232] on button "KYC" at bounding box center [148, 223] width 179 height 37
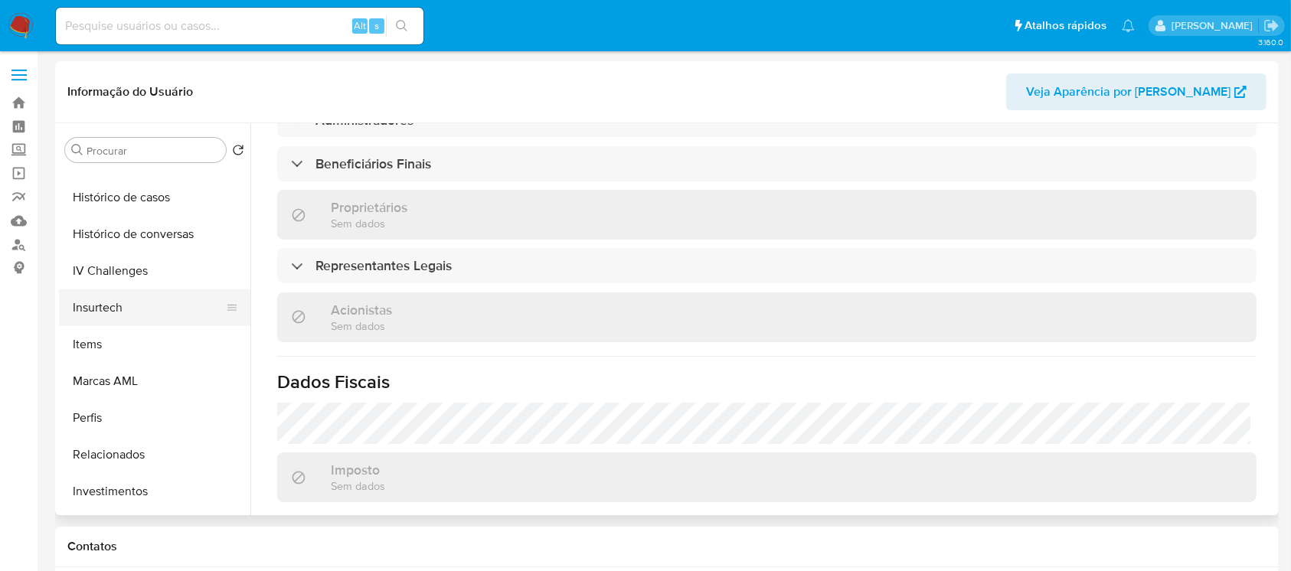
scroll to position [720, 0]
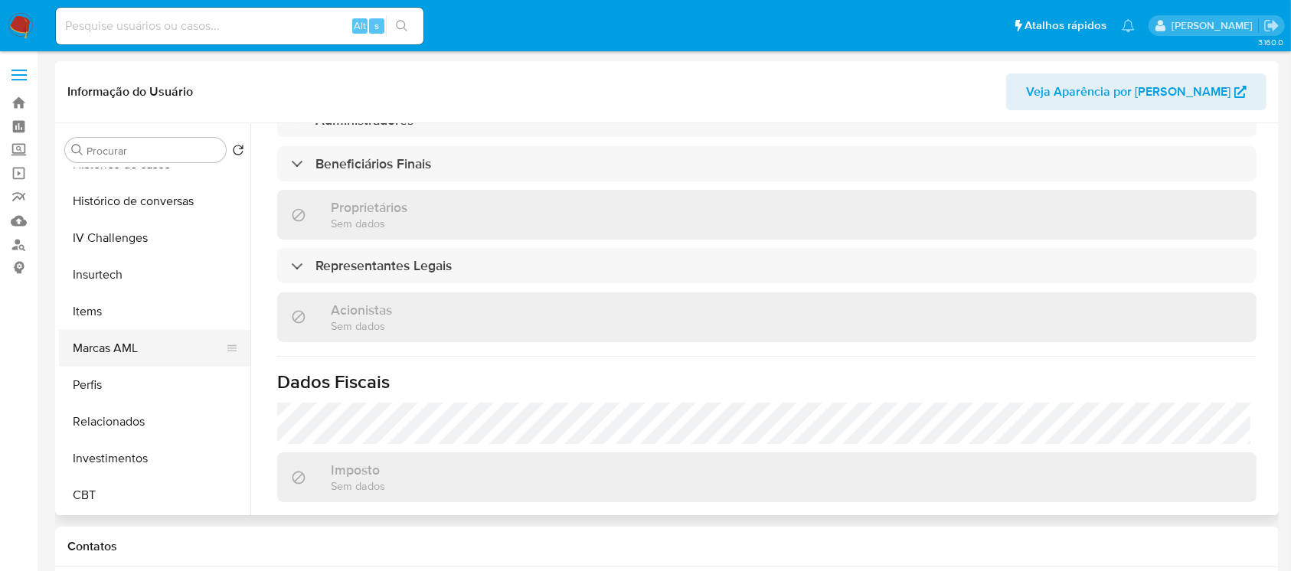
click at [109, 356] on button "Marcas AML" at bounding box center [148, 348] width 179 height 37
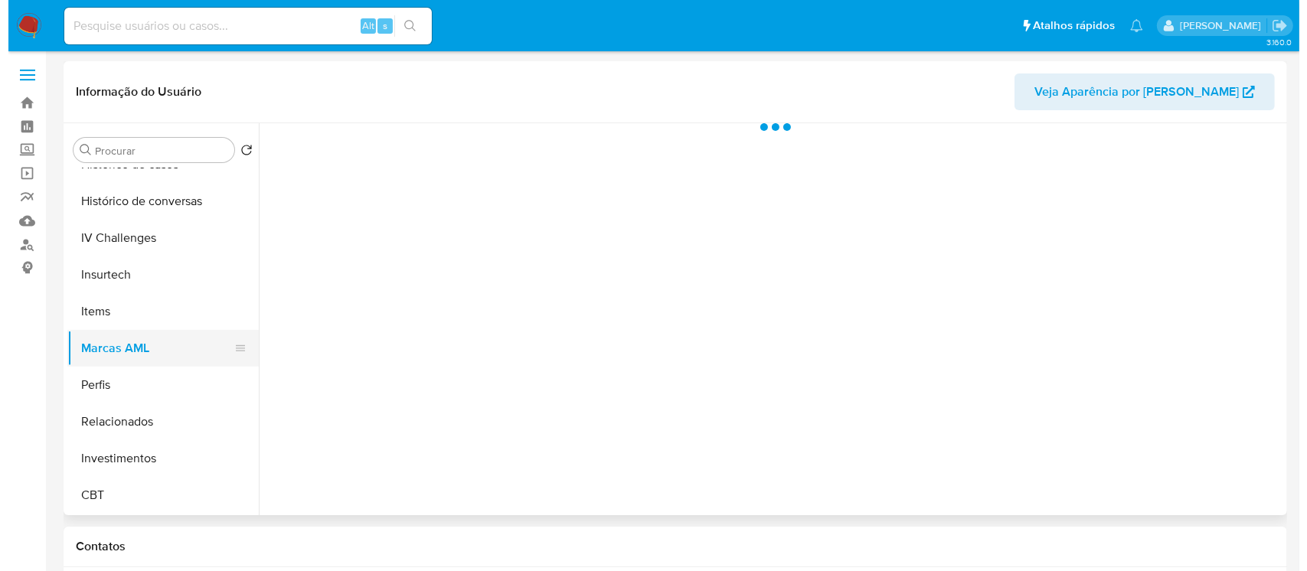
scroll to position [0, 0]
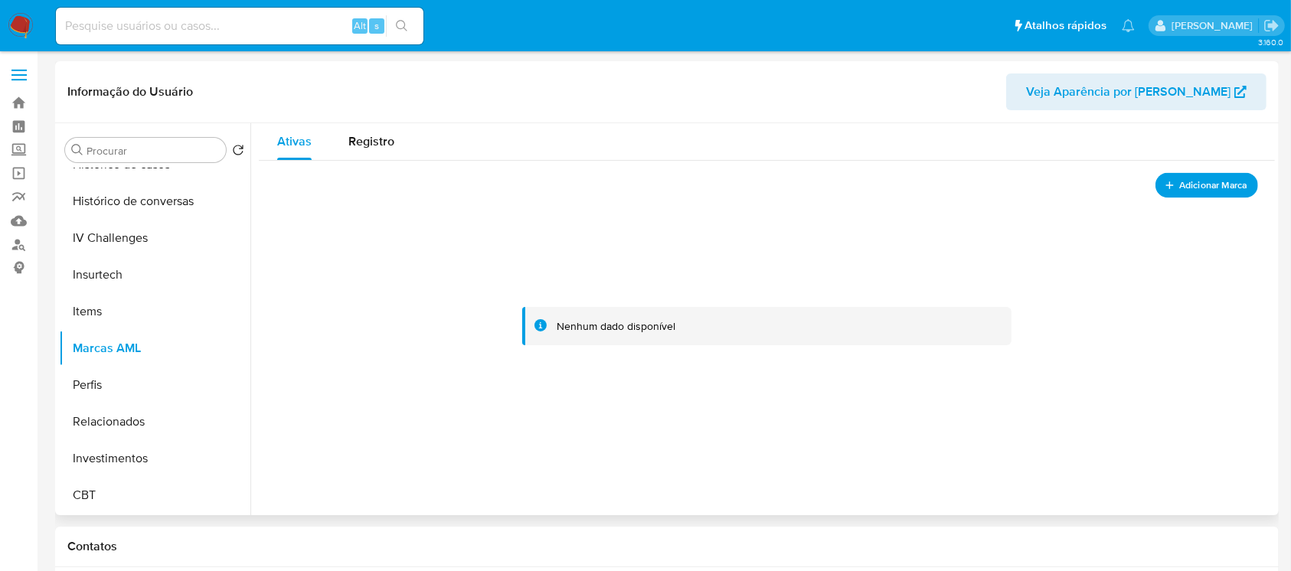
click at [1187, 193] on span "Adicionar Marca" at bounding box center [1213, 185] width 68 height 19
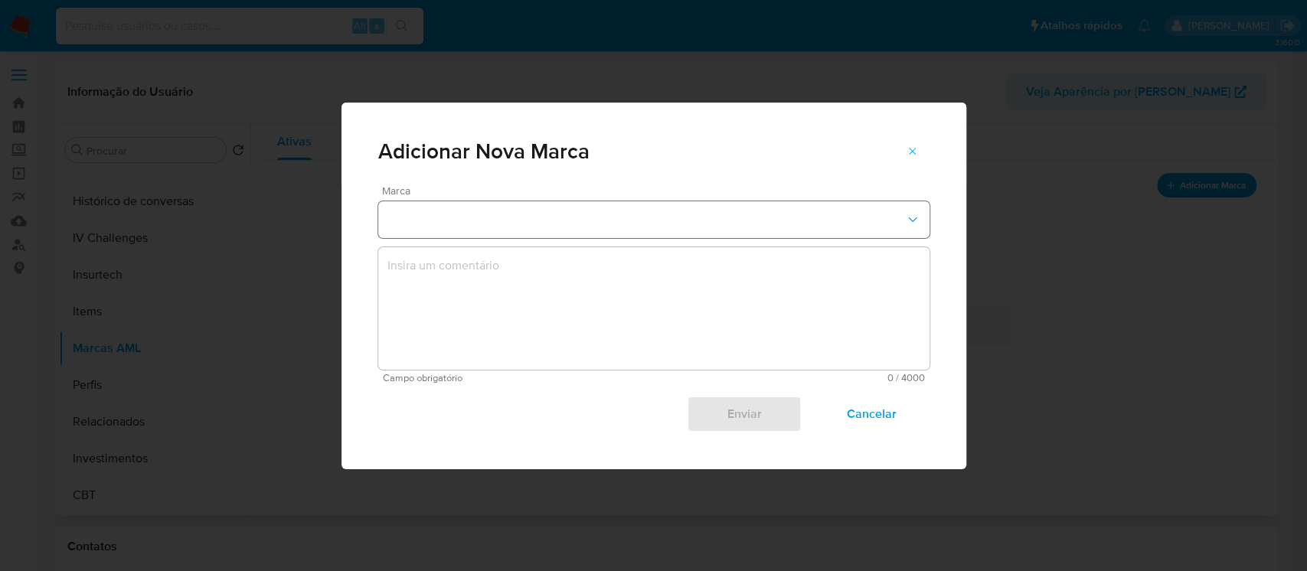
click at [625, 223] on button "marks-modal" at bounding box center [653, 219] width 551 height 37
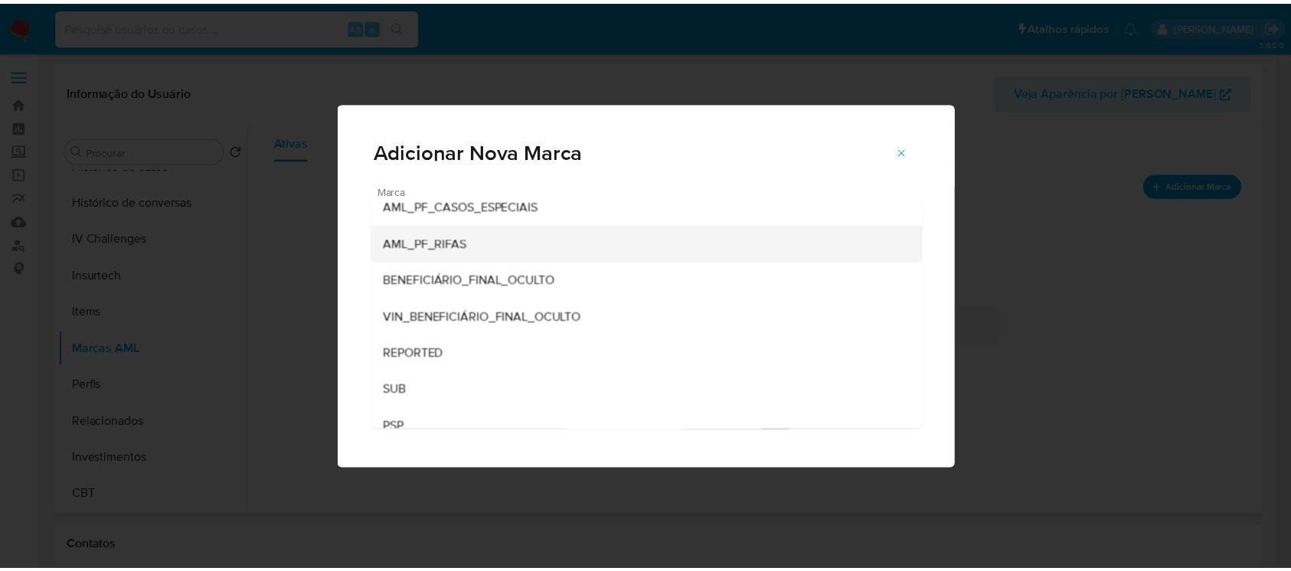
scroll to position [211, 0]
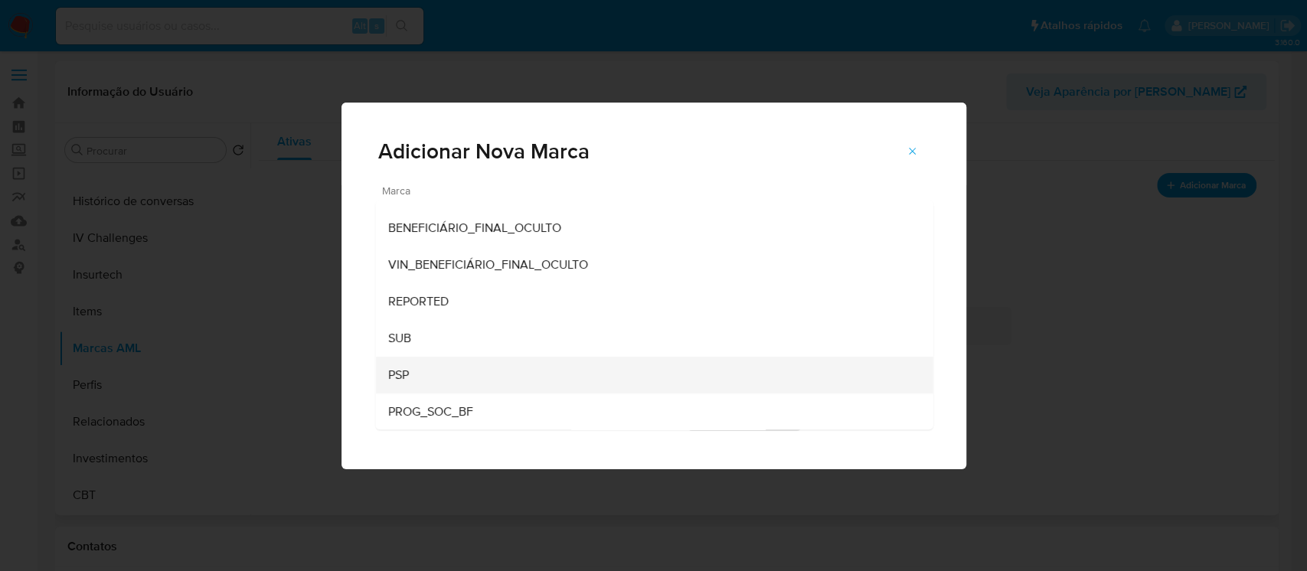
click at [410, 371] on div "PSP" at bounding box center [649, 375] width 524 height 37
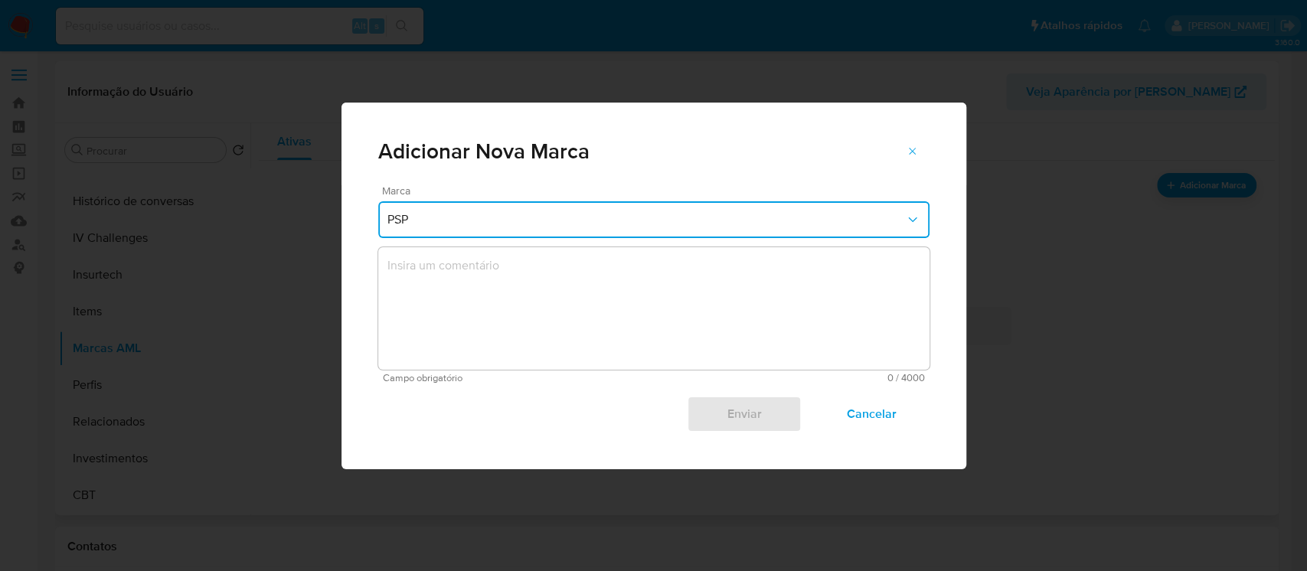
click at [465, 296] on textarea "marks-modal" at bounding box center [653, 308] width 551 height 122
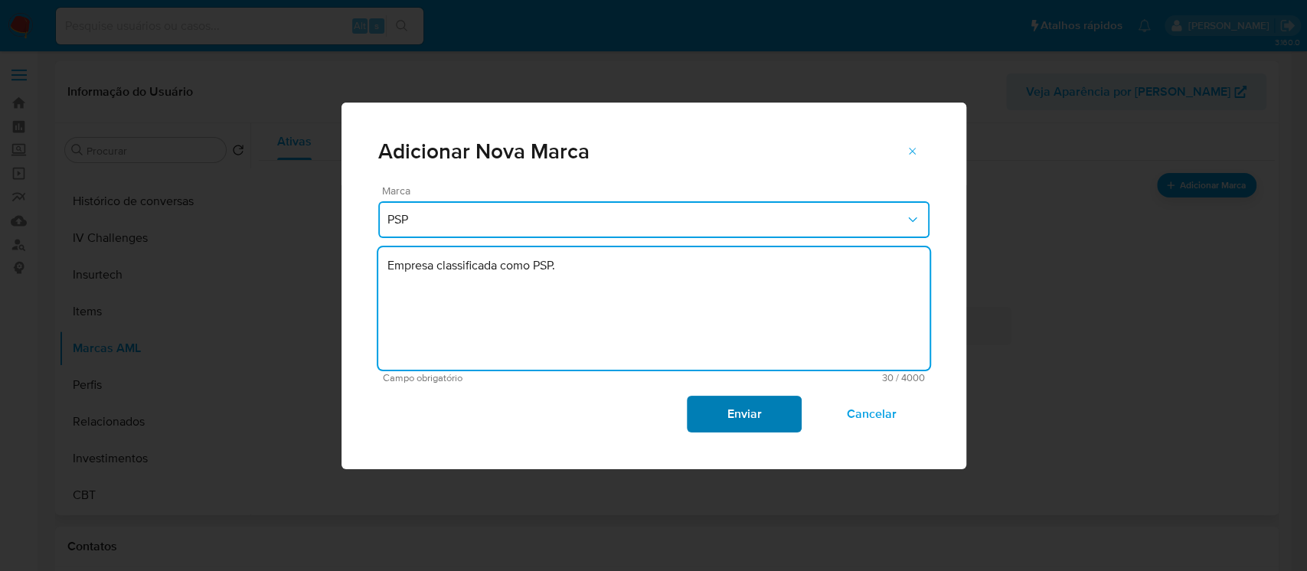
type textarea "Empresa classificada como PSP."
click at [726, 413] on span "Enviar" at bounding box center [744, 414] width 75 height 34
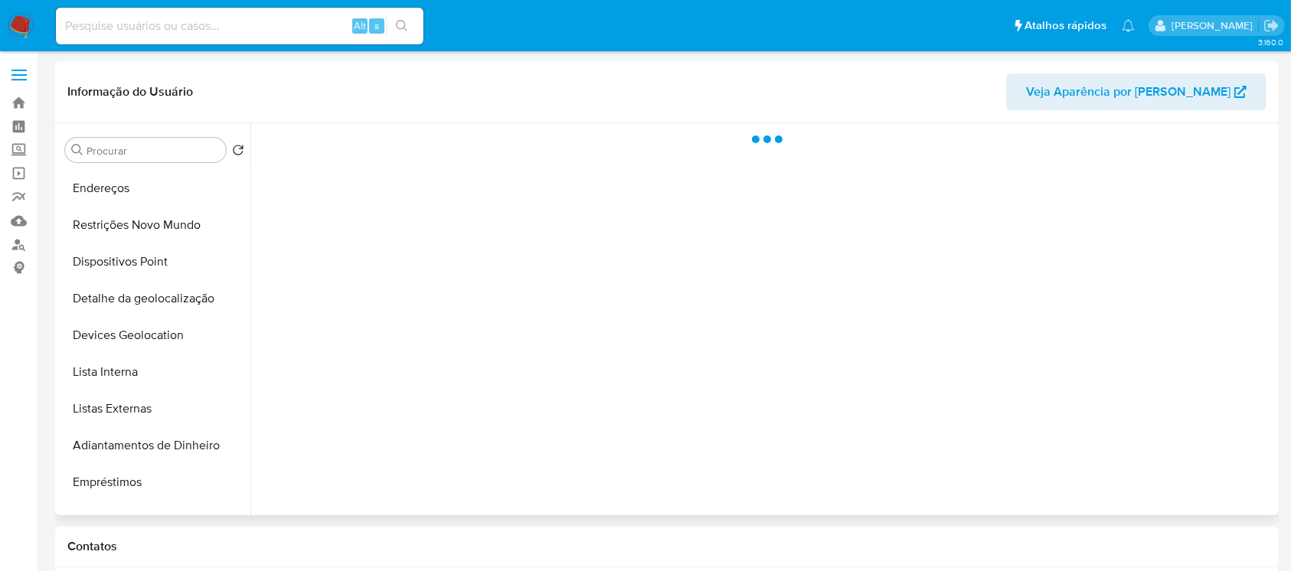
scroll to position [408, 0]
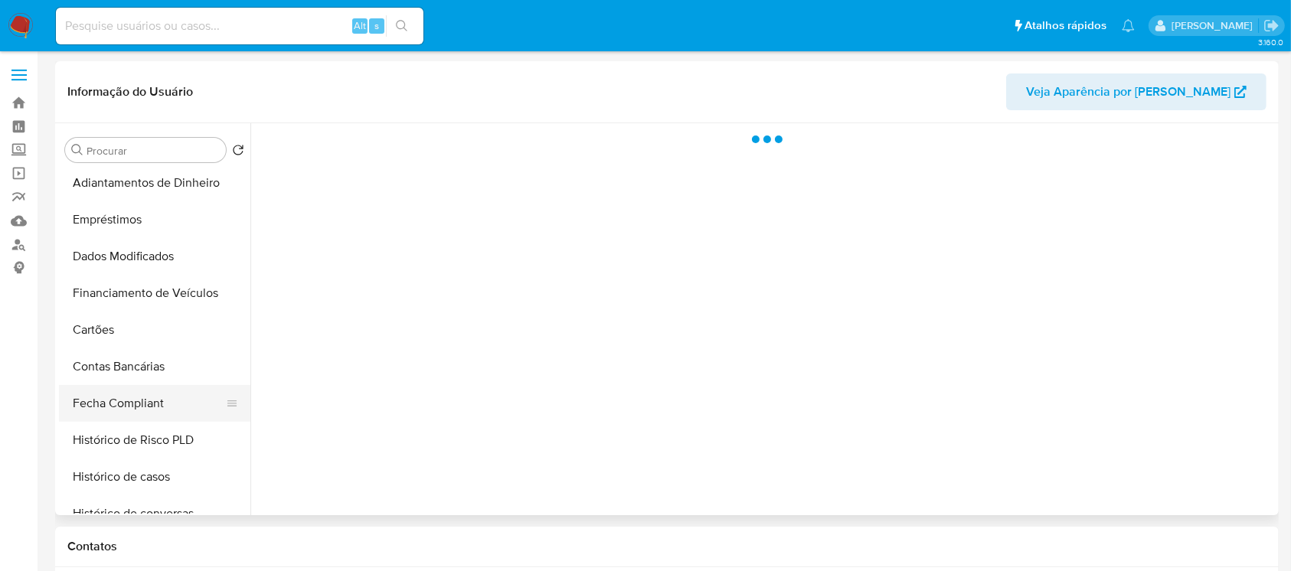
select select "10"
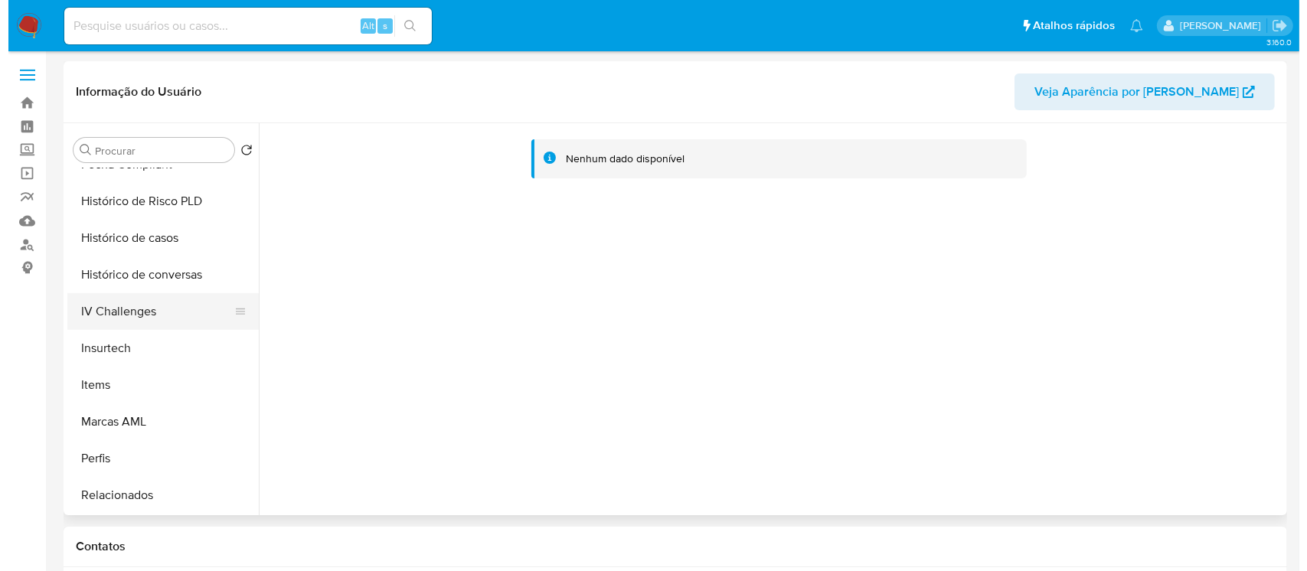
scroll to position [680, 0]
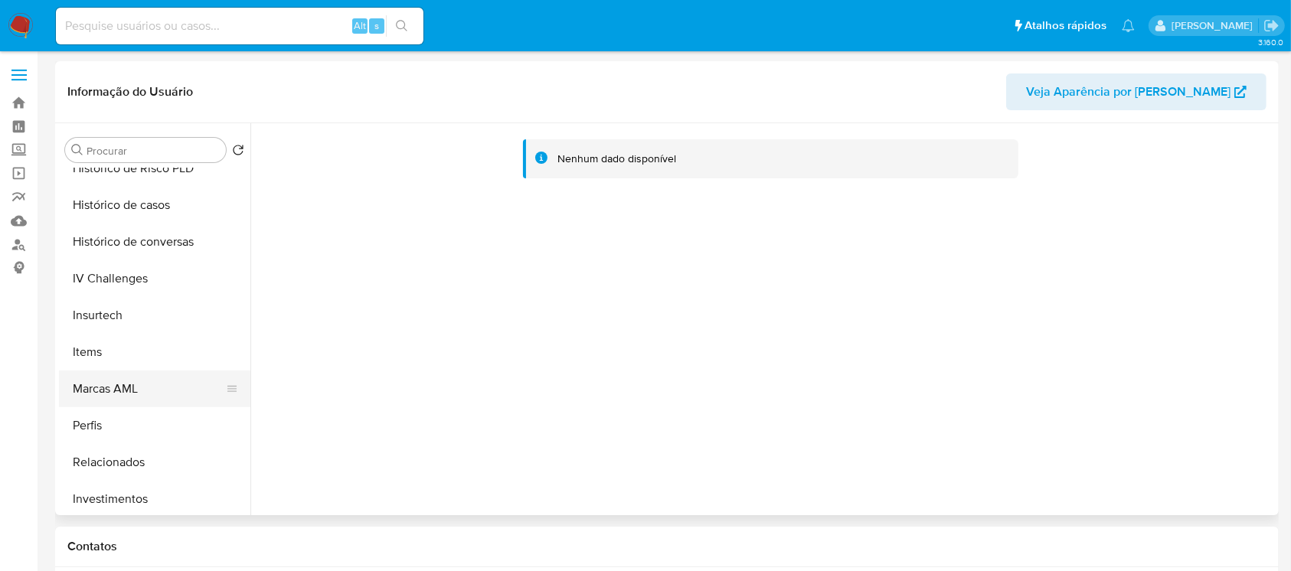
click at [116, 387] on button "Marcas AML" at bounding box center [148, 389] width 179 height 37
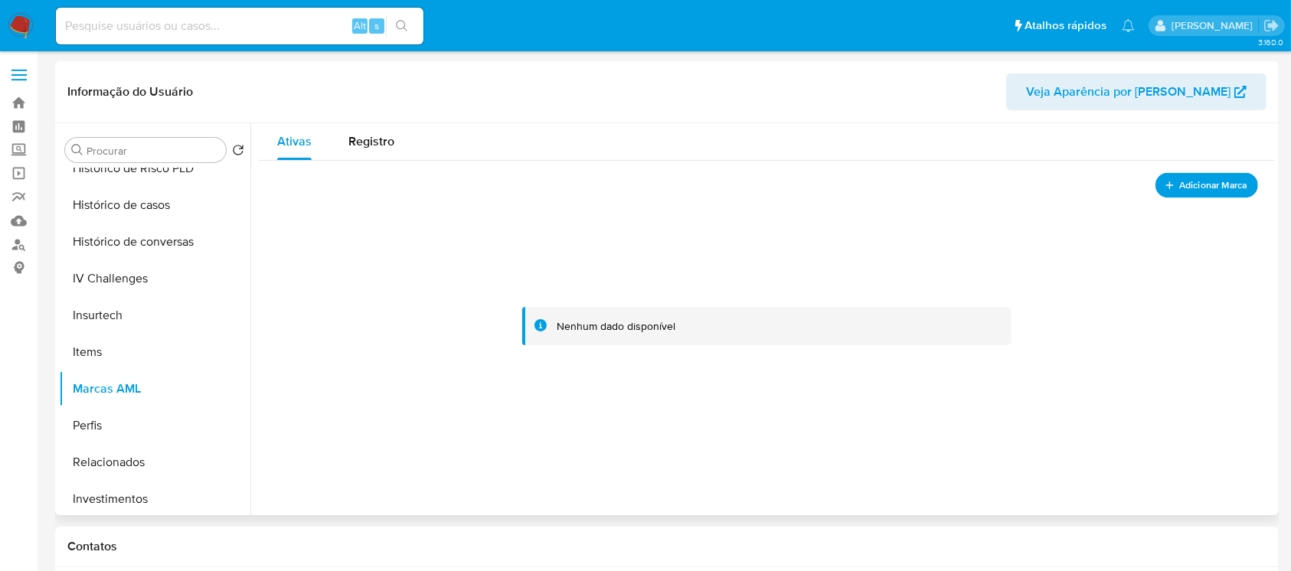
click at [1179, 189] on span "Adicionar Marca" at bounding box center [1213, 185] width 68 height 19
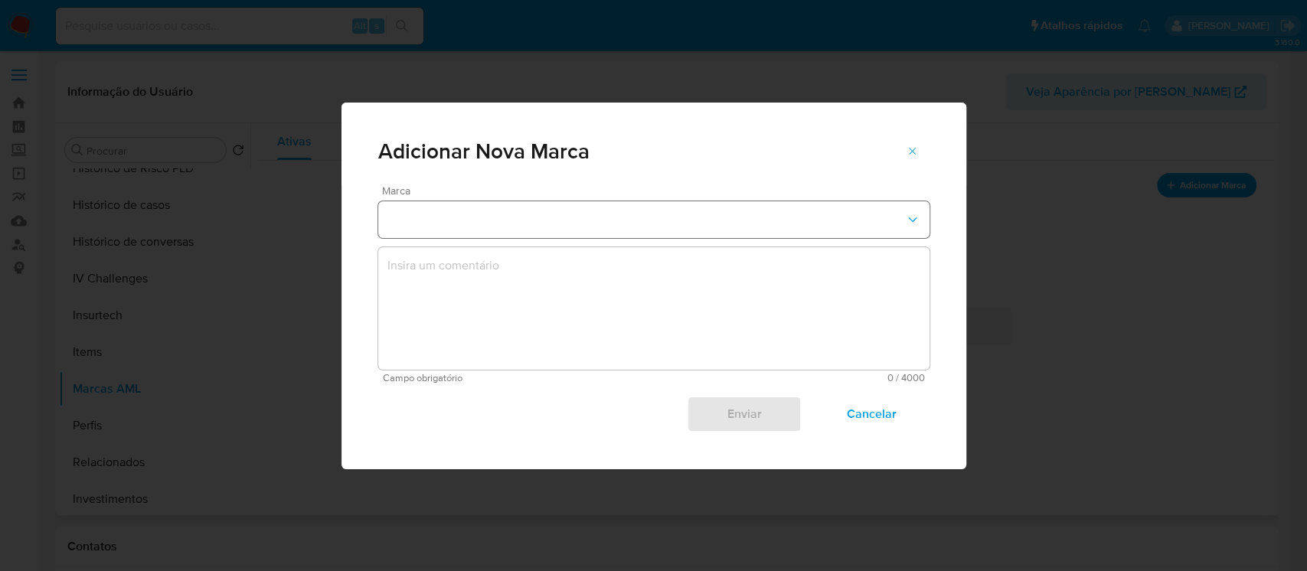
click at [605, 218] on button "marks-modal" at bounding box center [653, 219] width 551 height 37
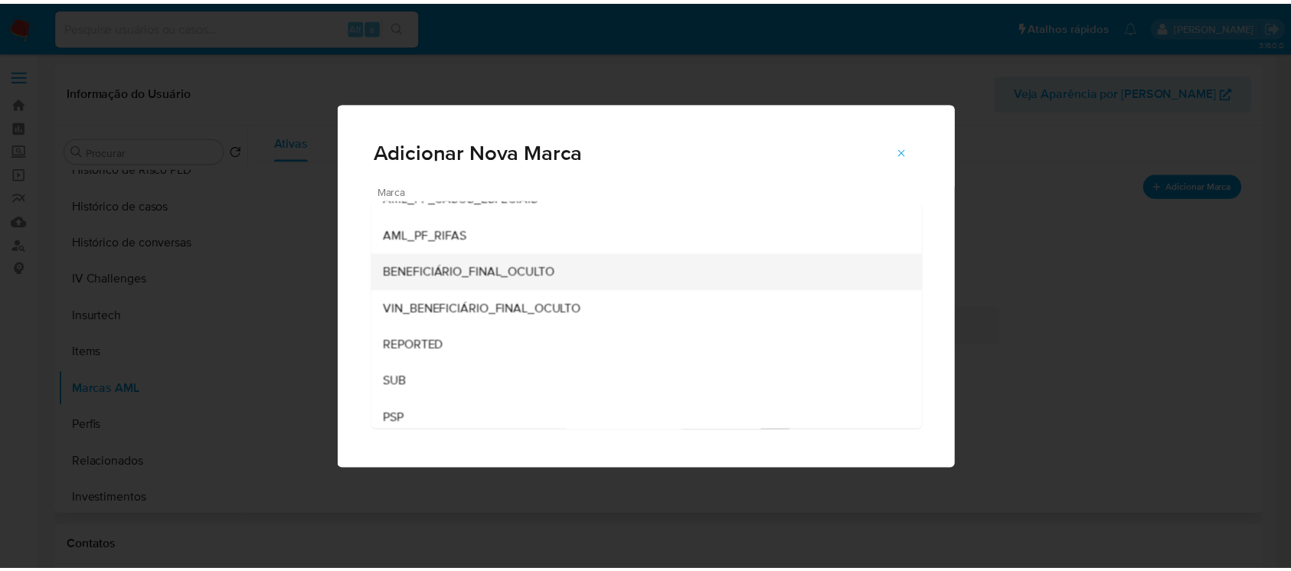
scroll to position [211, 0]
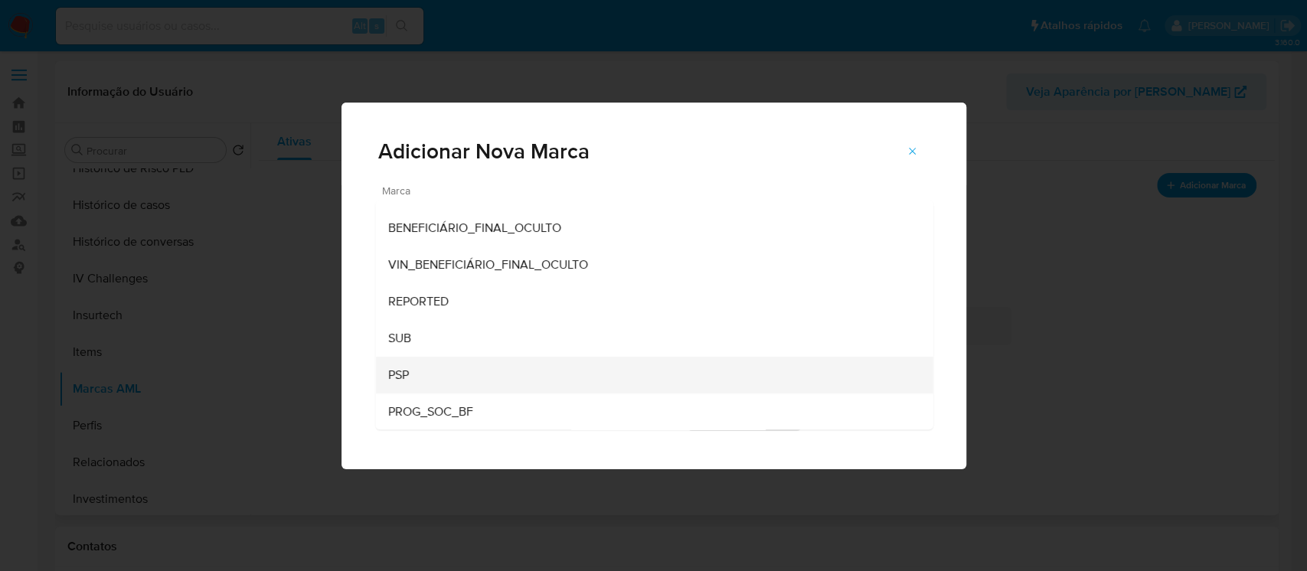
click at [414, 374] on div "PSP" at bounding box center [649, 375] width 524 height 37
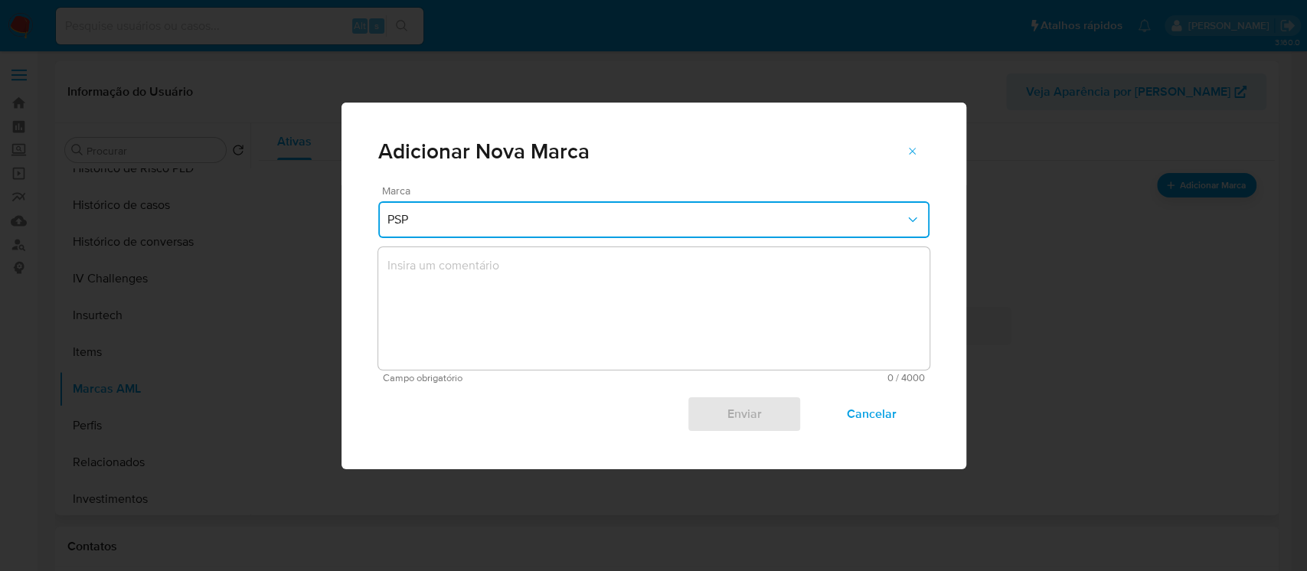
click at [469, 279] on textarea "marks-modal" at bounding box center [653, 308] width 551 height 122
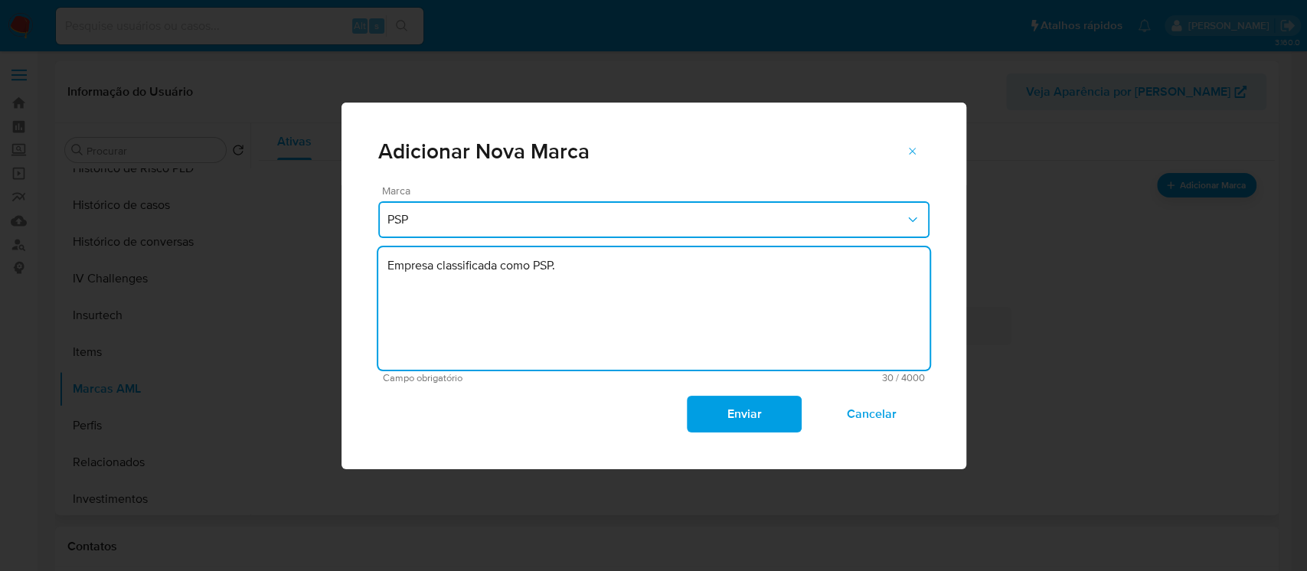
drag, startPoint x: 430, startPoint y: 267, endPoint x: 374, endPoint y: 269, distance: 56.7
click at [374, 269] on div "Marca PSP Empresa classificada como PSP. Campo obrigatório 30 / 4000 3970 carac…" at bounding box center [653, 327] width 625 height 284
type textarea "Empresa classificada como PSP."
click at [719, 417] on span "Enviar" at bounding box center [744, 414] width 75 height 34
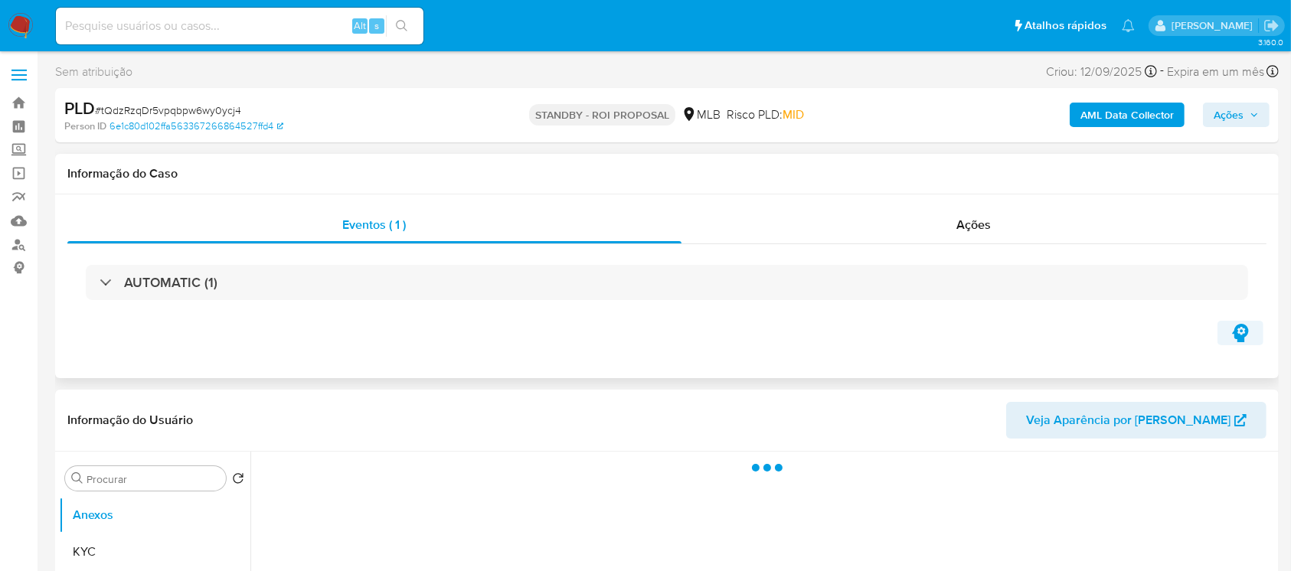
select select "10"
